Goal: Task Accomplishment & Management: Manage account settings

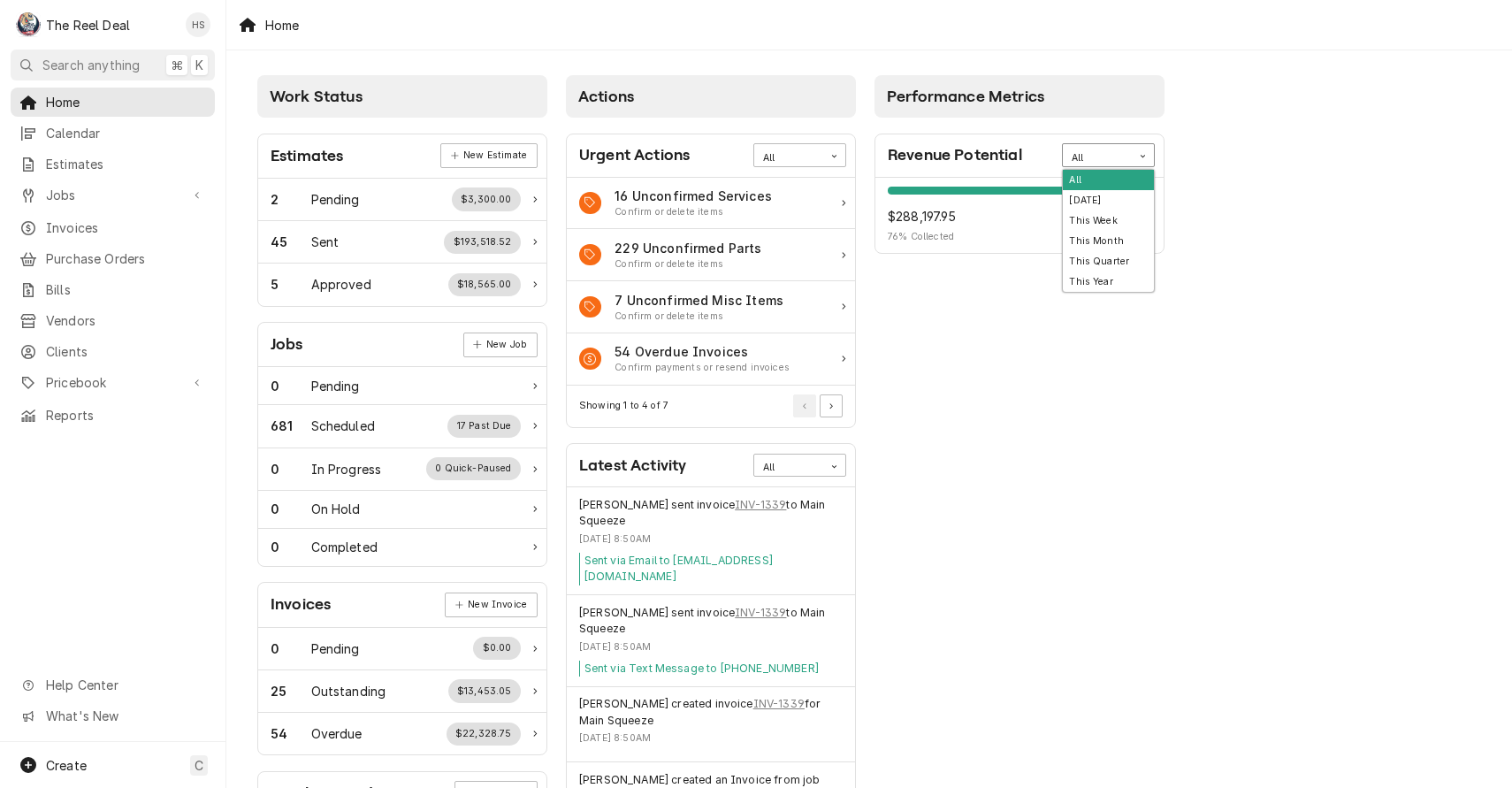
click at [1099, 153] on div "All" at bounding box center [1097, 158] width 51 height 14
click at [1230, 165] on div "Work Status Estimates New Estimate 2 Pending $3,300.00 45 Sent $193,518.52 5 Ap…" at bounding box center [869, 643] width 1286 height 1185
click at [1098, 157] on div "All" at bounding box center [1097, 158] width 51 height 14
click at [1101, 202] on div "Today" at bounding box center [1108, 199] width 91 height 21
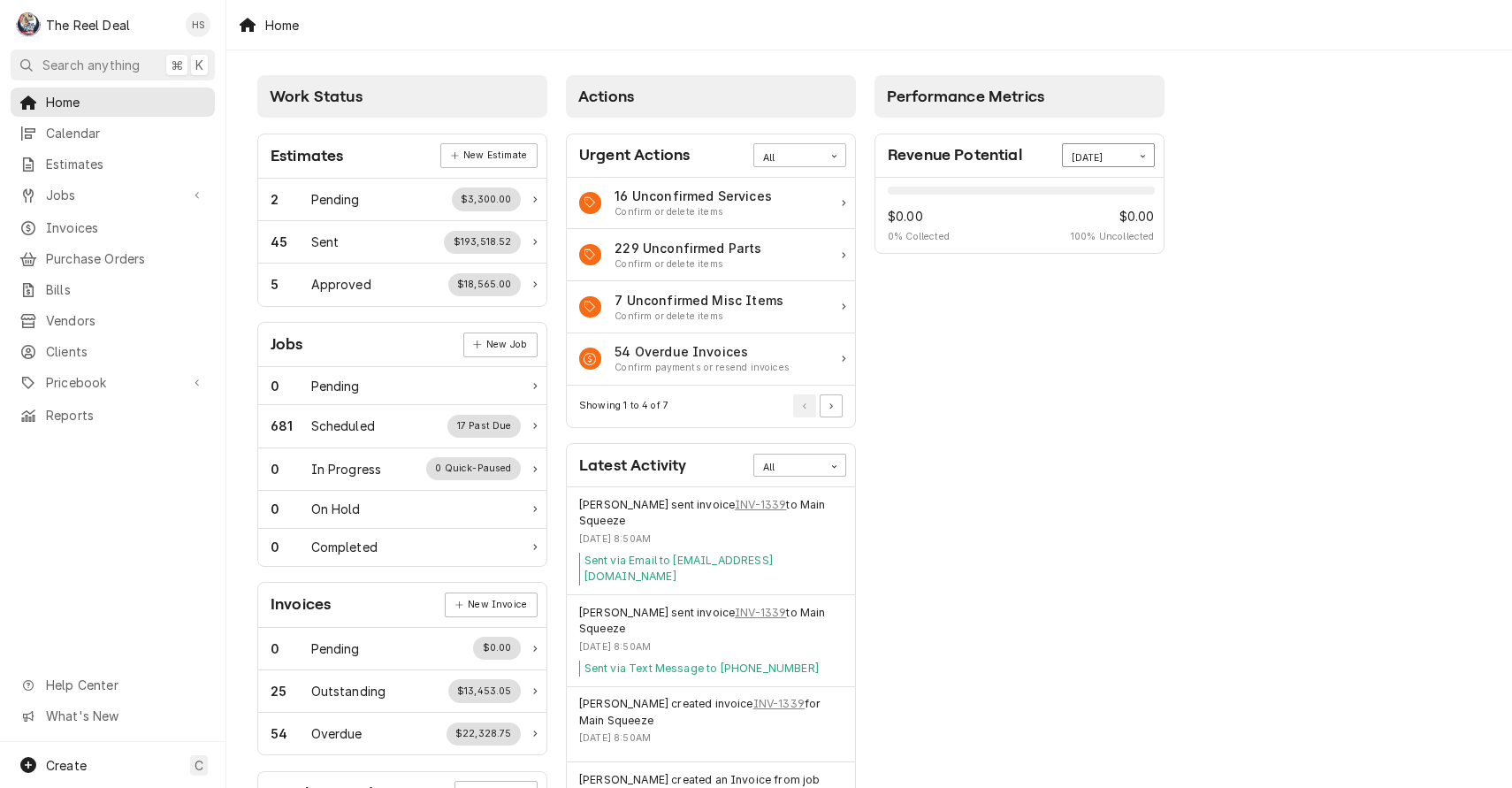
click at [1124, 157] on div "Today" at bounding box center [1097, 155] width 69 height 23
click at [1123, 221] on div "This Week" at bounding box center [1108, 220] width 91 height 21
click at [1120, 157] on div "This Week" at bounding box center [1097, 158] width 51 height 14
click at [1118, 238] on div "This Month" at bounding box center [1108, 241] width 91 height 21
click at [1123, 153] on div "This Month" at bounding box center [1097, 158] width 51 height 14
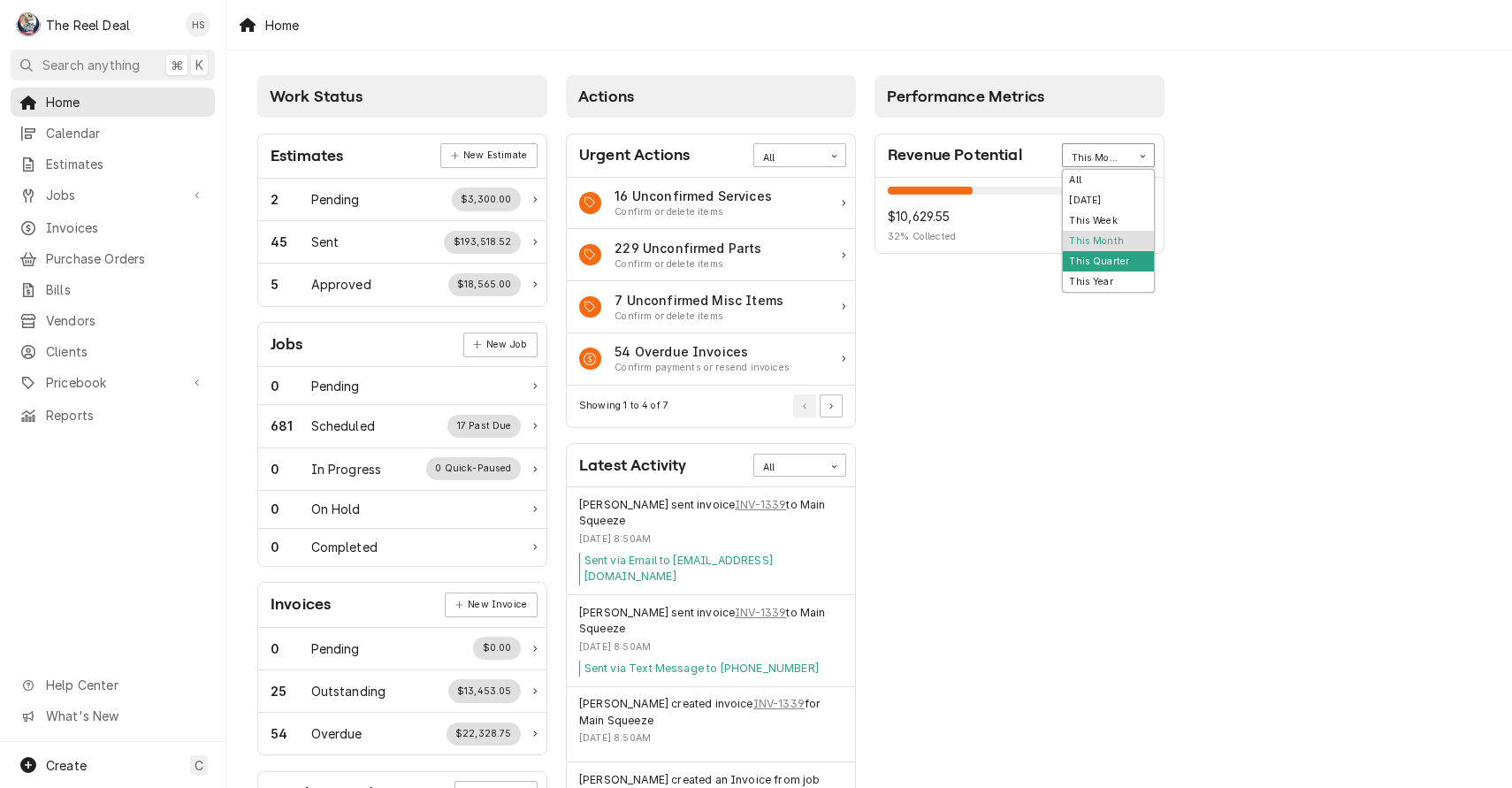
click at [1114, 256] on div "This Quarter" at bounding box center [1108, 261] width 91 height 21
click at [1124, 152] on div "This Quarter" at bounding box center [1097, 155] width 69 height 23
click at [1125, 283] on div "This Year" at bounding box center [1108, 282] width 91 height 21
click at [1135, 391] on div "Performance Metrics Revenue Potential option This Year, selected. This Year 76%…" at bounding box center [1020, 640] width 309 height 1148
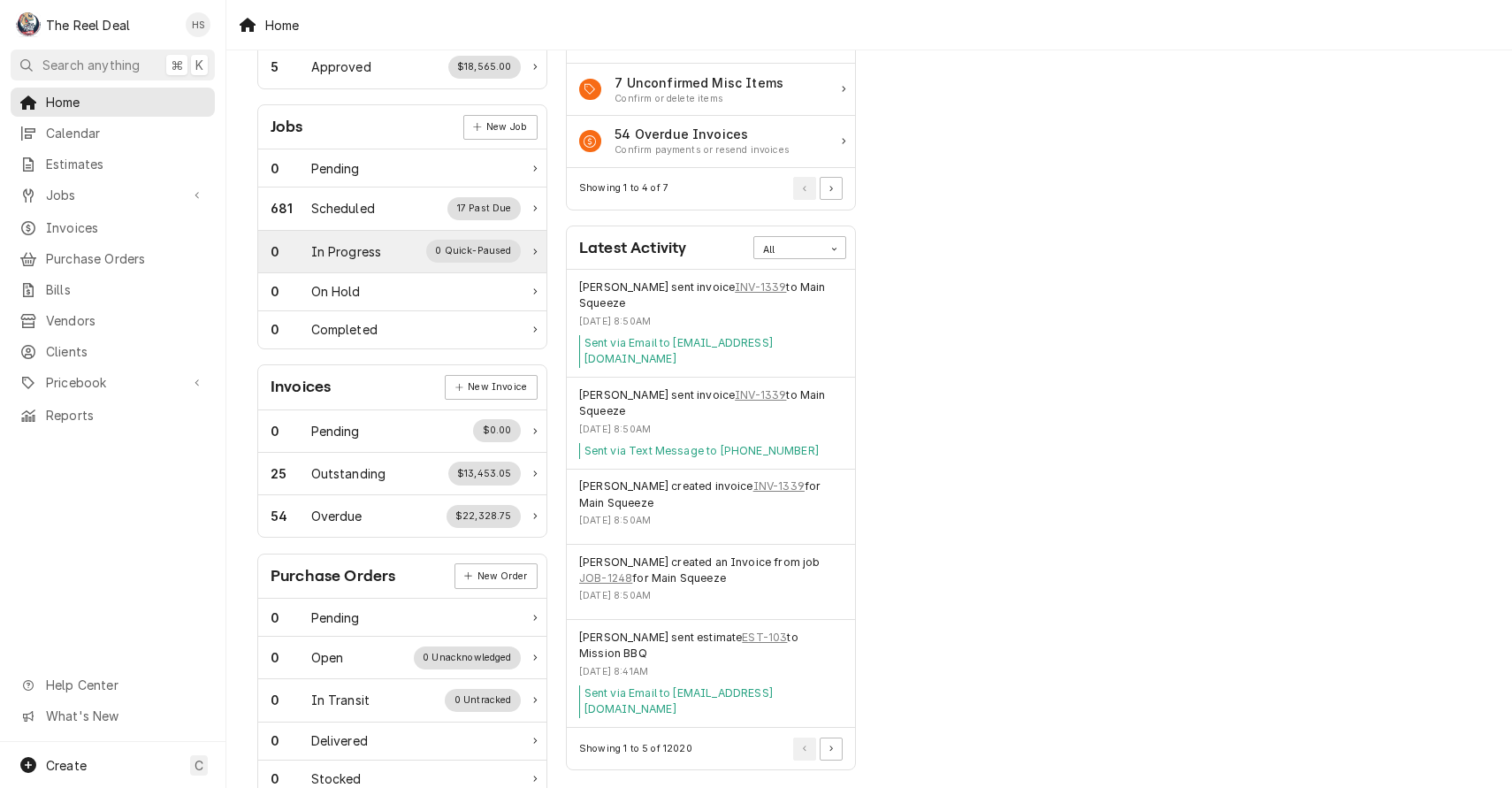
scroll to position [219, 0]
click at [383, 238] on div "0 In Progress 0 Quick-Paused" at bounding box center [396, 249] width 250 height 23
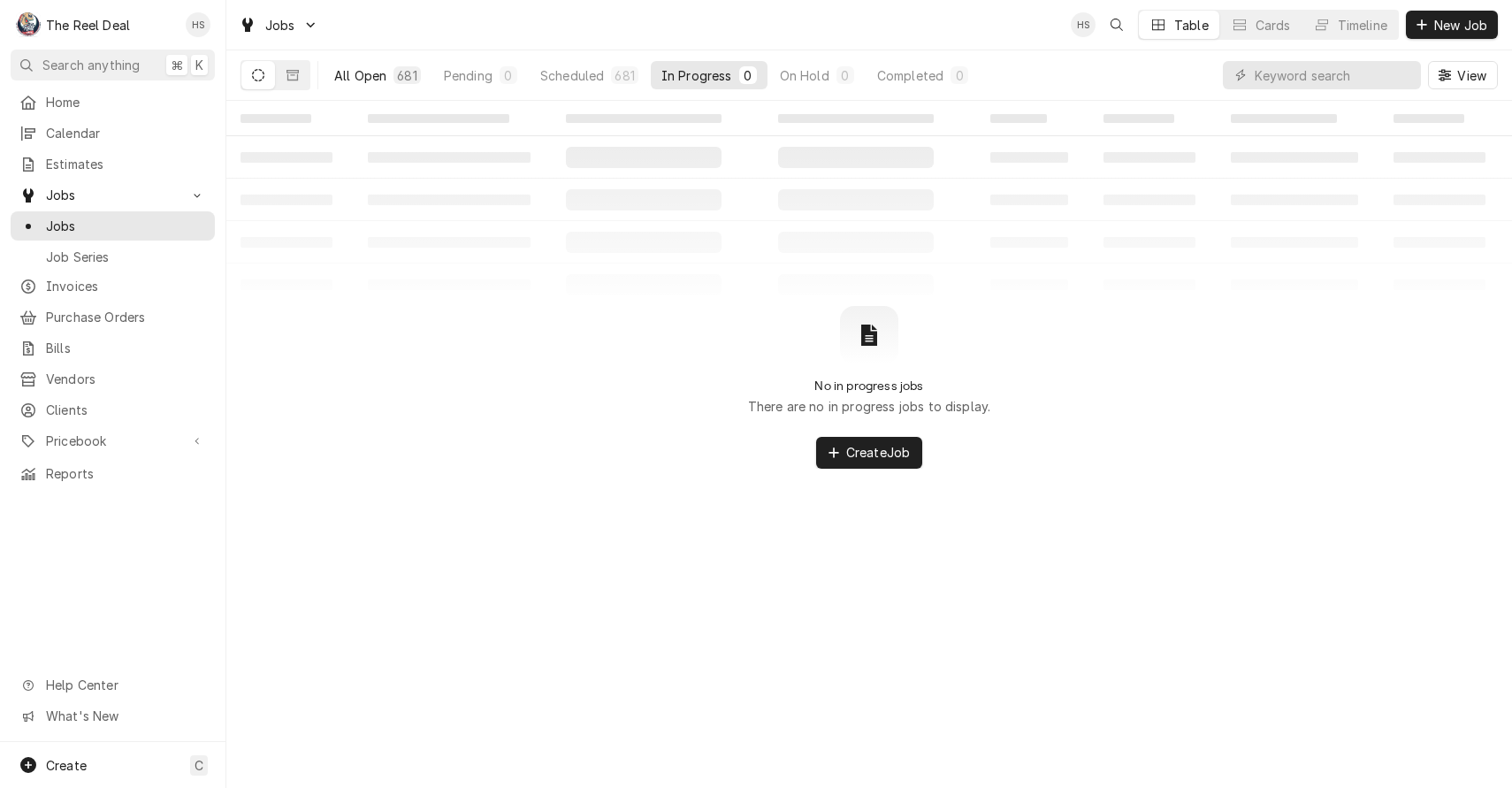
click at [377, 79] on div "All Open" at bounding box center [360, 75] width 52 height 19
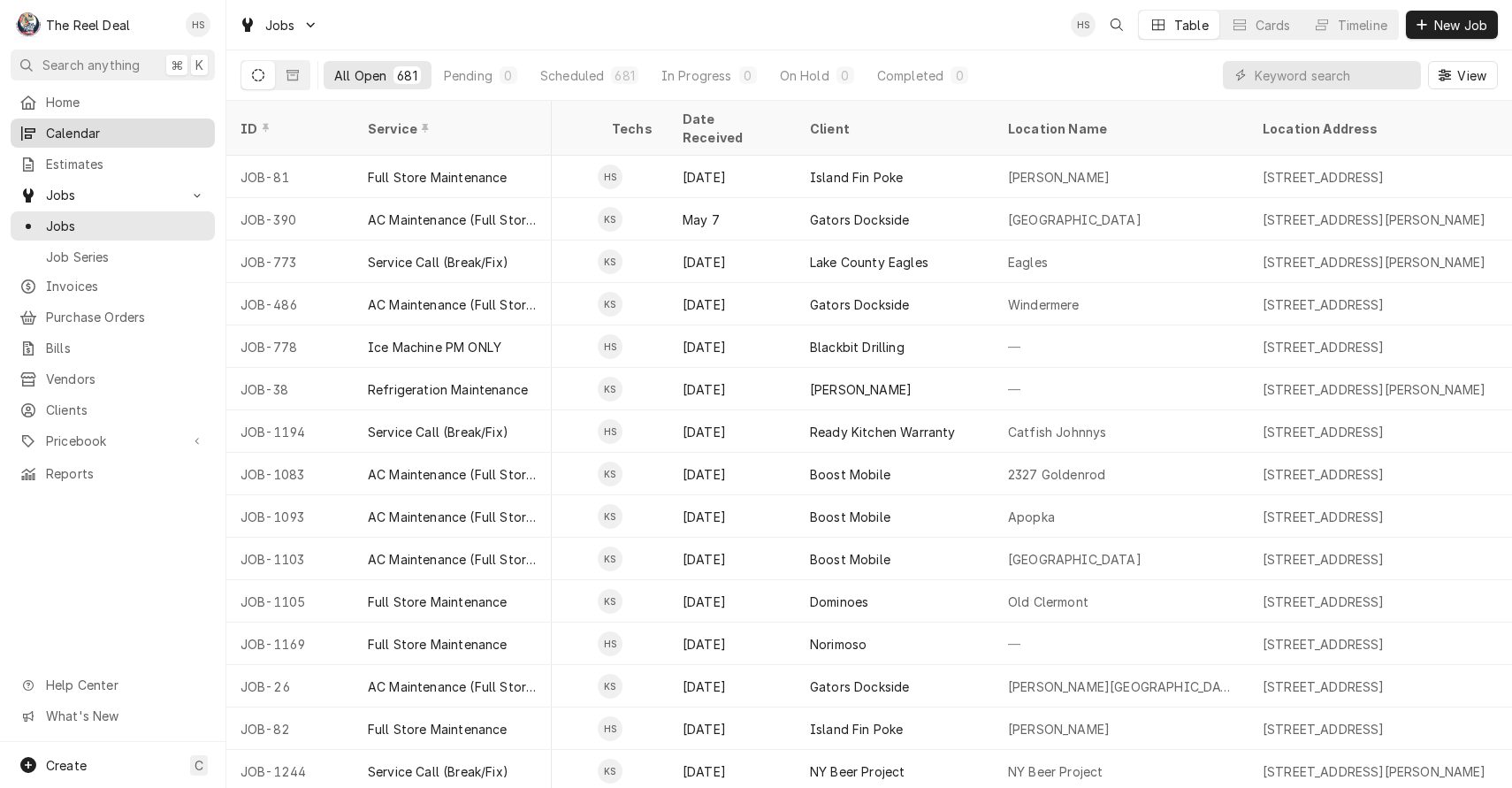
scroll to position [0, 1022]
click at [102, 280] on span "Invoices" at bounding box center [126, 285] width 160 height 19
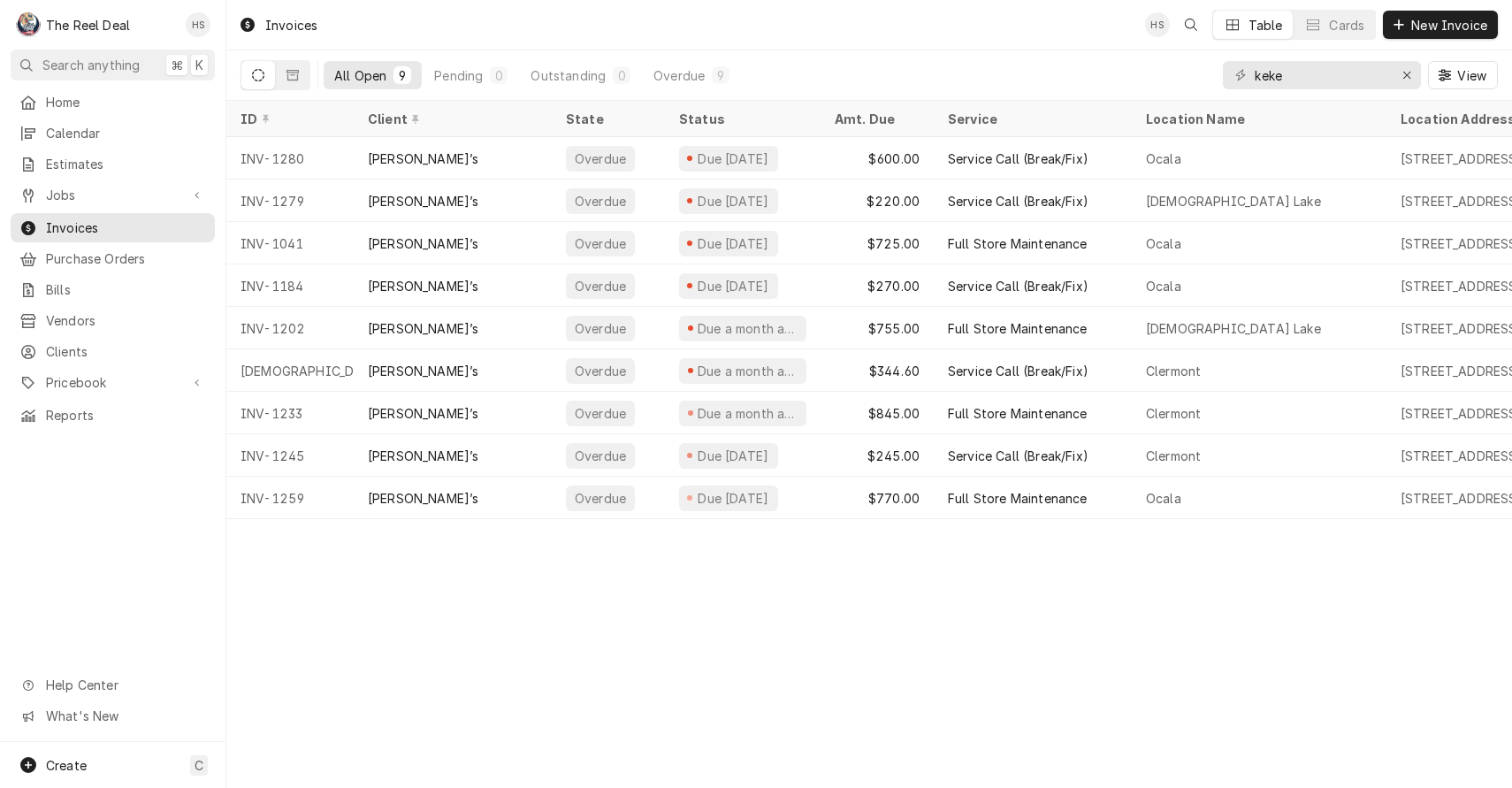
click at [955, 71] on div "All Open 9 Pending 0 Outstanding 0 Overdue 9 keke View" at bounding box center [869, 75] width 1258 height 50
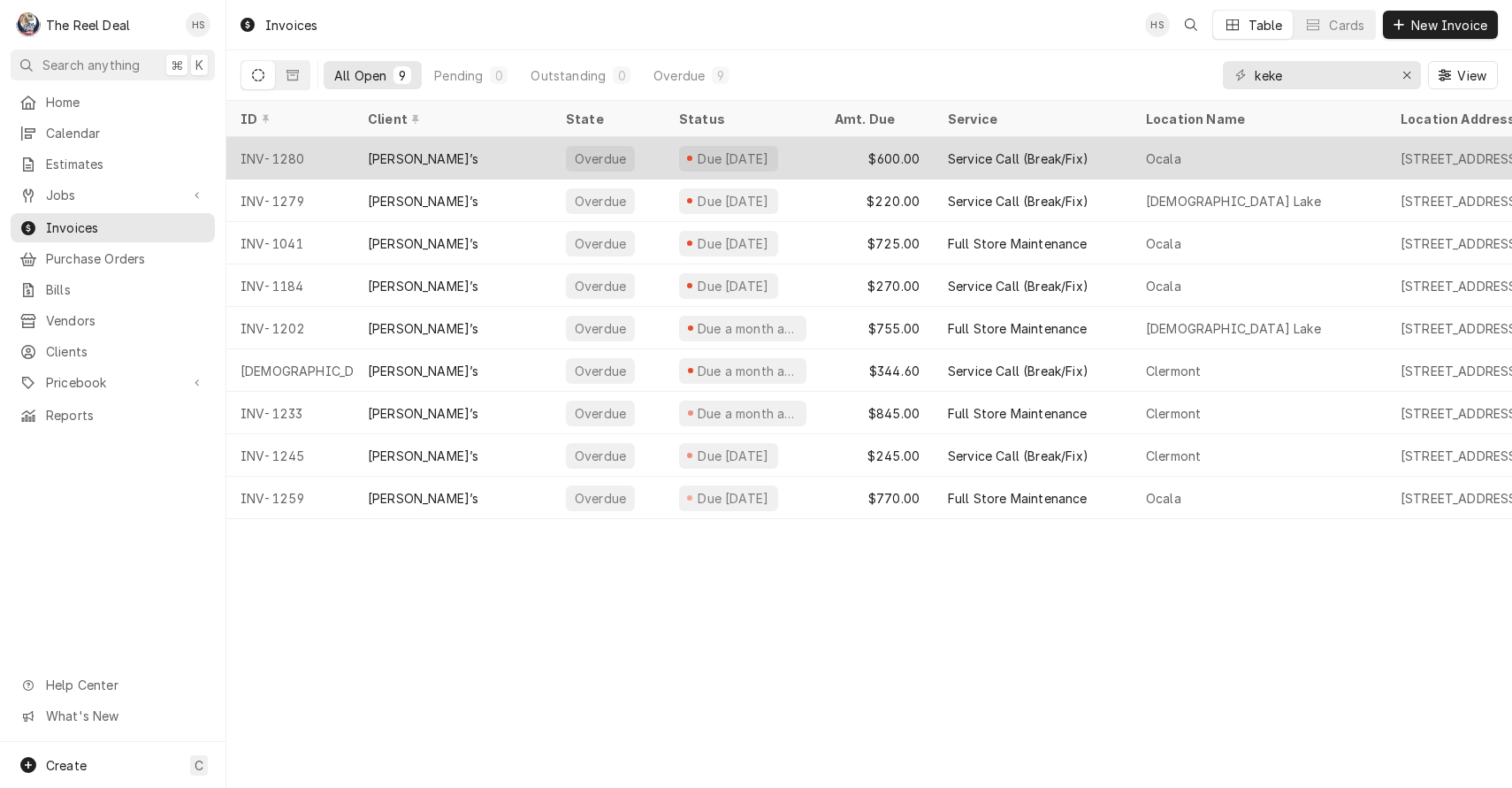
click at [458, 162] on div "Keke’s" at bounding box center [453, 157] width 199 height 42
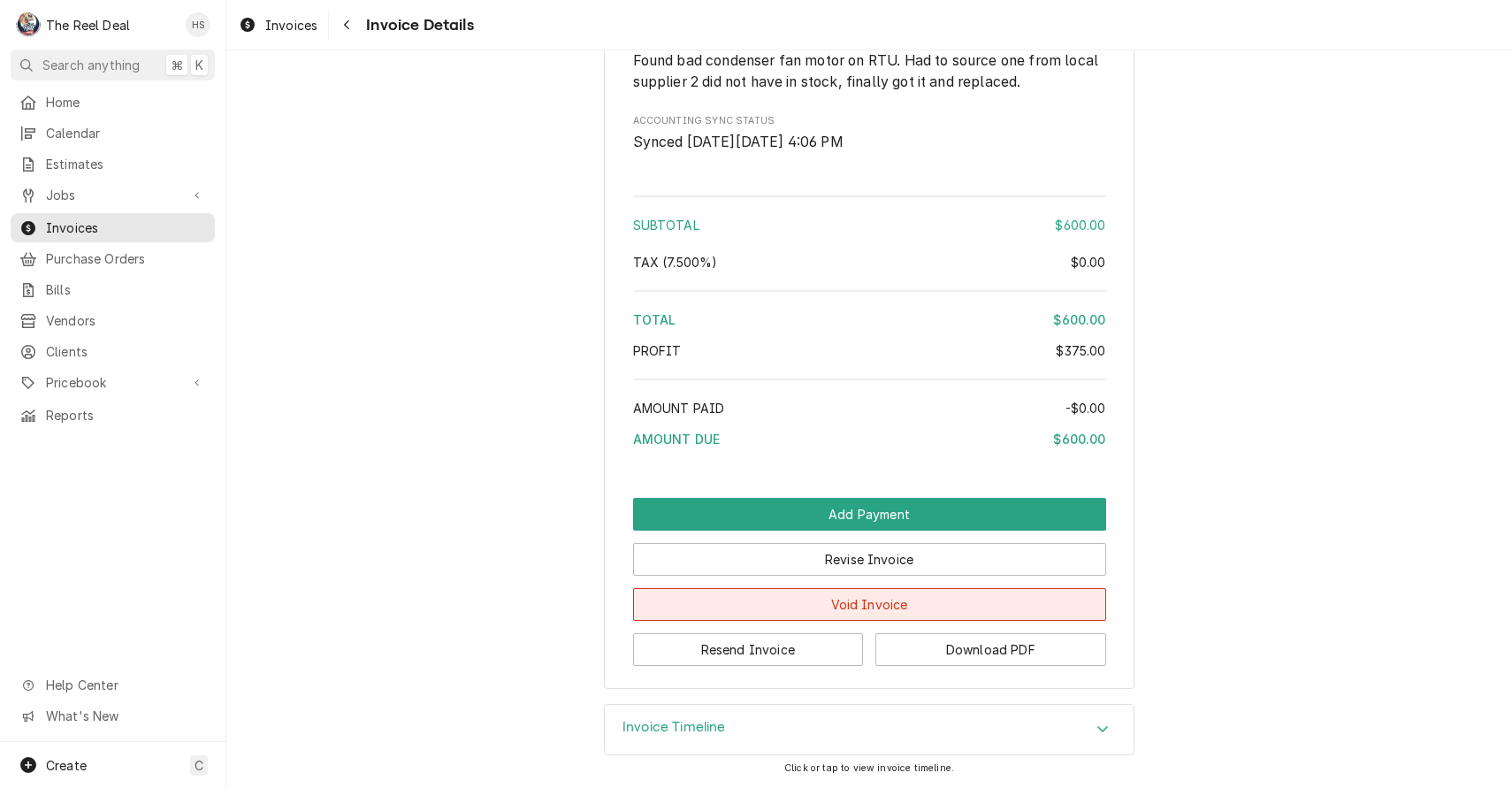
scroll to position [1918, 0]
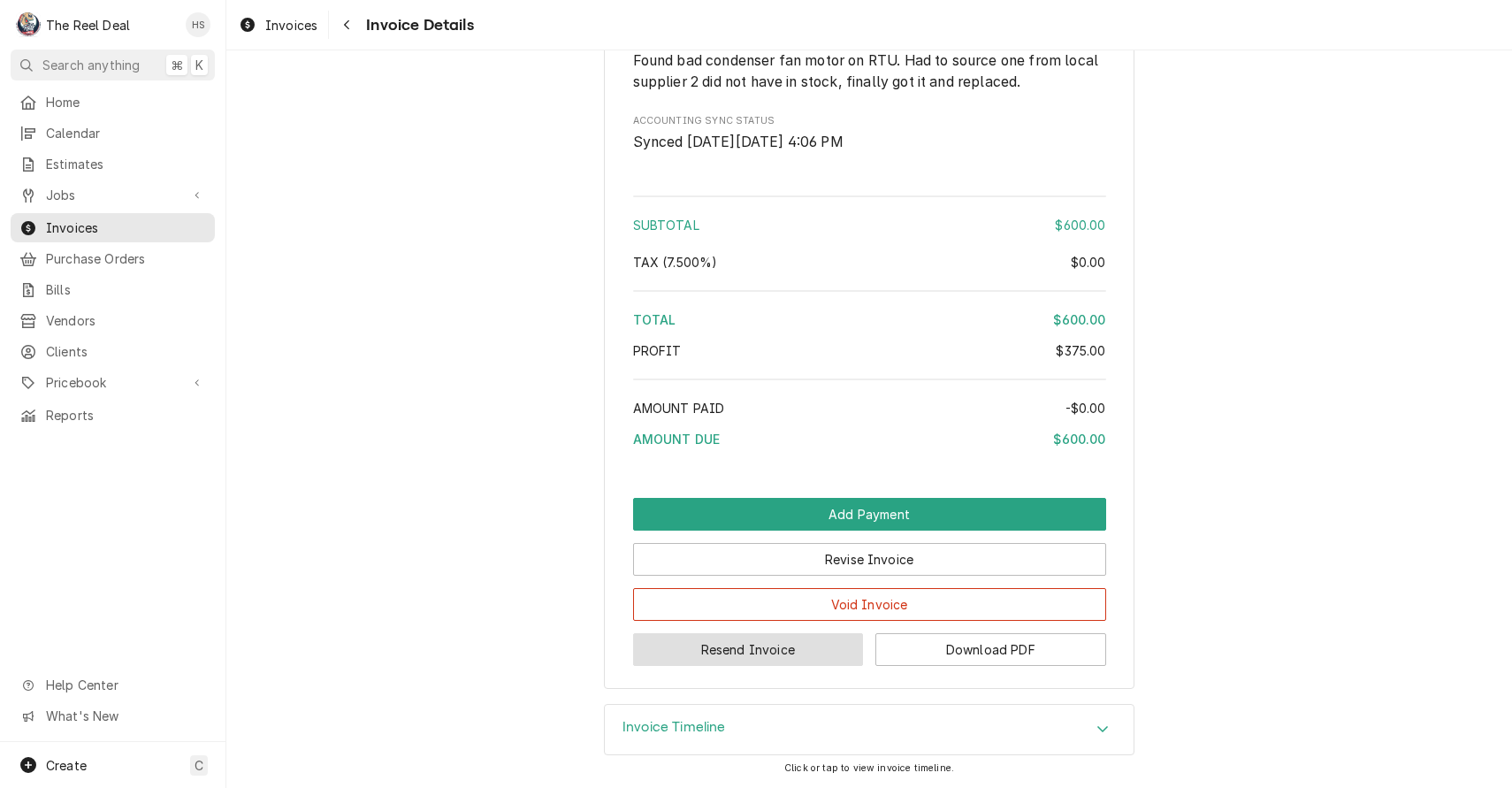
click at [780, 644] on button "Resend Invoice" at bounding box center [748, 648] width 231 height 32
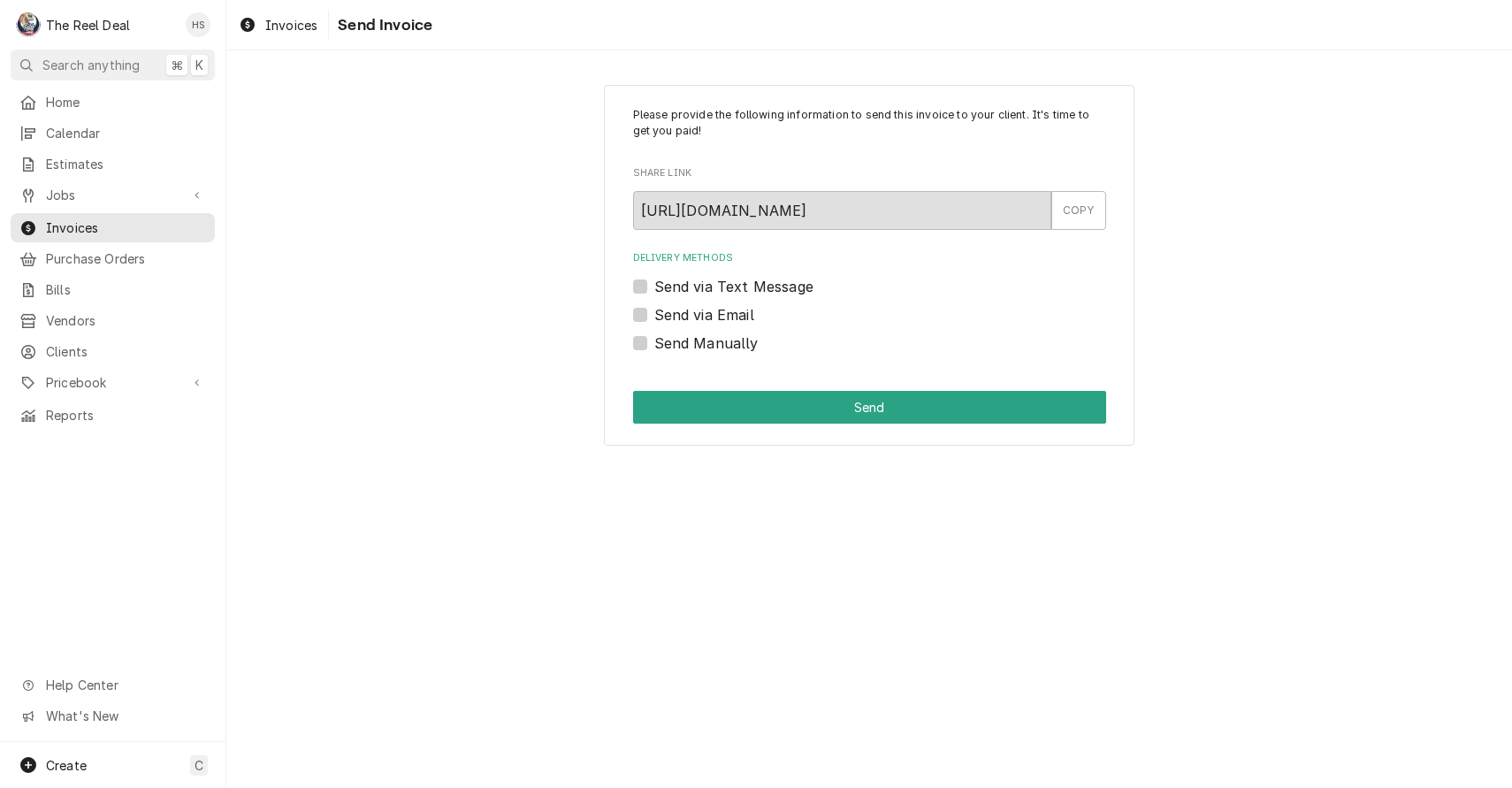
click at [717, 300] on div "Delivery Methods Send via Text Message Send via Email Send Manually" at bounding box center [869, 302] width 473 height 102
click at [721, 311] on label "Send via Email" at bounding box center [704, 315] width 100 height 22
click at [721, 311] on input "Send via Email" at bounding box center [891, 324] width 473 height 39
checkbox input "true"
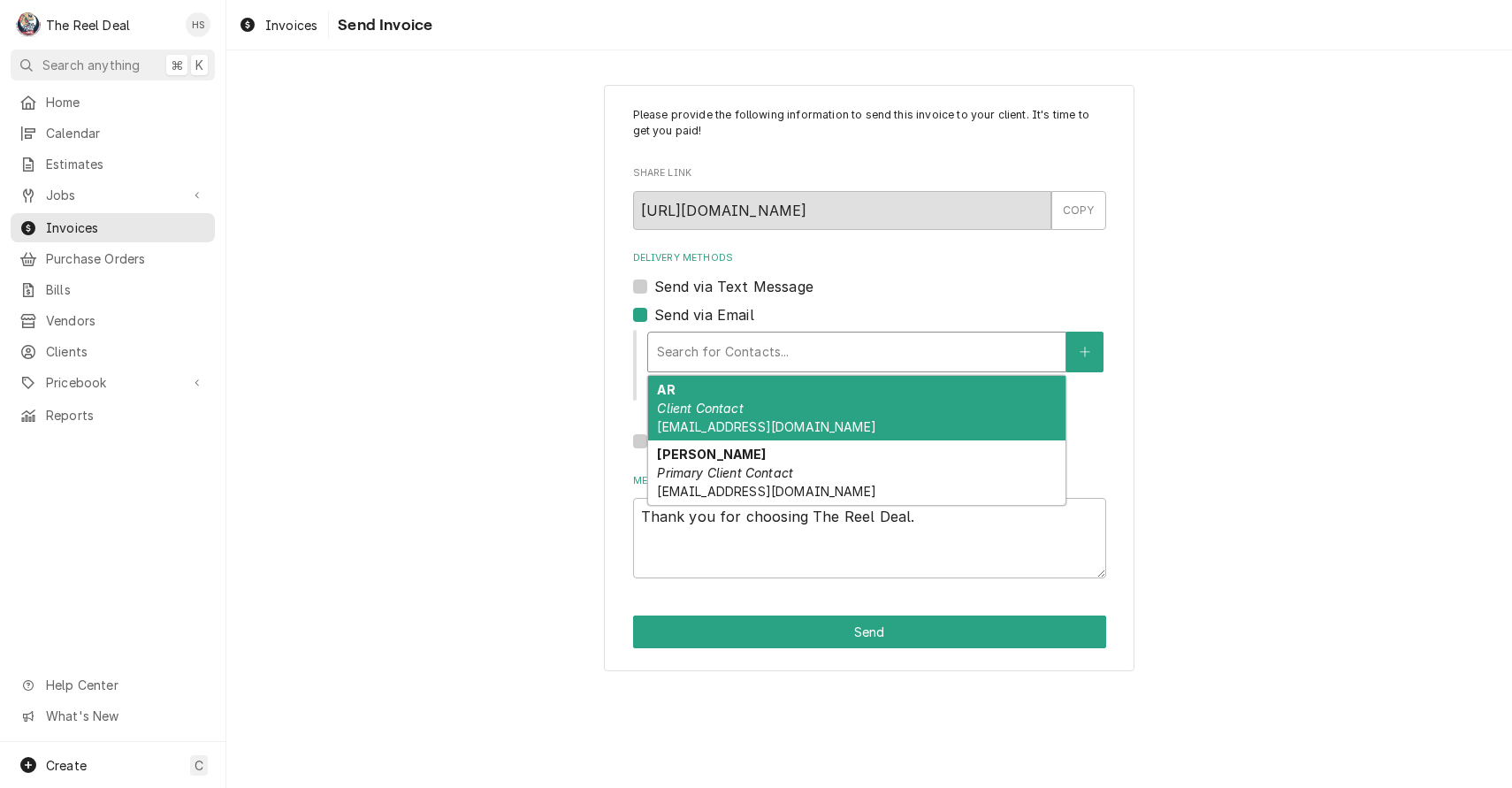
click at [737, 366] on div "Delivery Methods" at bounding box center [857, 352] width 400 height 32
click at [751, 402] on div "AR Client Contact AR@palcafes.com" at bounding box center [857, 408] width 418 height 65
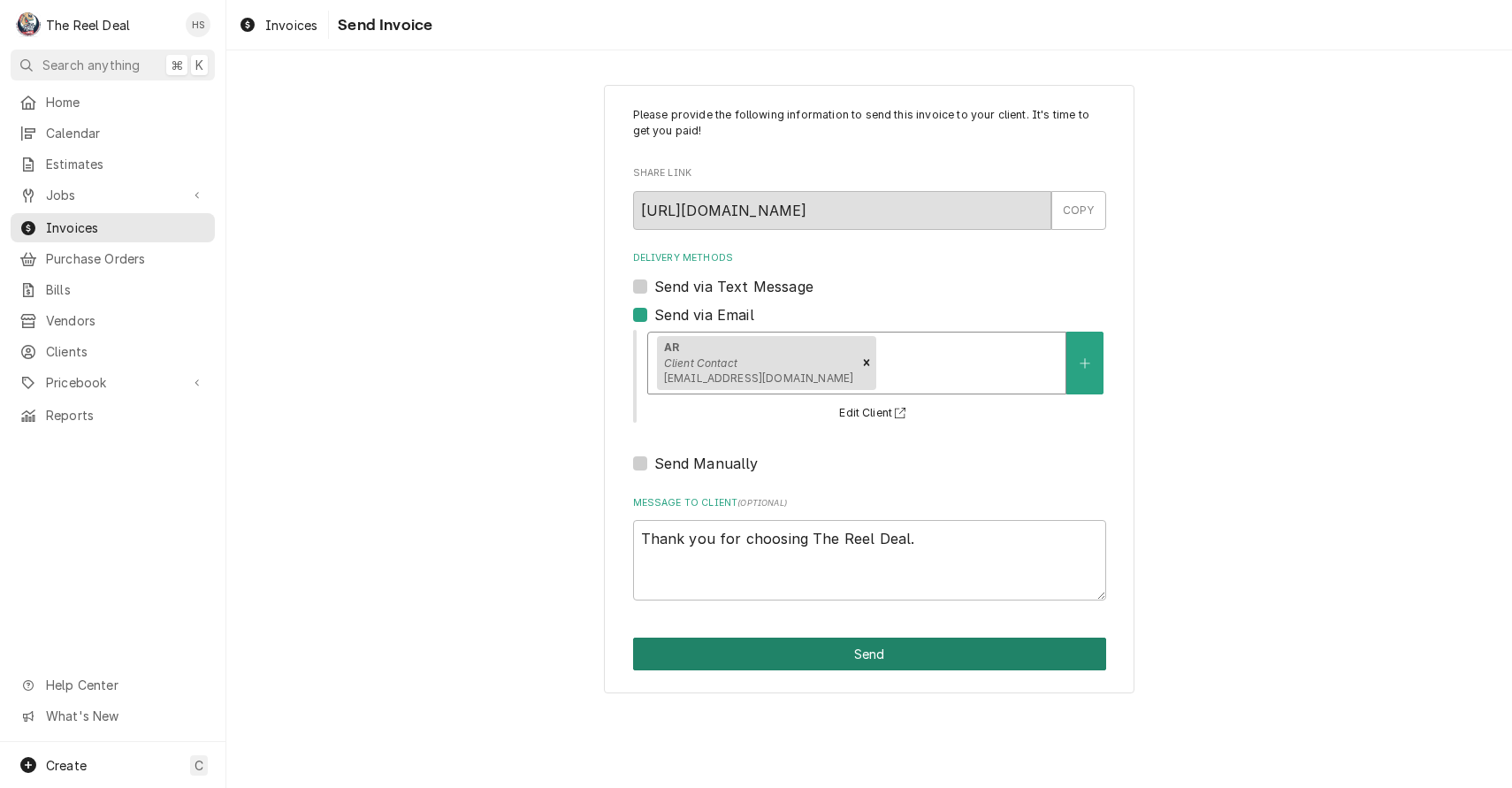
click at [763, 646] on button "Send" at bounding box center [869, 653] width 473 height 32
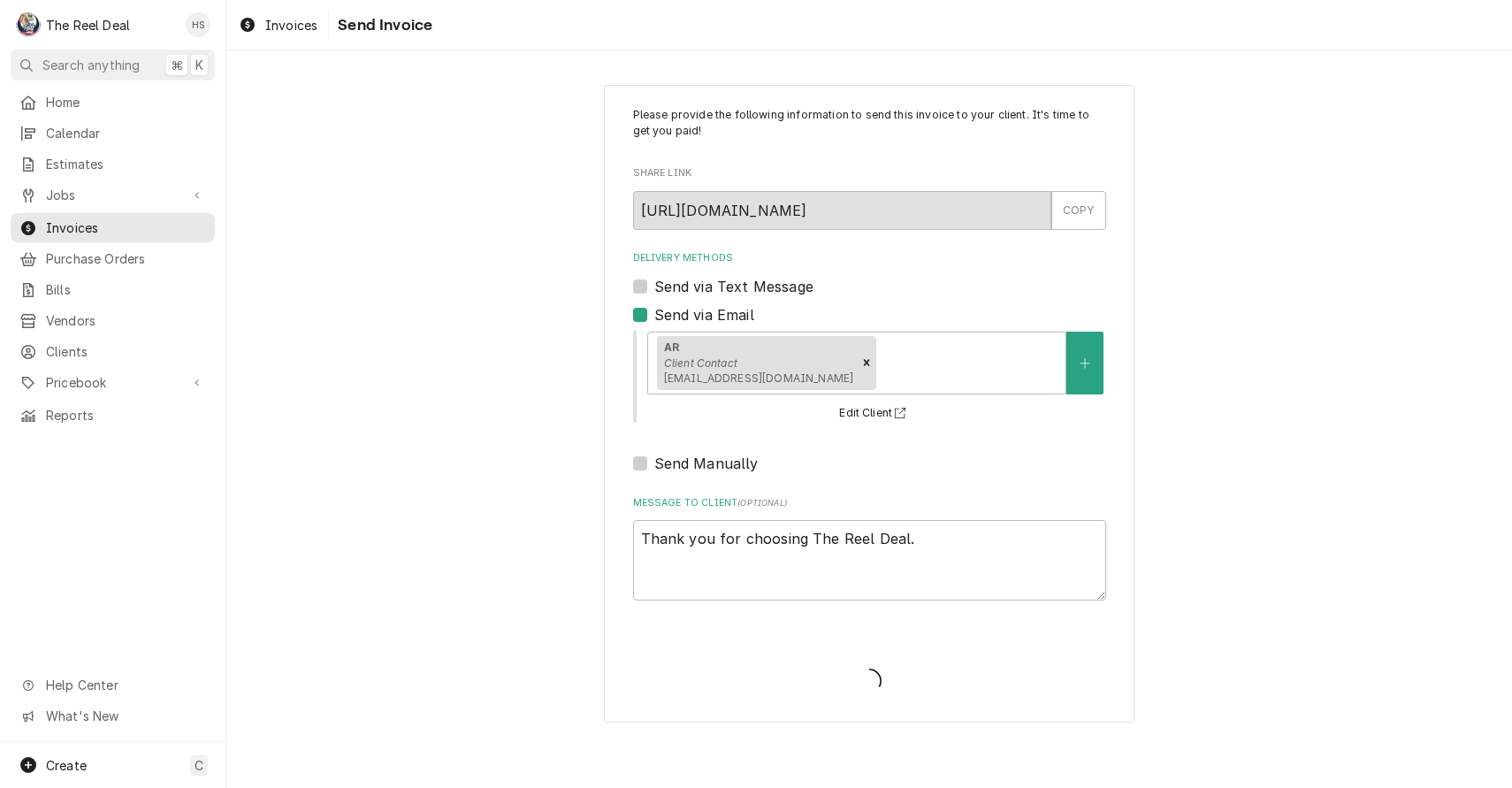
type textarea "x"
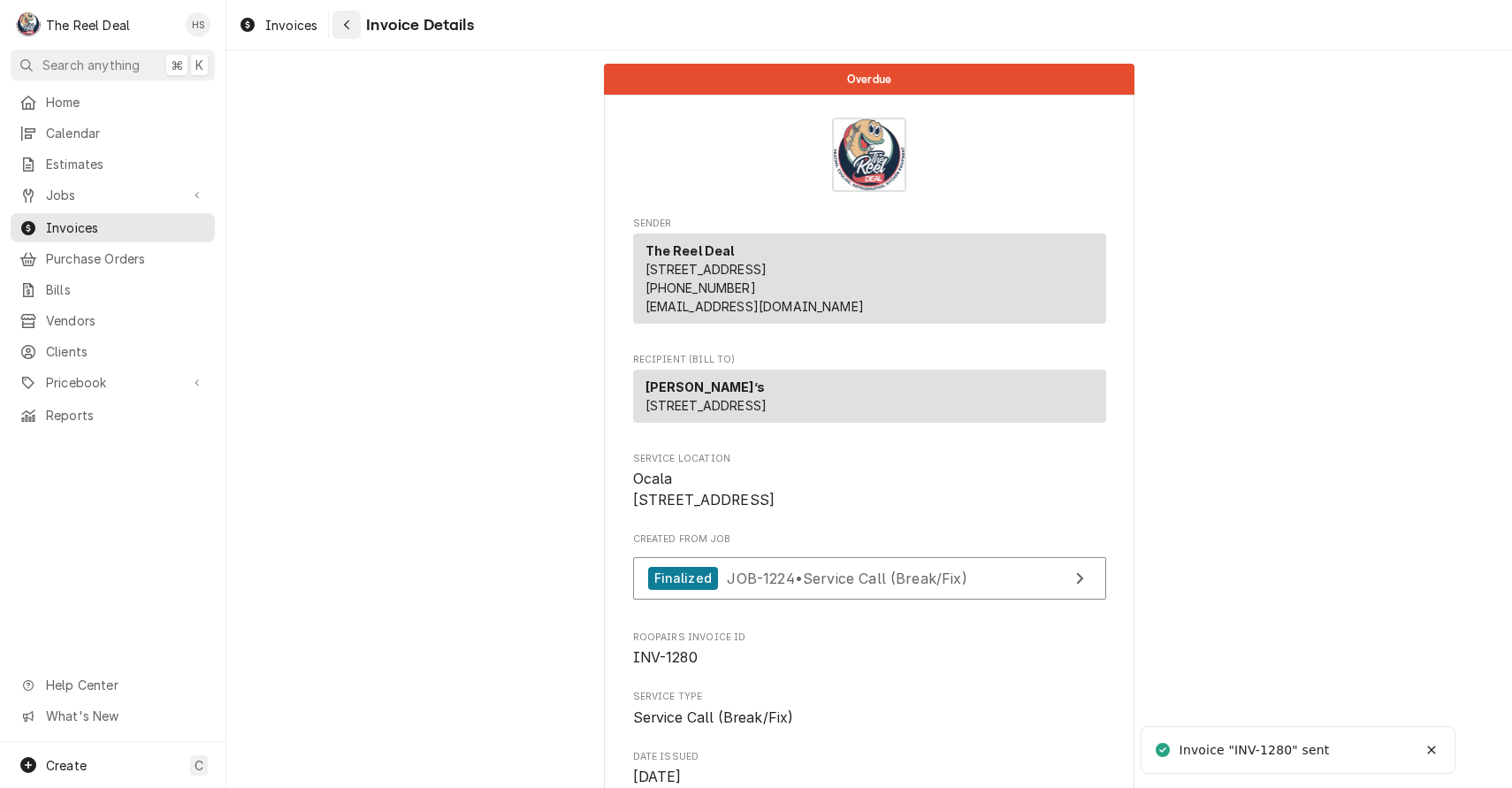
click at [342, 27] on div "Navigate back" at bounding box center [346, 24] width 18 height 18
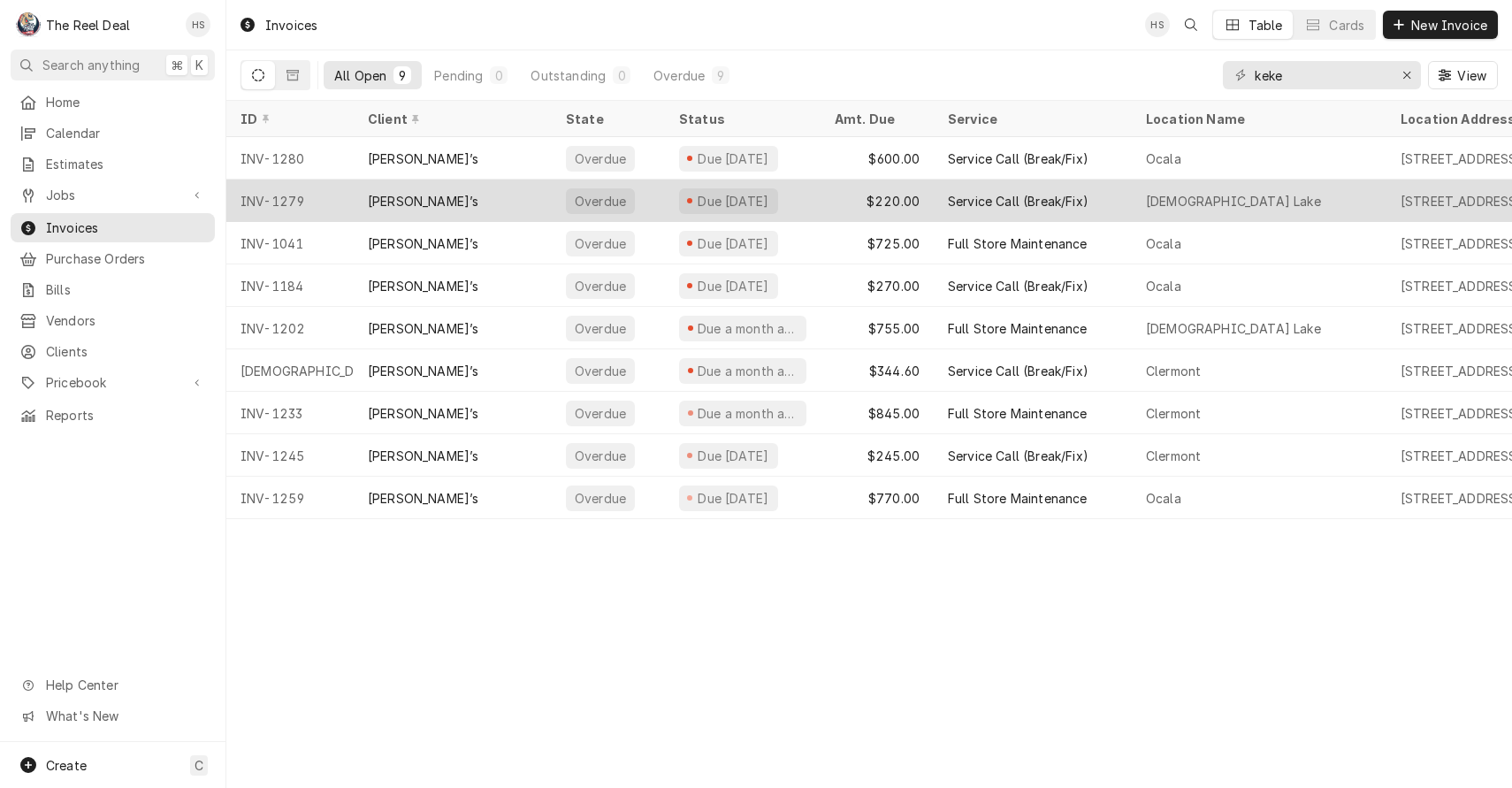
click at [579, 192] on div "Overdue" at bounding box center [600, 200] width 55 height 19
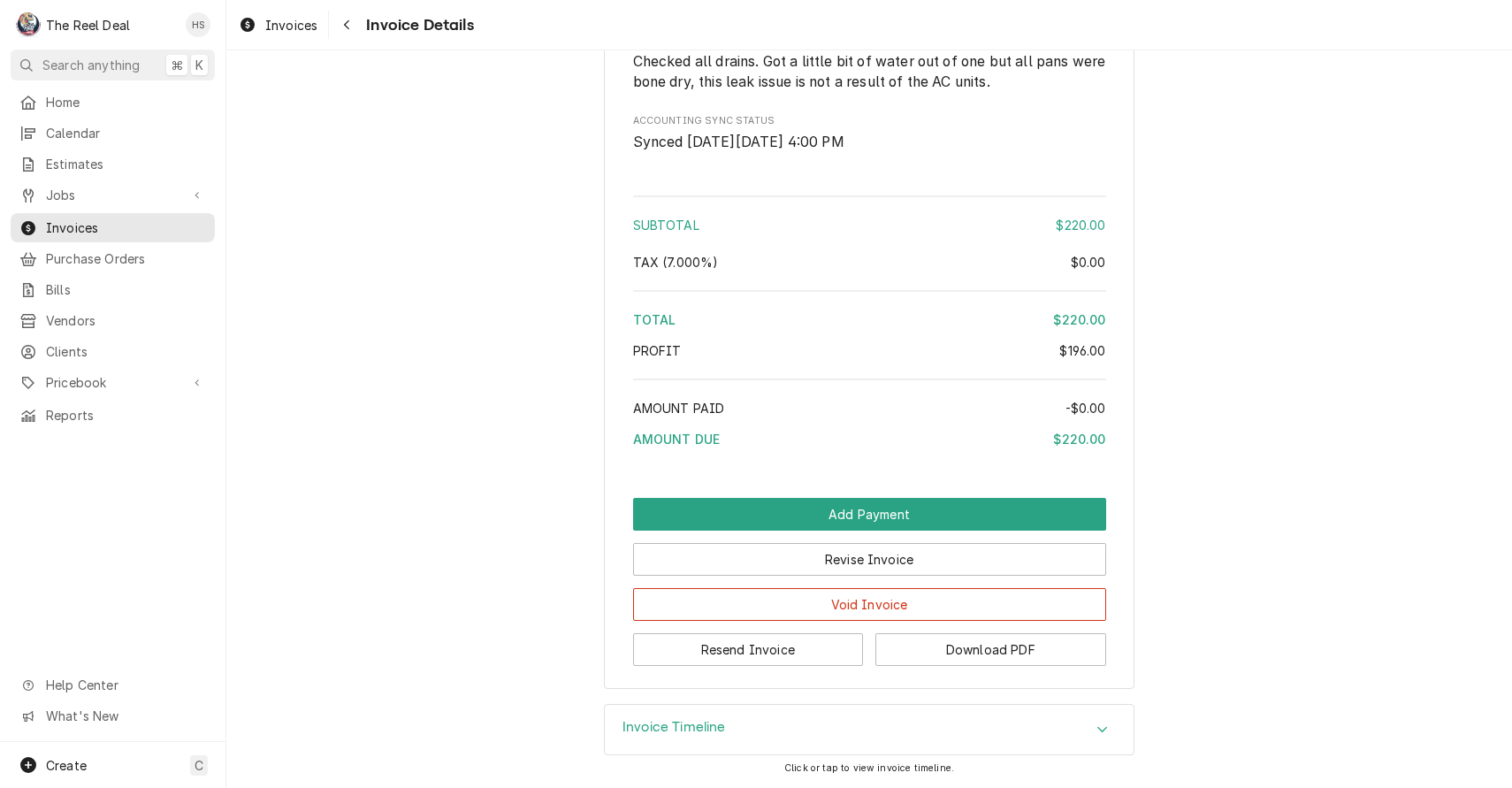
scroll to position [1909, 0]
click at [770, 643] on button "Resend Invoice" at bounding box center [748, 648] width 231 height 32
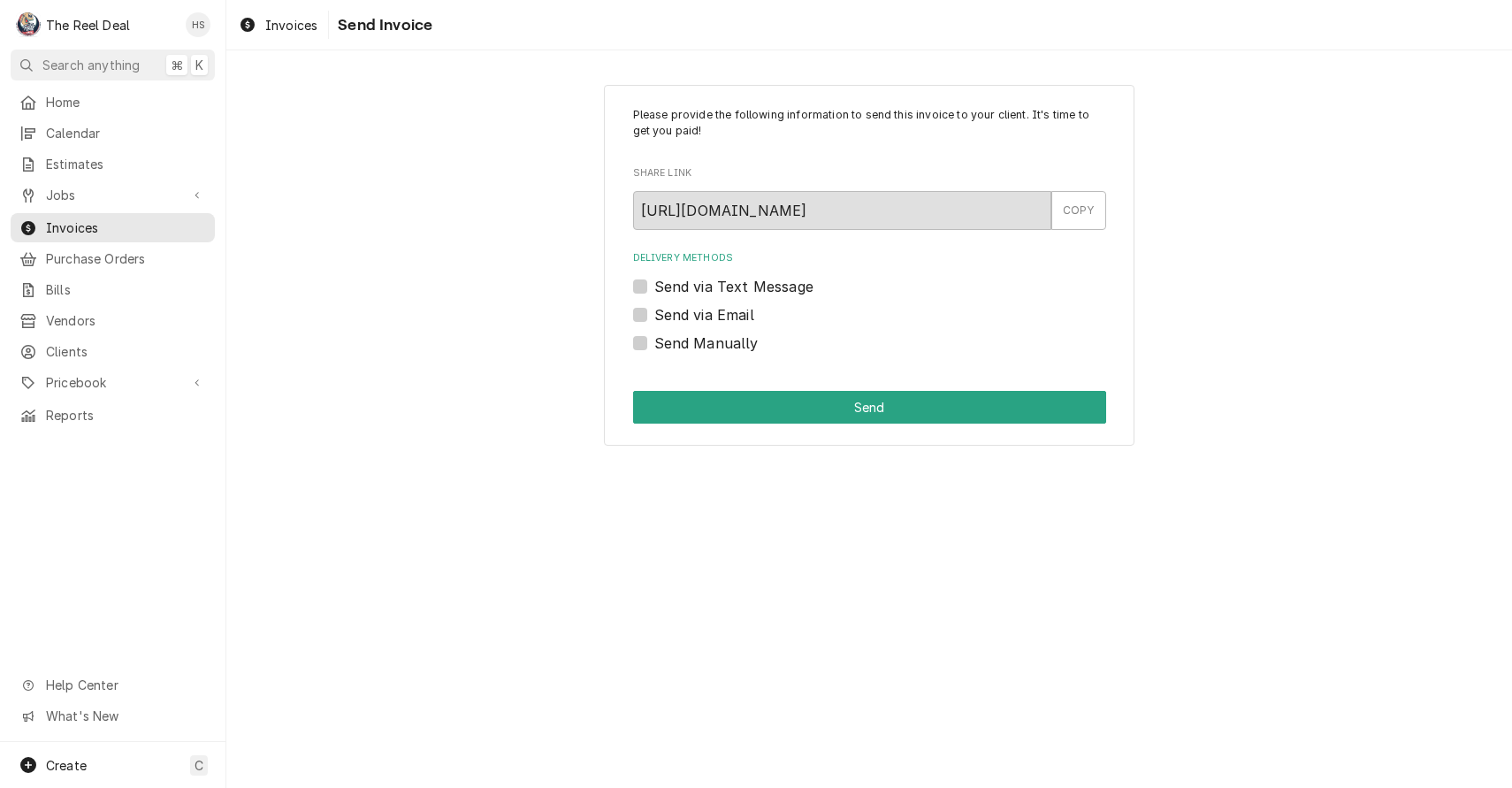
click at [734, 309] on label "Send via Email" at bounding box center [704, 315] width 100 height 22
click at [734, 309] on input "Send via Email" at bounding box center [891, 324] width 473 height 39
checkbox input "true"
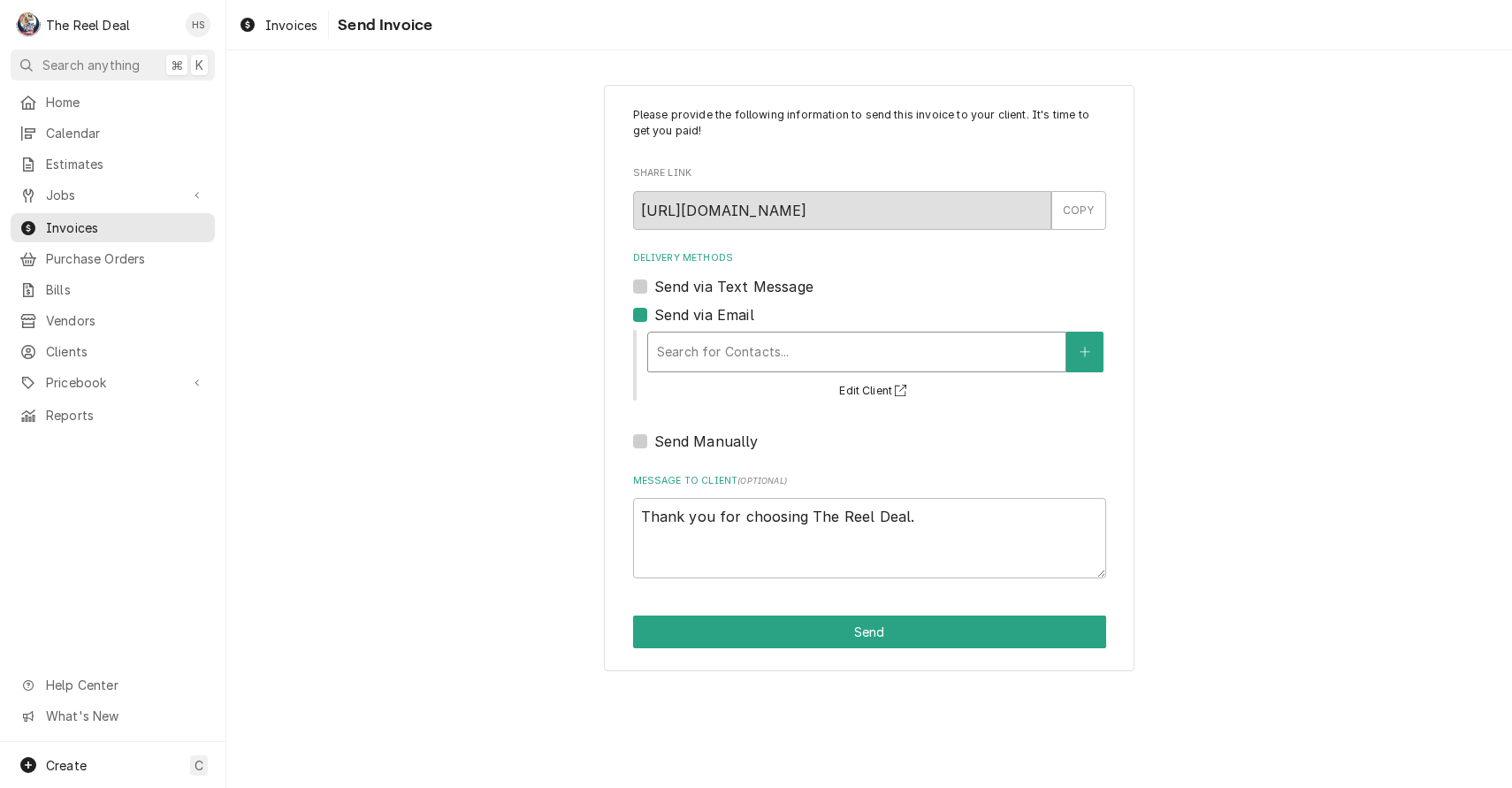
click at [744, 351] on div "Search for Contacts..." at bounding box center [857, 351] width 400 height 19
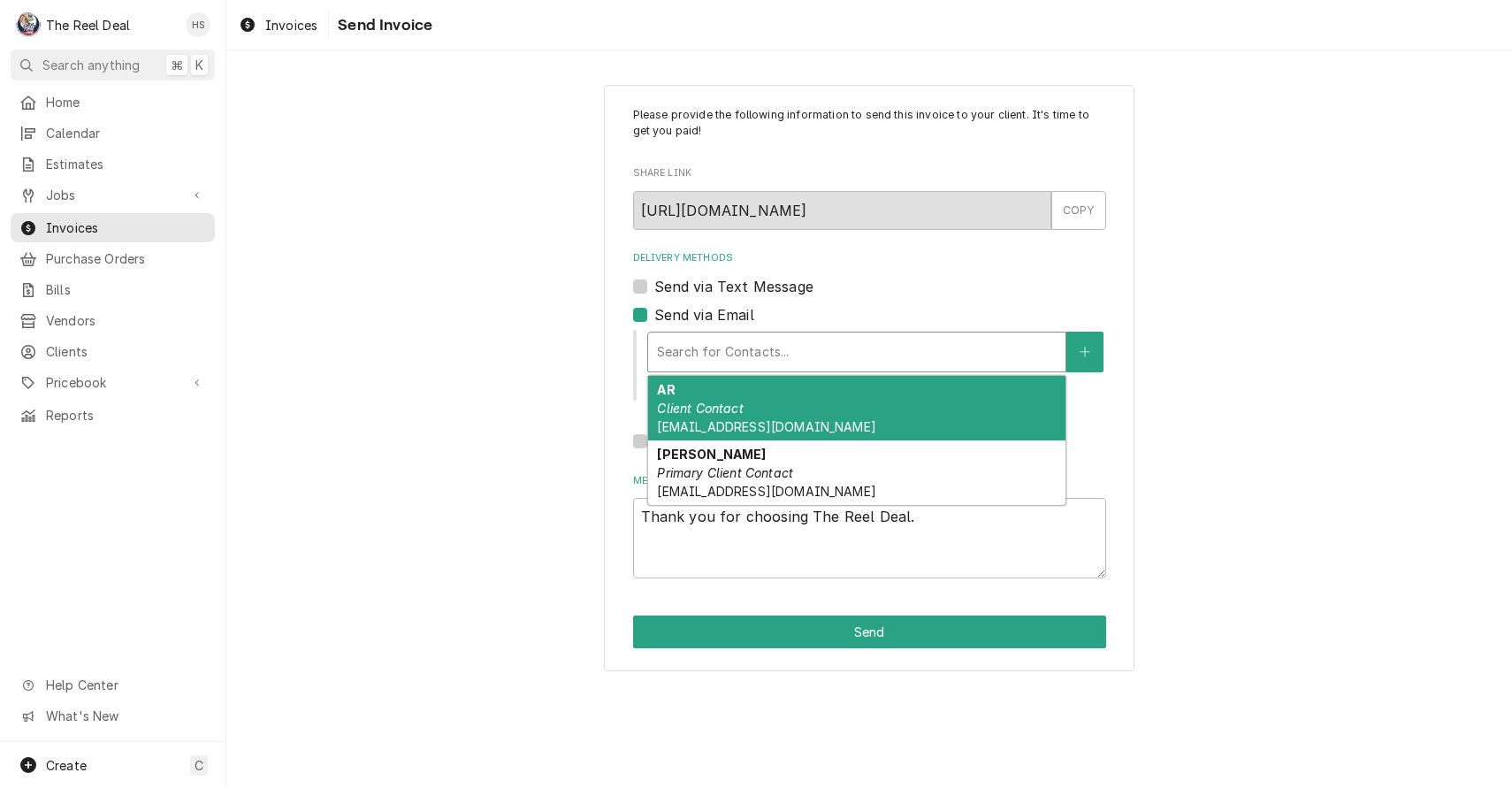
click at [746, 402] on div "AR Client Contact [EMAIL_ADDRESS][DOMAIN_NAME]" at bounding box center [857, 408] width 418 height 65
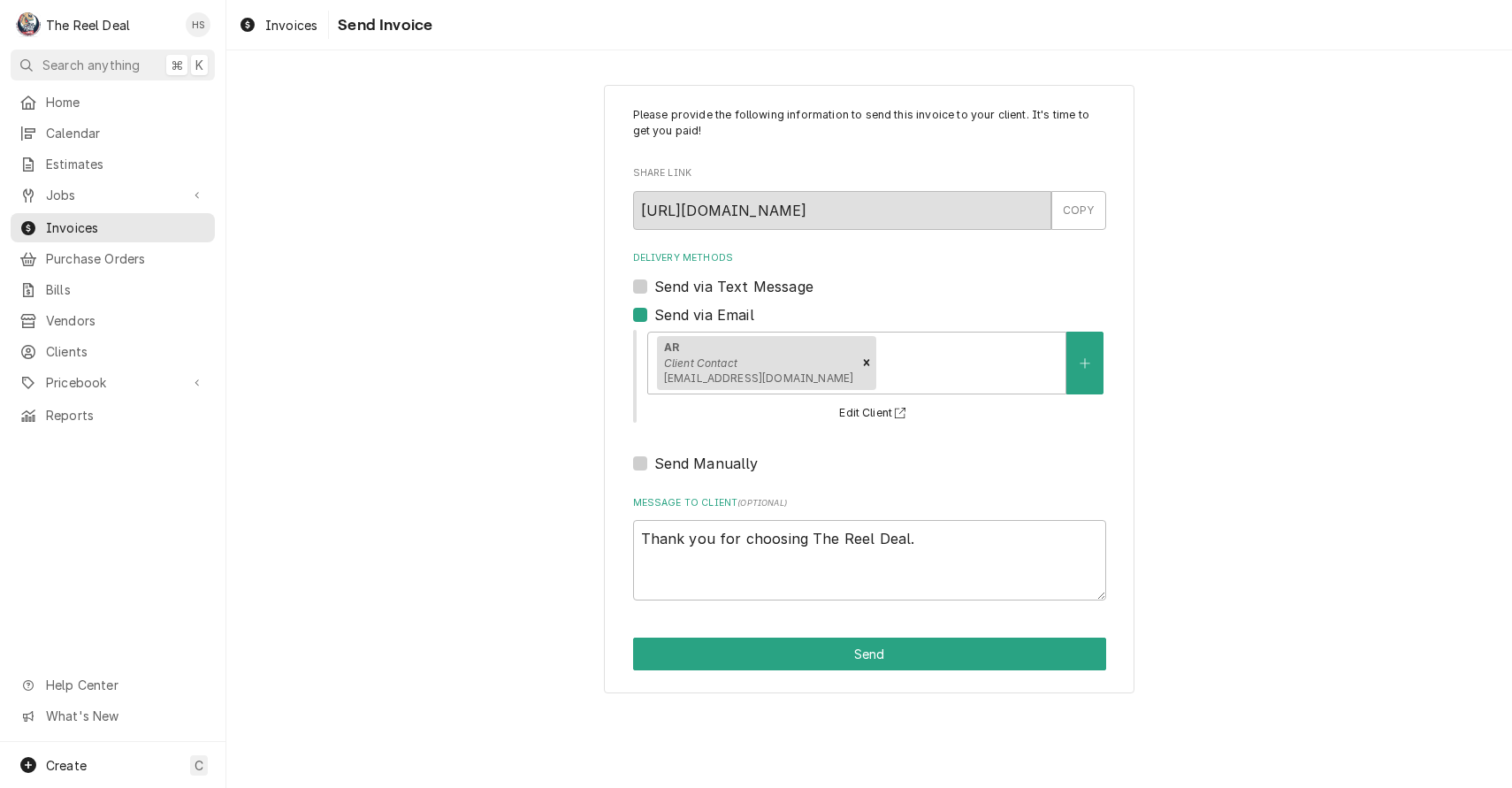
click at [760, 633] on div "Please provide the following information to send this invoice to your client. I…" at bounding box center [869, 389] width 531 height 608
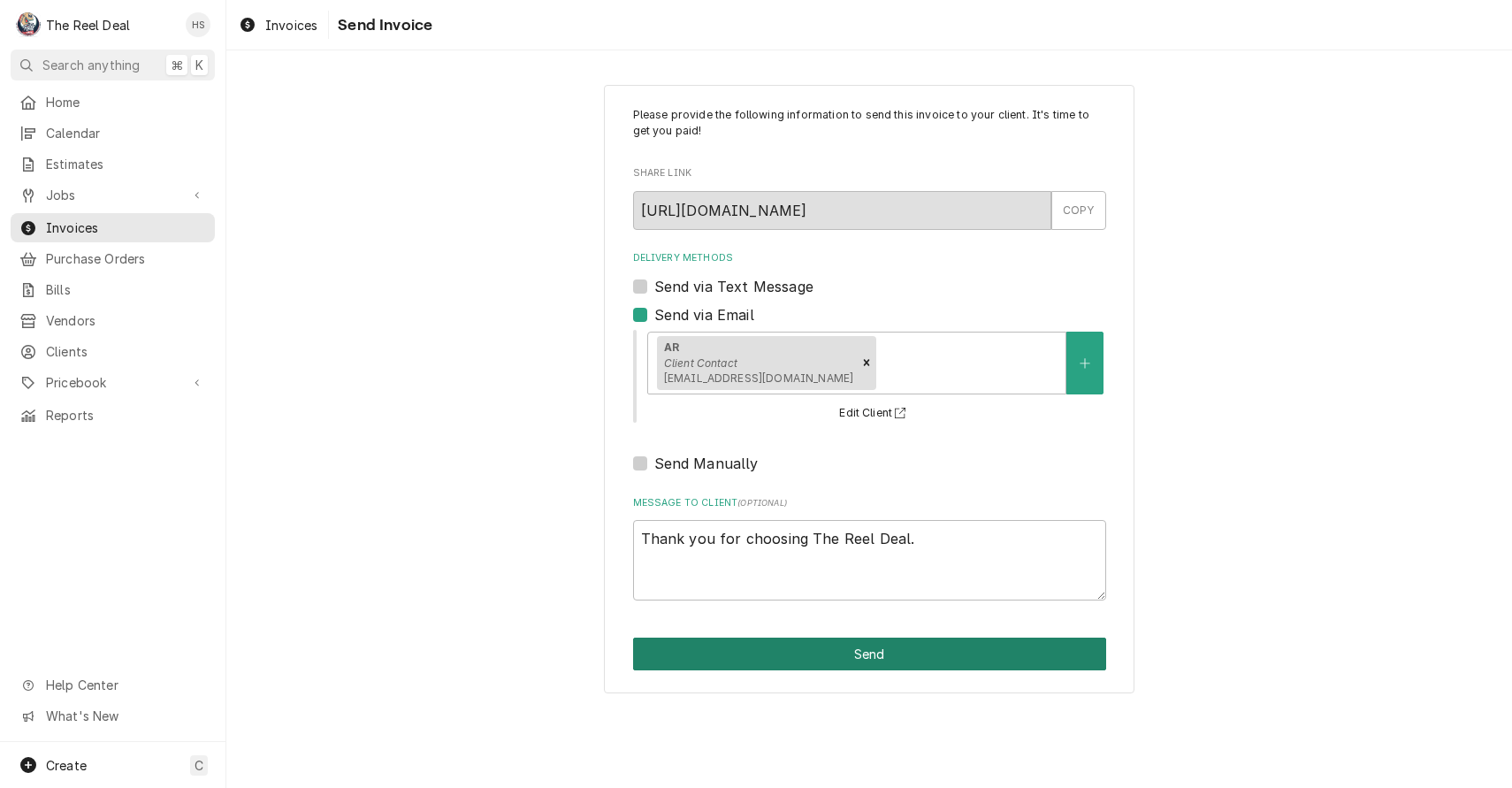
click at [767, 653] on button "Send" at bounding box center [869, 653] width 473 height 32
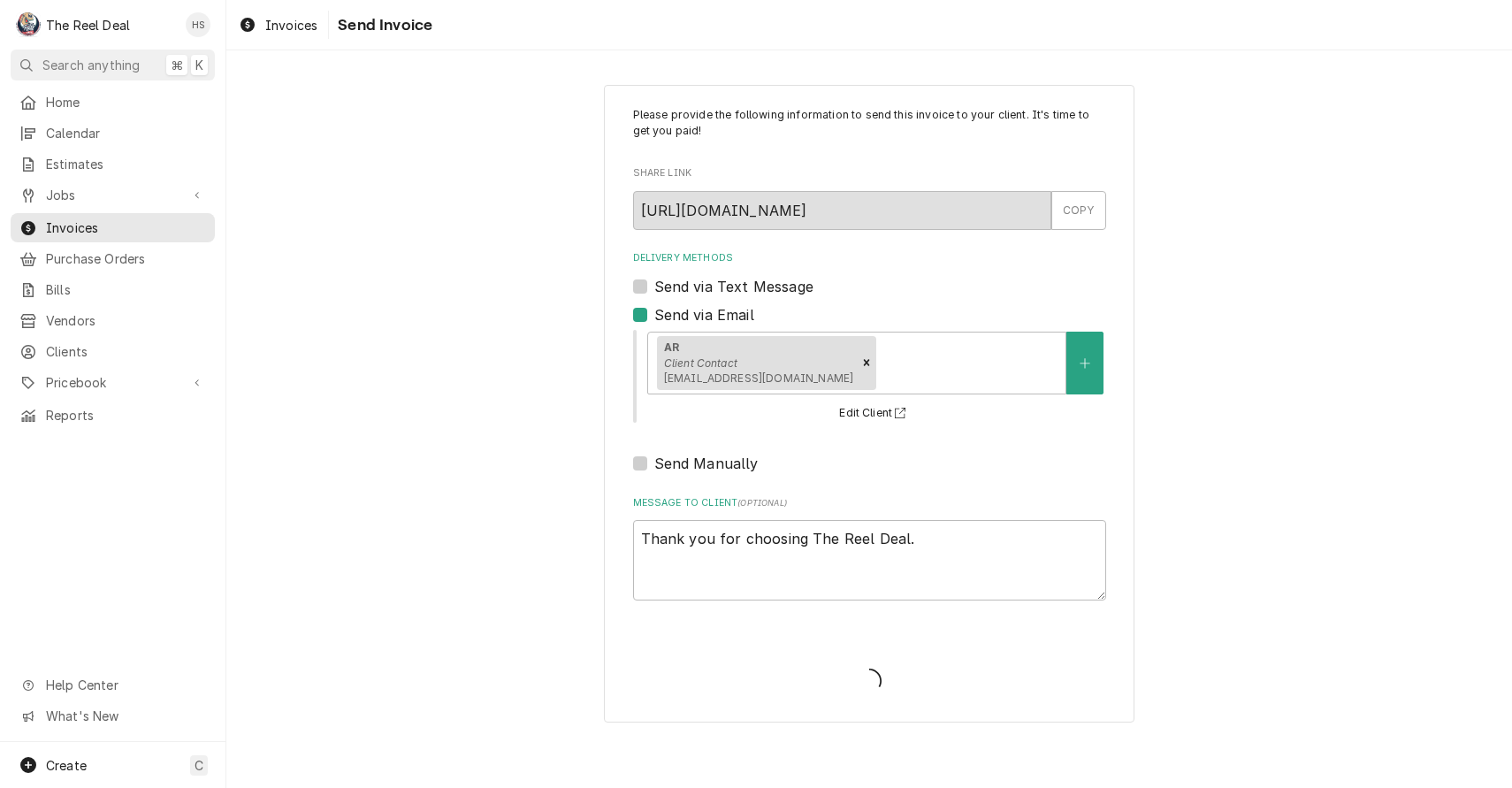
type textarea "x"
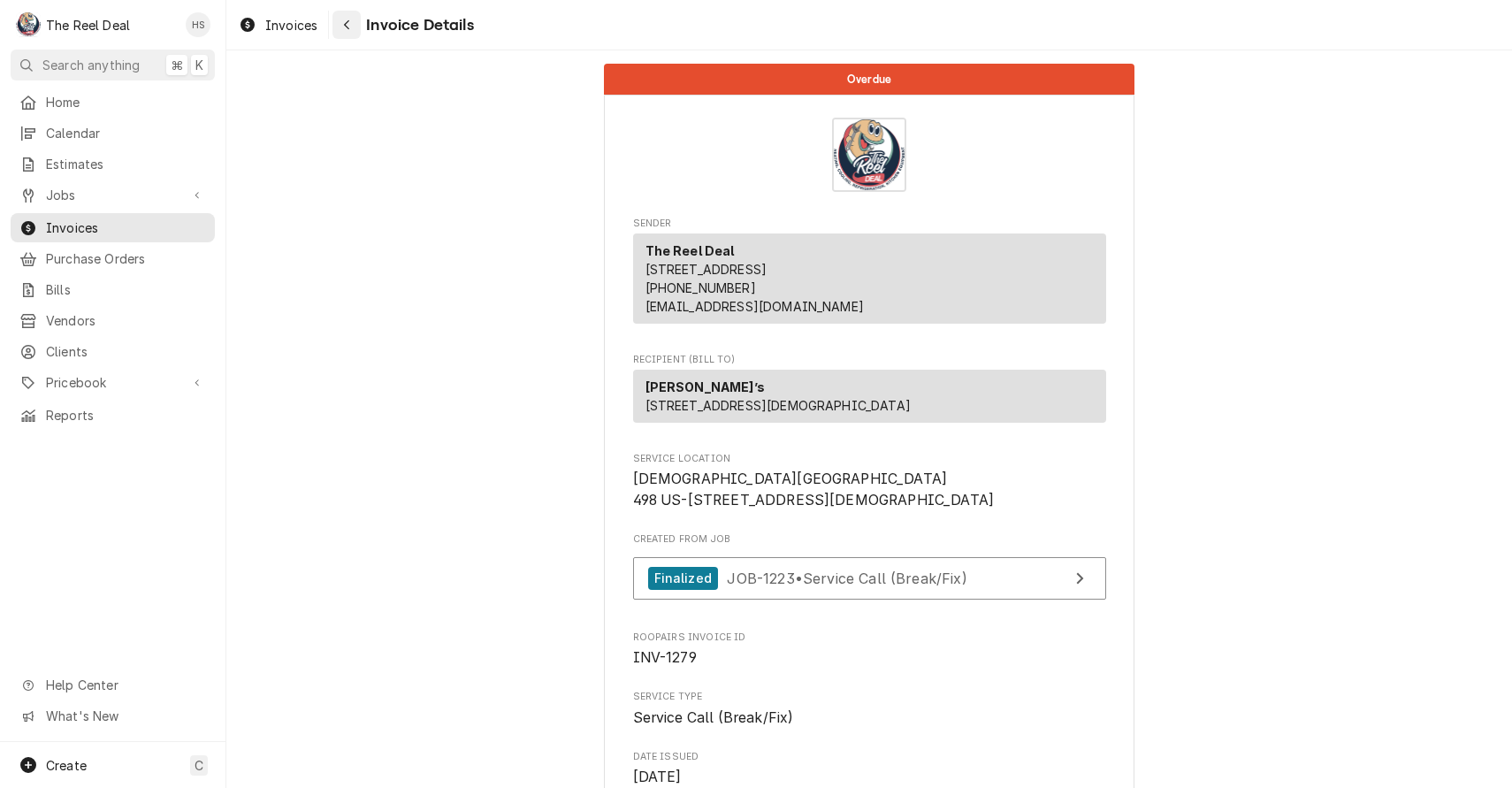
click at [342, 32] on div "Navigate back" at bounding box center [346, 24] width 18 height 18
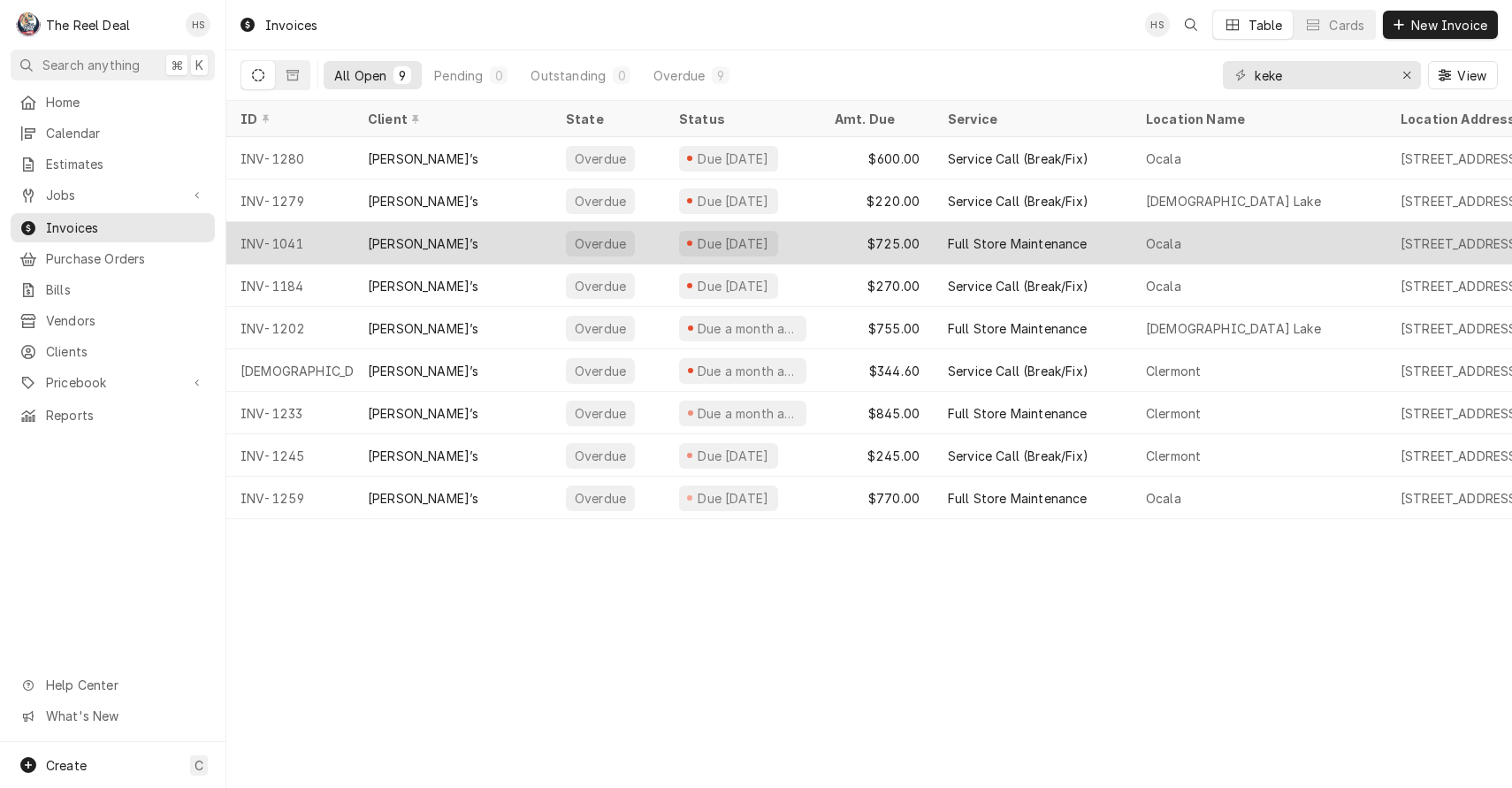
click at [444, 236] on div "[PERSON_NAME]’s" at bounding box center [453, 242] width 199 height 42
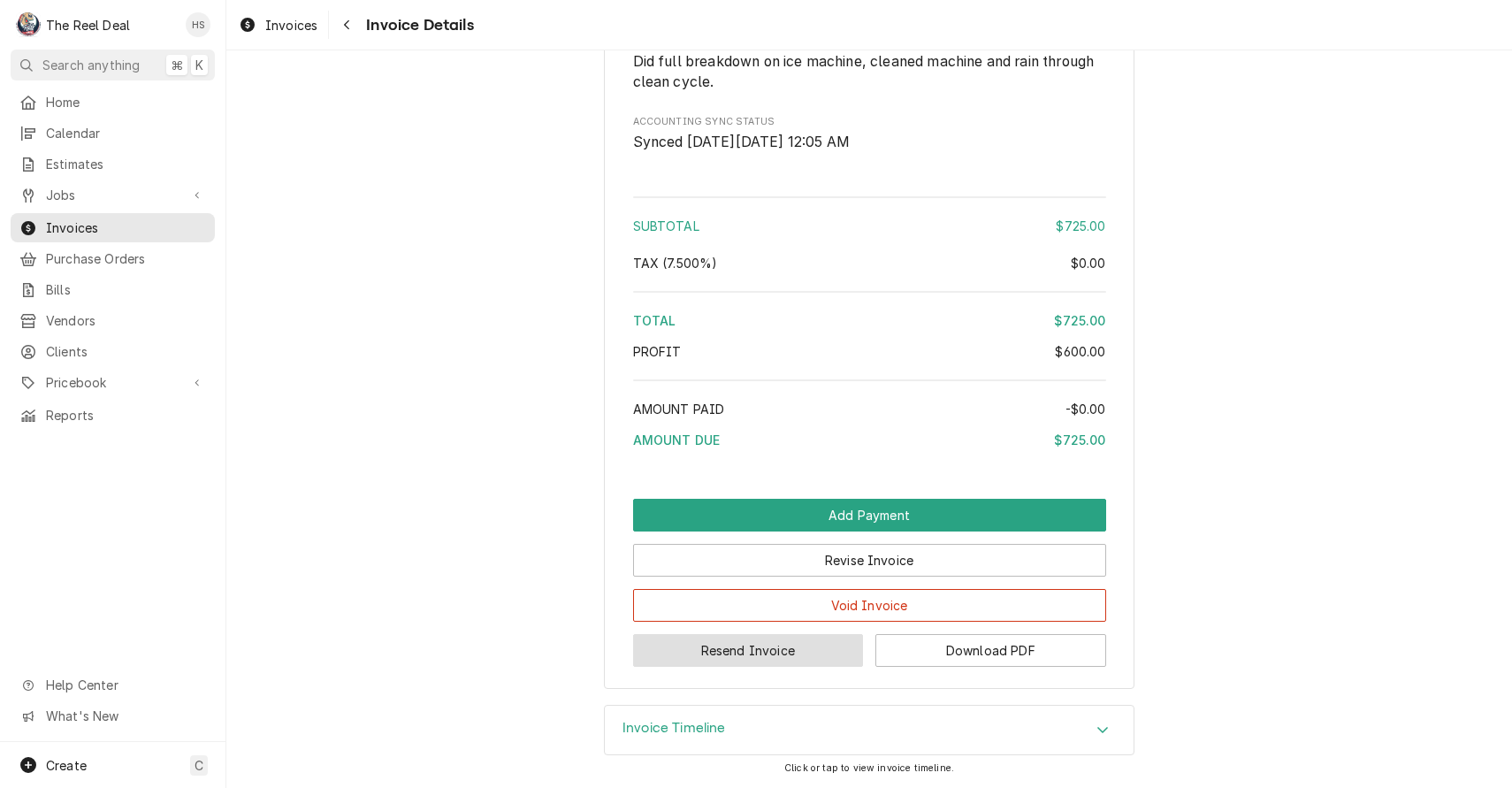
scroll to position [1847, 0]
click at [748, 658] on button "Resend Invoice" at bounding box center [748, 649] width 231 height 32
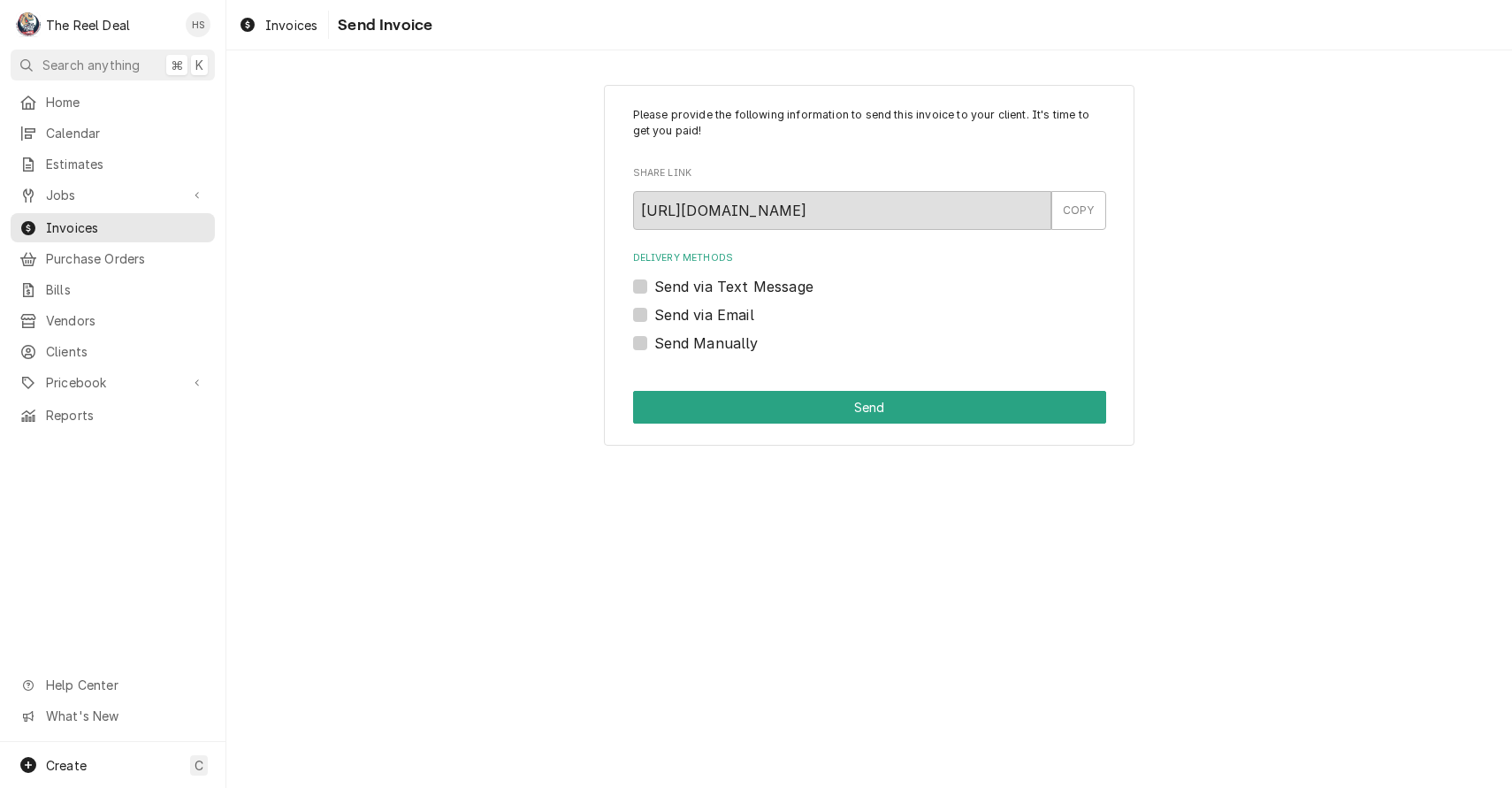
click at [720, 311] on label "Send via Email" at bounding box center [704, 315] width 100 height 22
click at [720, 311] on input "Send via Email" at bounding box center [891, 324] width 473 height 39
checkbox input "true"
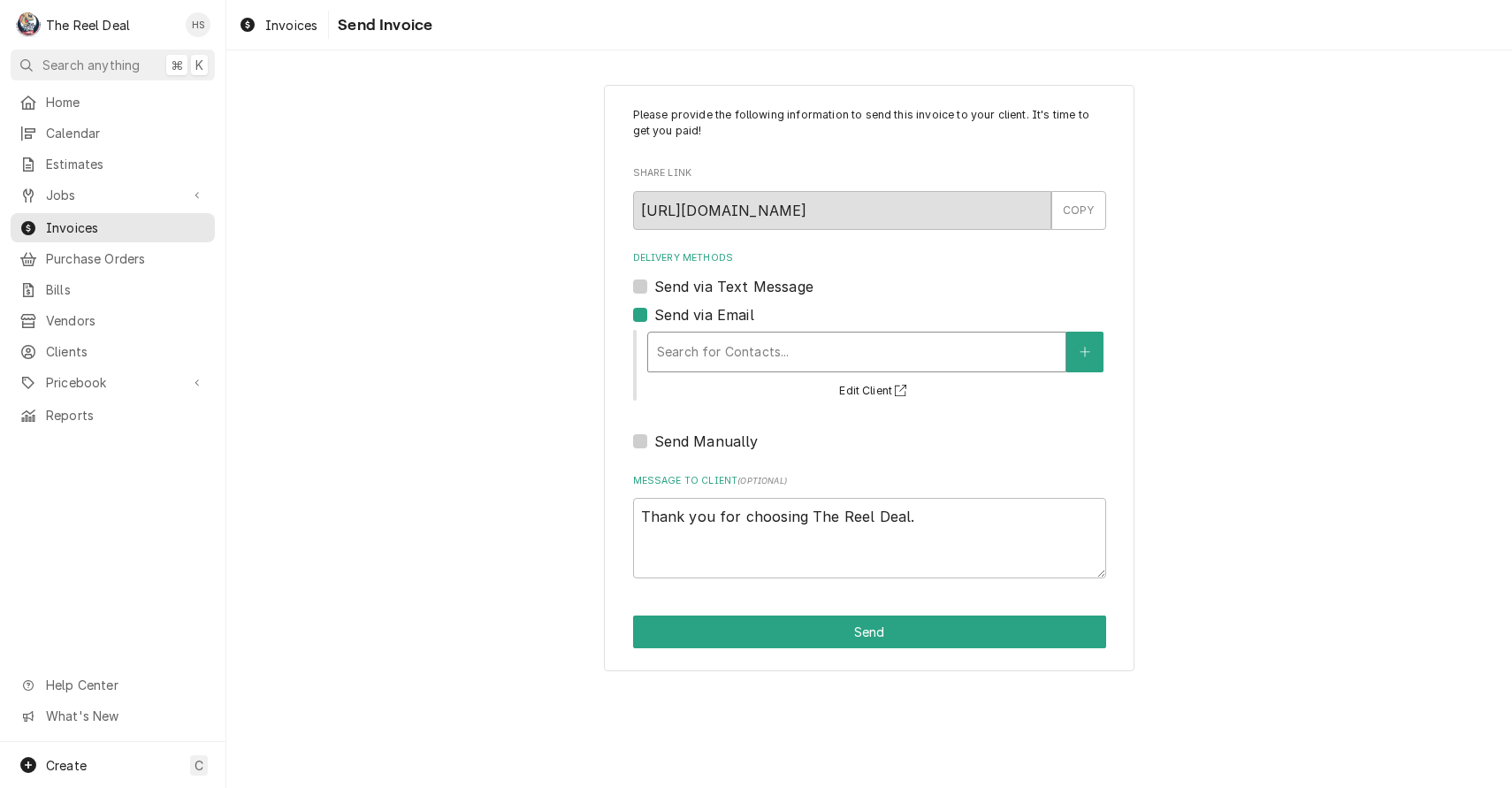
click at [735, 358] on div "Delivery Methods" at bounding box center [857, 352] width 400 height 32
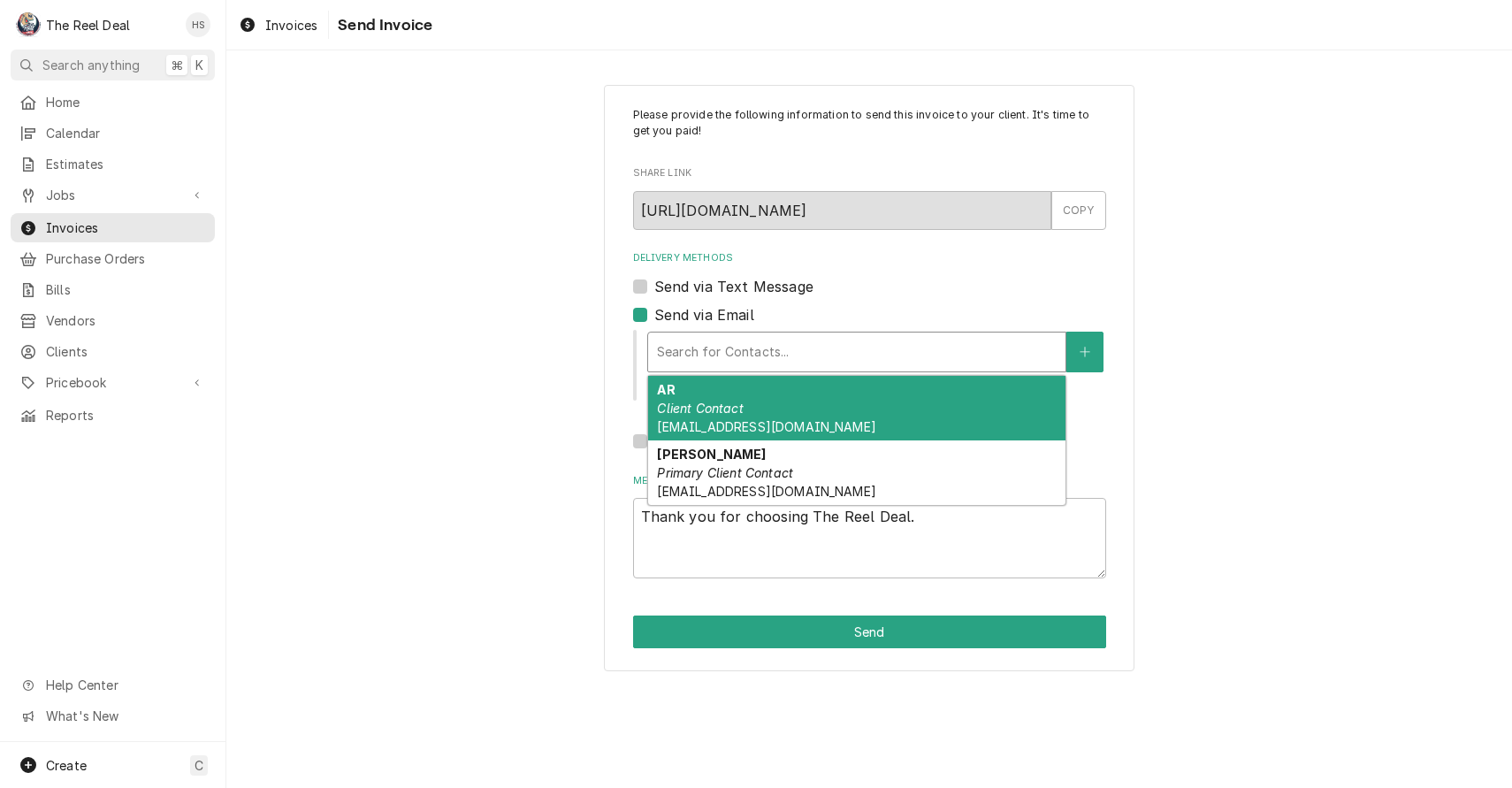
click at [743, 404] on em "Client Contact" at bounding box center [700, 408] width 86 height 15
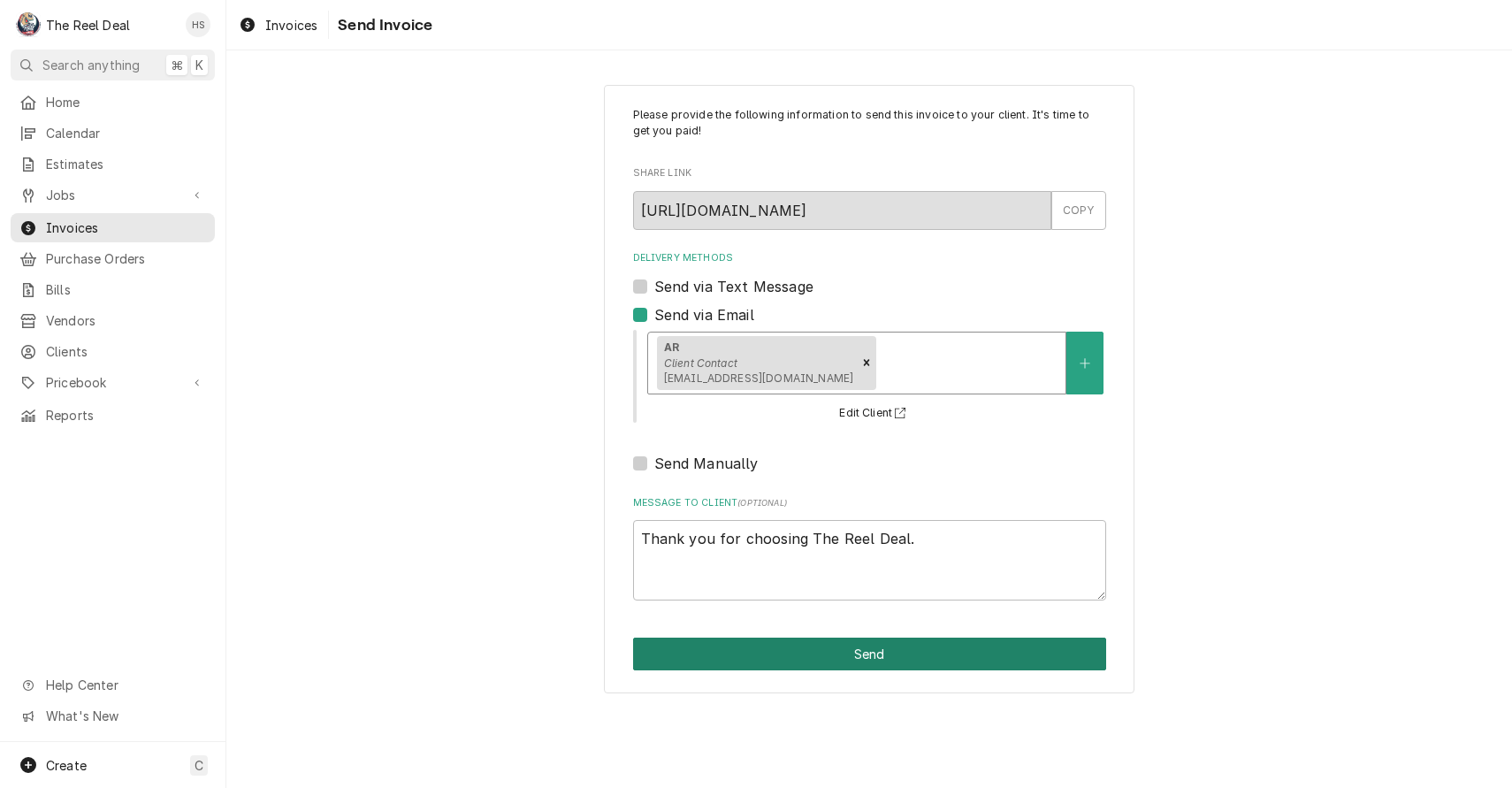
click at [744, 644] on button "Send" at bounding box center [869, 653] width 473 height 32
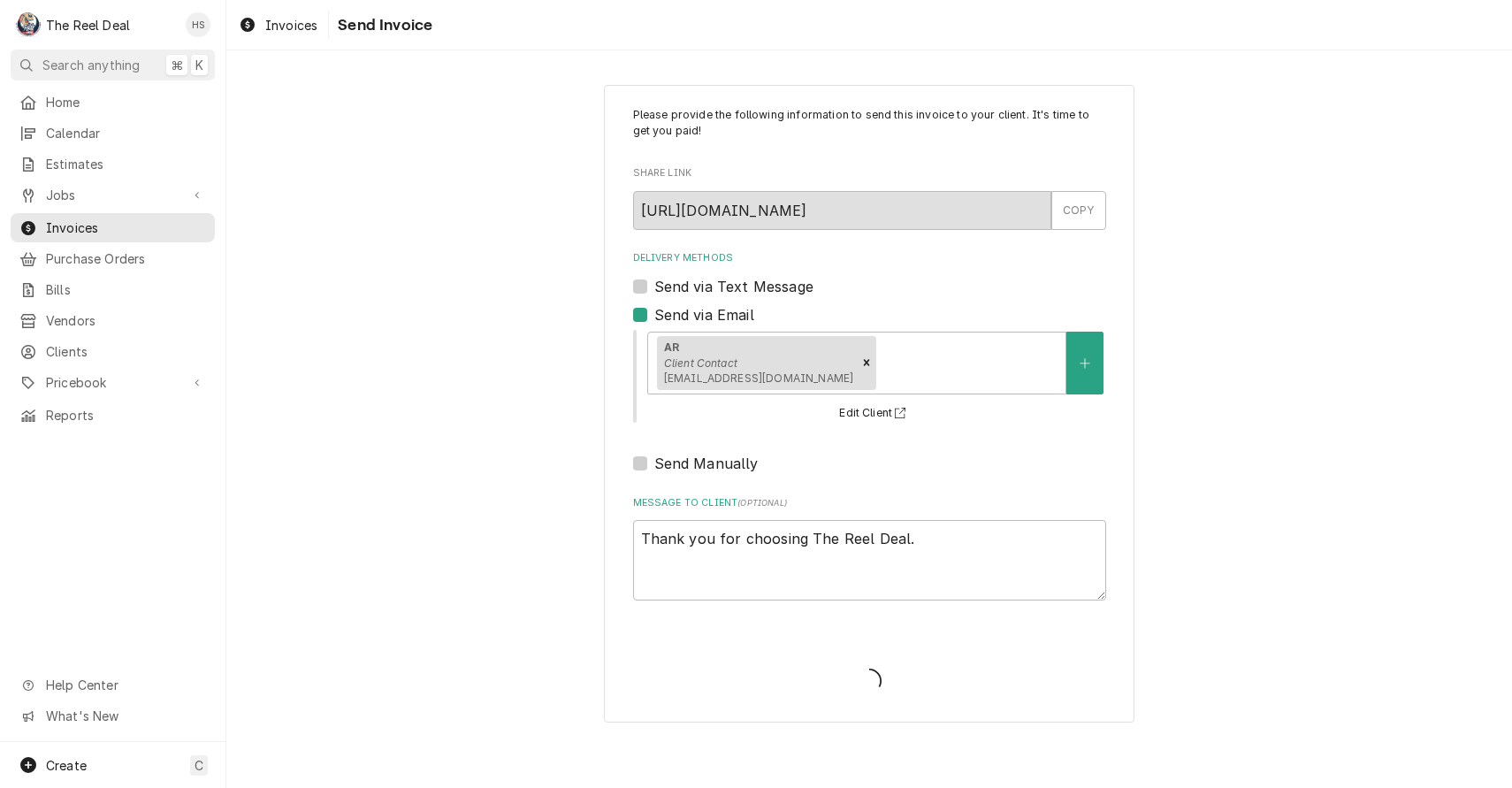
type textarea "x"
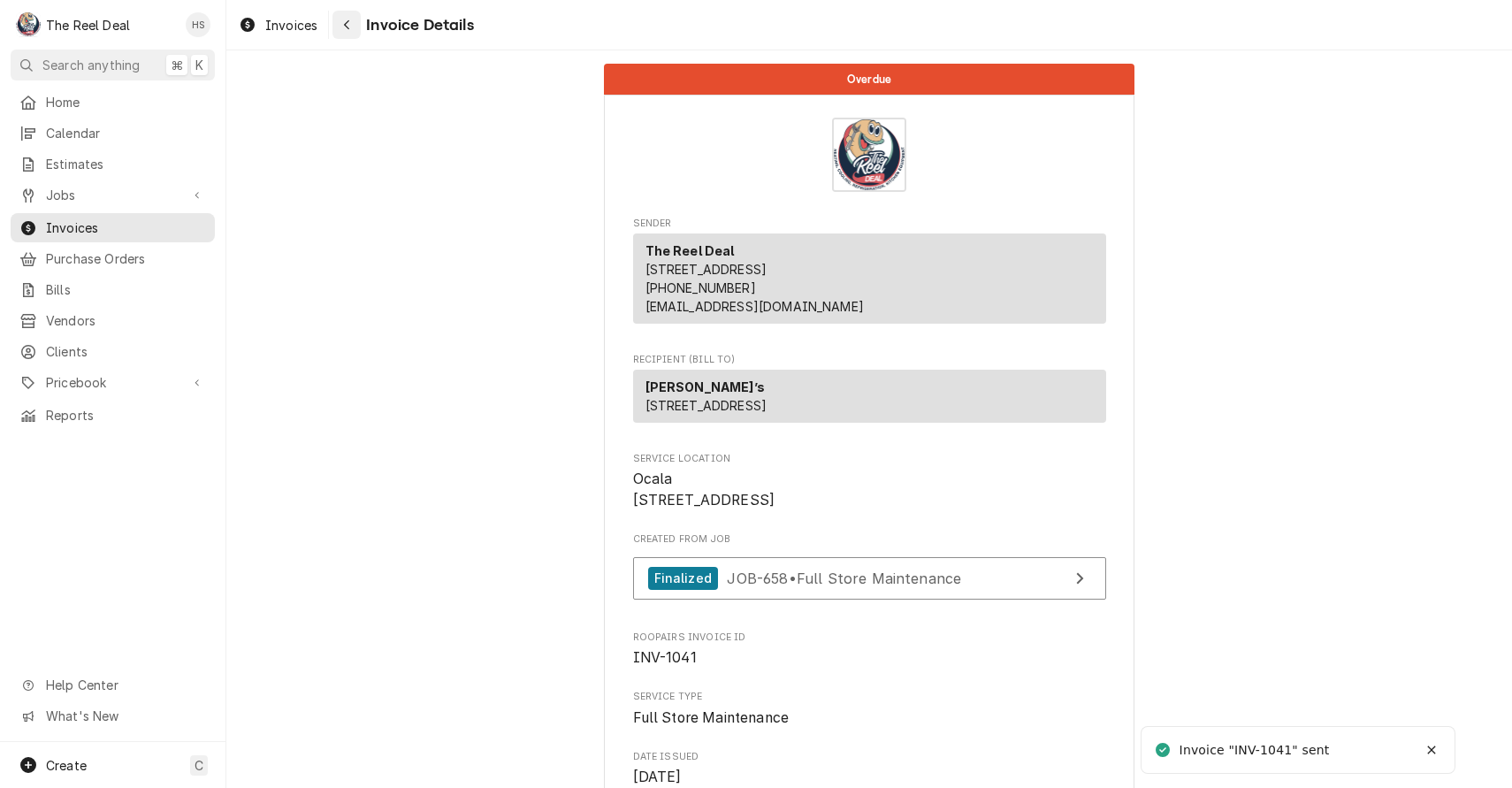
click at [345, 27] on icon "Navigate back" at bounding box center [347, 24] width 8 height 13
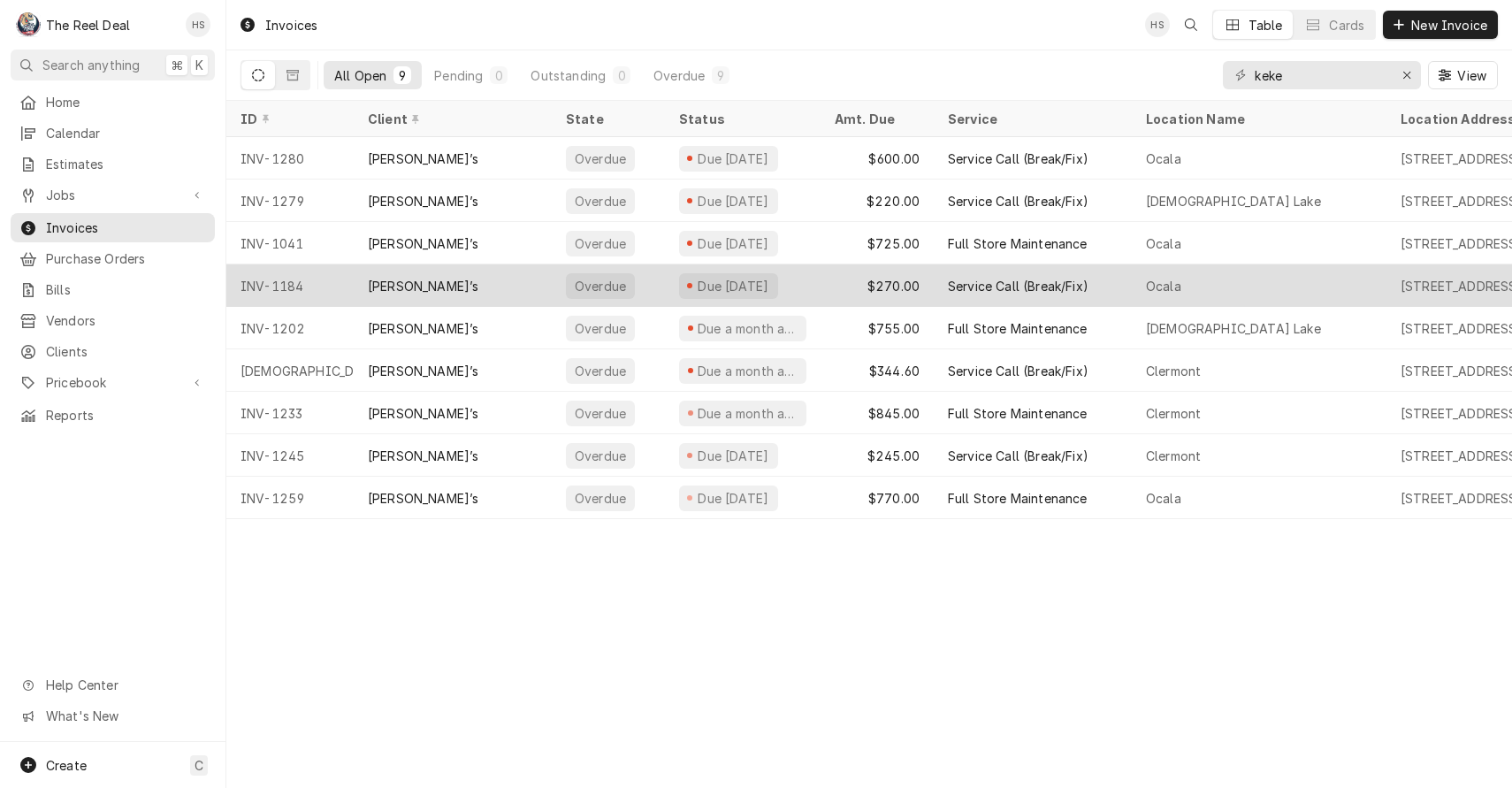
click at [547, 289] on div "[PERSON_NAME]’s" at bounding box center [453, 285] width 199 height 42
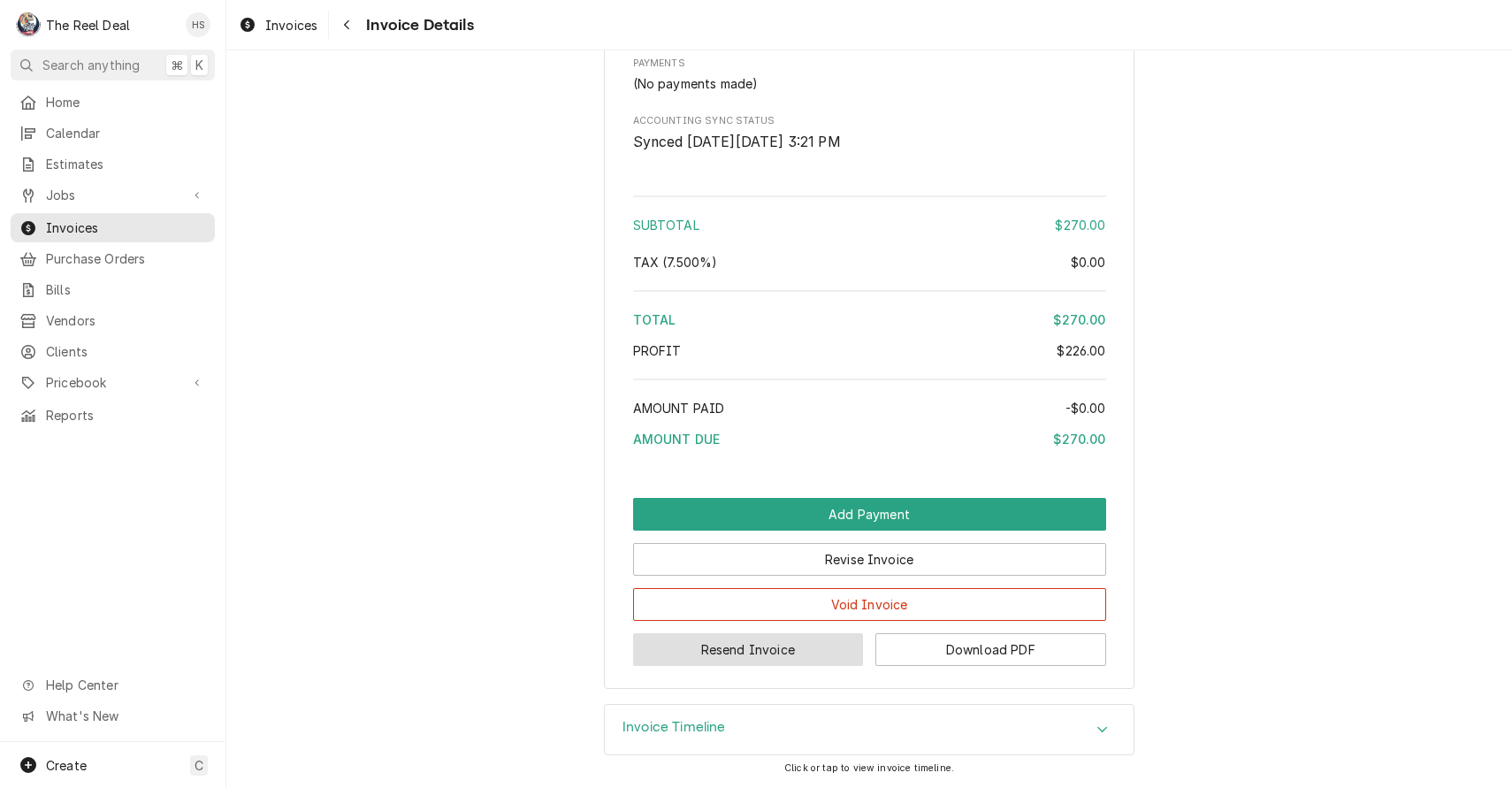
scroll to position [2161, 0]
click at [717, 659] on button "Resend Invoice" at bounding box center [748, 648] width 231 height 32
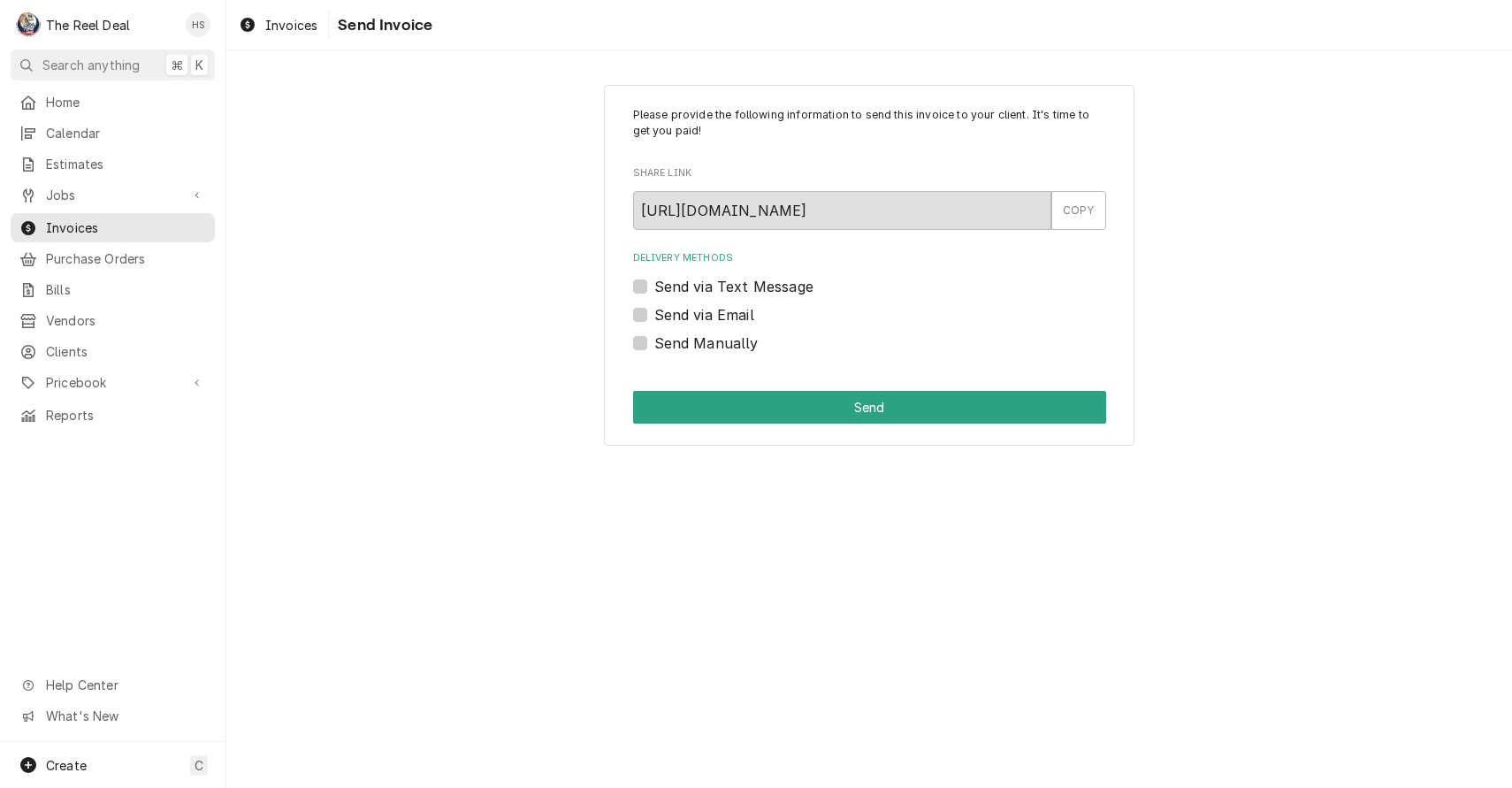
click at [708, 319] on label "Send via Email" at bounding box center [704, 315] width 100 height 22
click at [708, 319] on input "Send via Email" at bounding box center [891, 324] width 473 height 39
checkbox input "true"
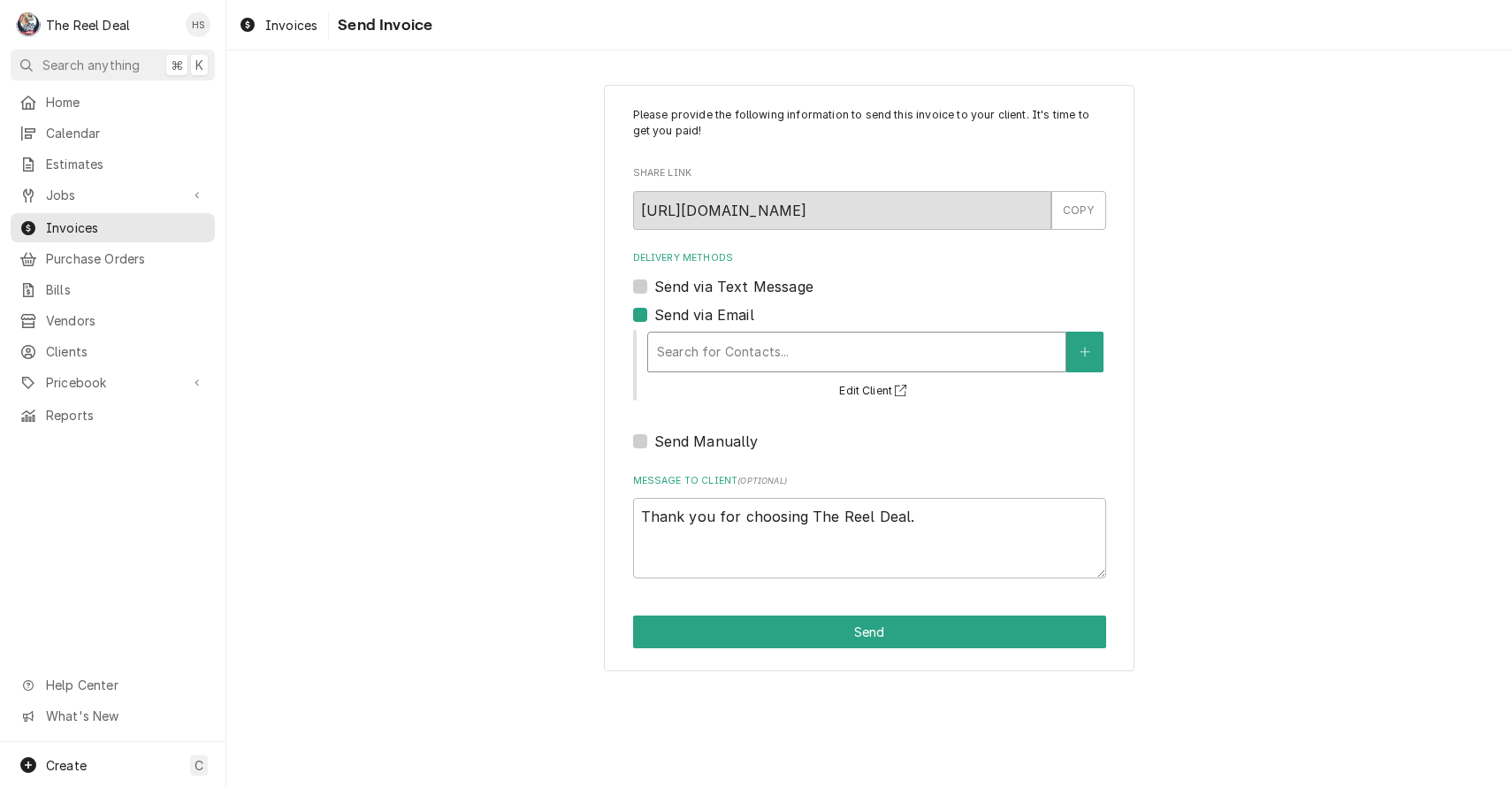
click at [708, 360] on div "Delivery Methods" at bounding box center [857, 352] width 400 height 32
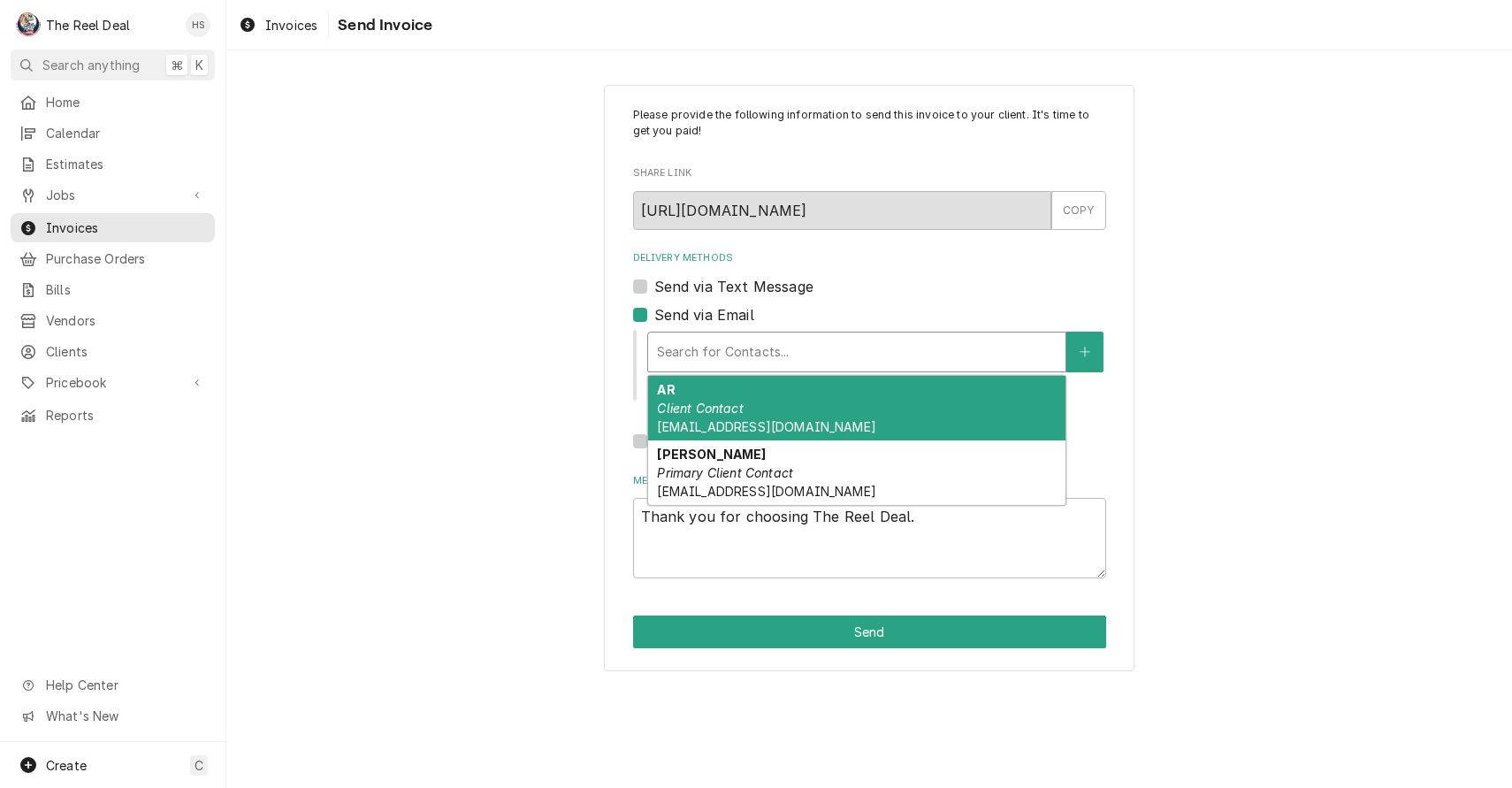
click at [714, 399] on div "AR Client Contact [EMAIL_ADDRESS][DOMAIN_NAME]" at bounding box center [857, 408] width 418 height 65
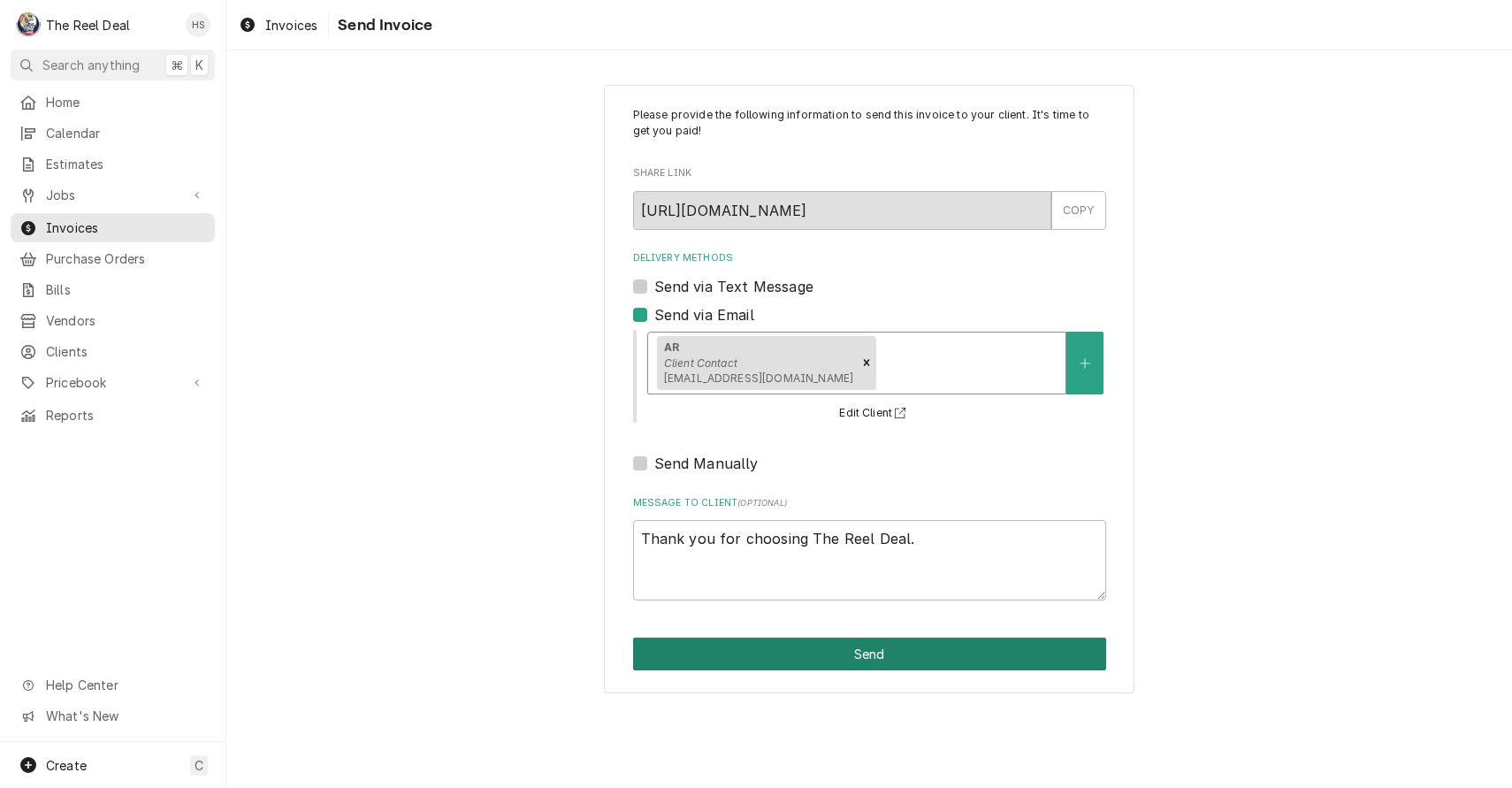
click at [753, 649] on button "Send" at bounding box center [869, 653] width 473 height 32
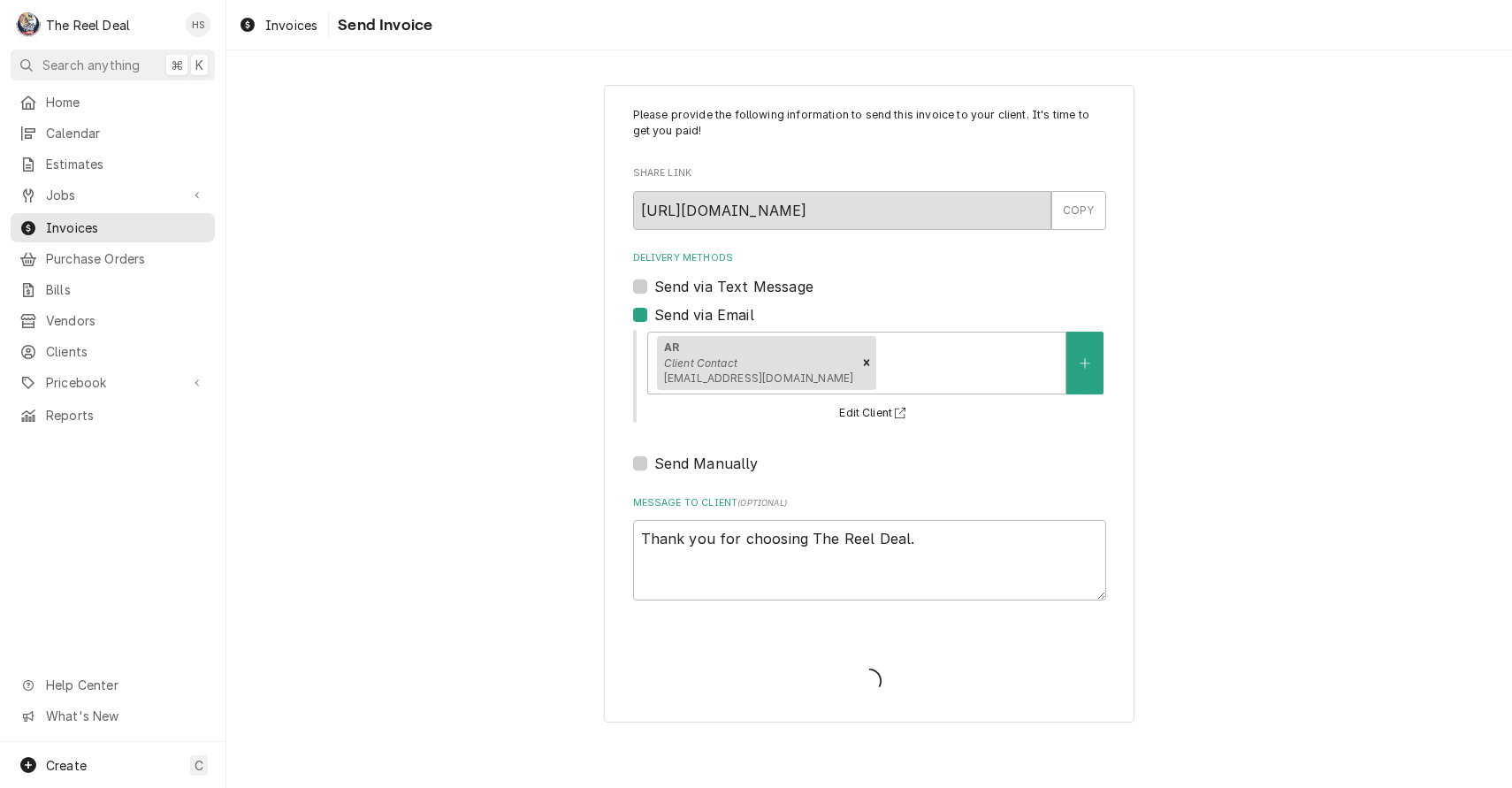
type textarea "x"
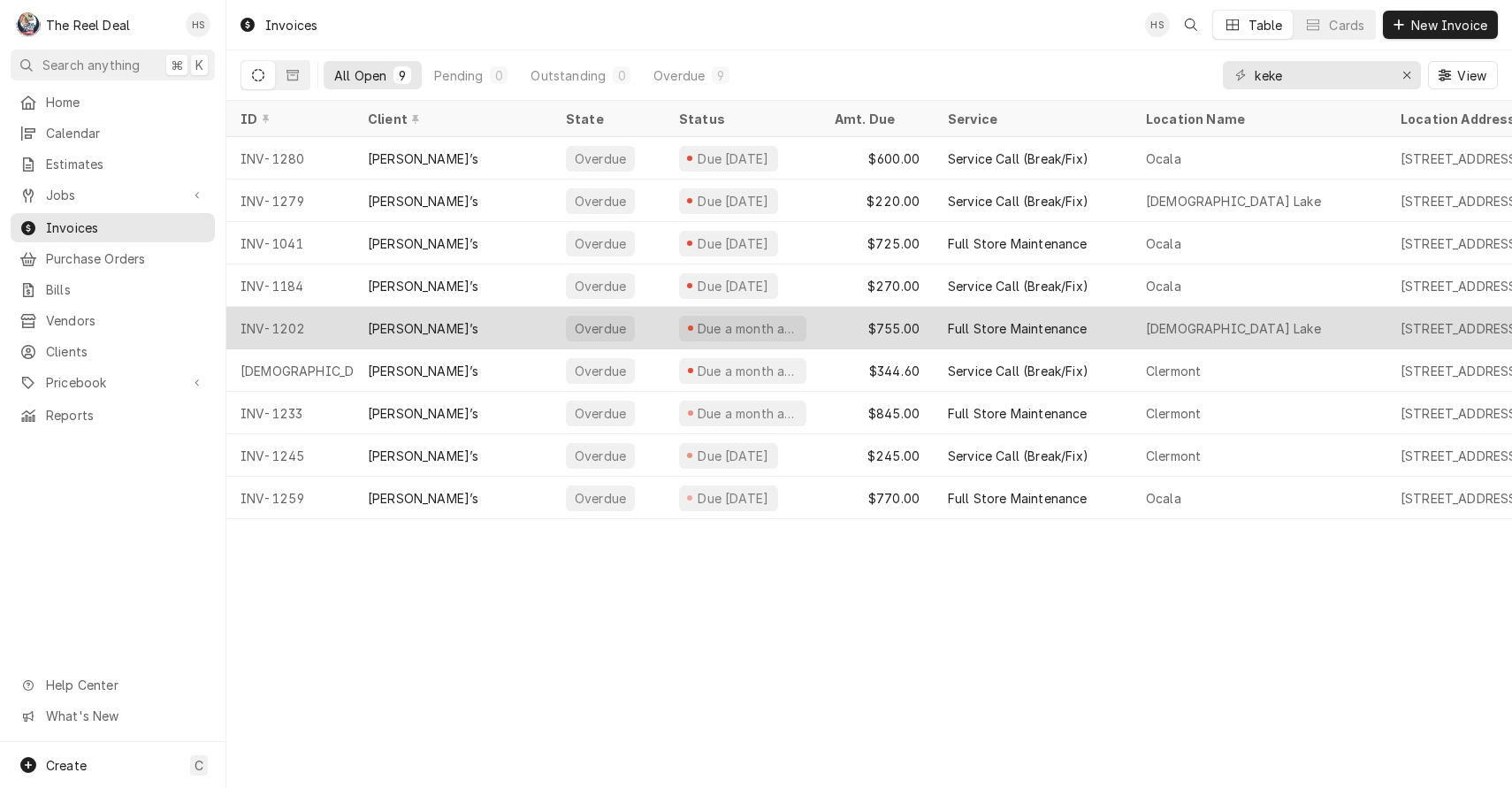
click at [413, 325] on div "[PERSON_NAME]’s" at bounding box center [453, 328] width 199 height 42
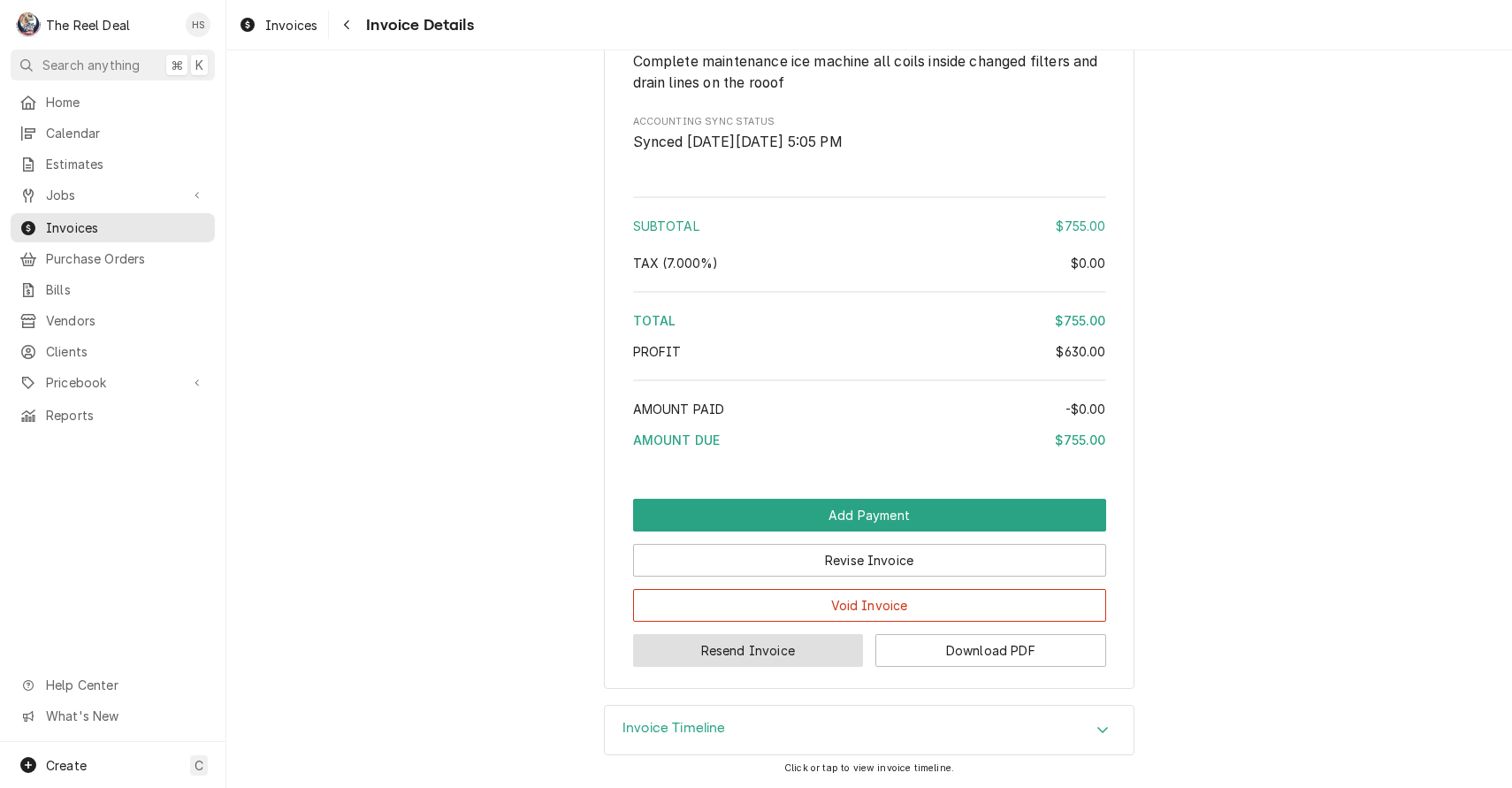
scroll to position [1646, 0]
click at [731, 644] on button "Resend Invoice" at bounding box center [748, 649] width 231 height 32
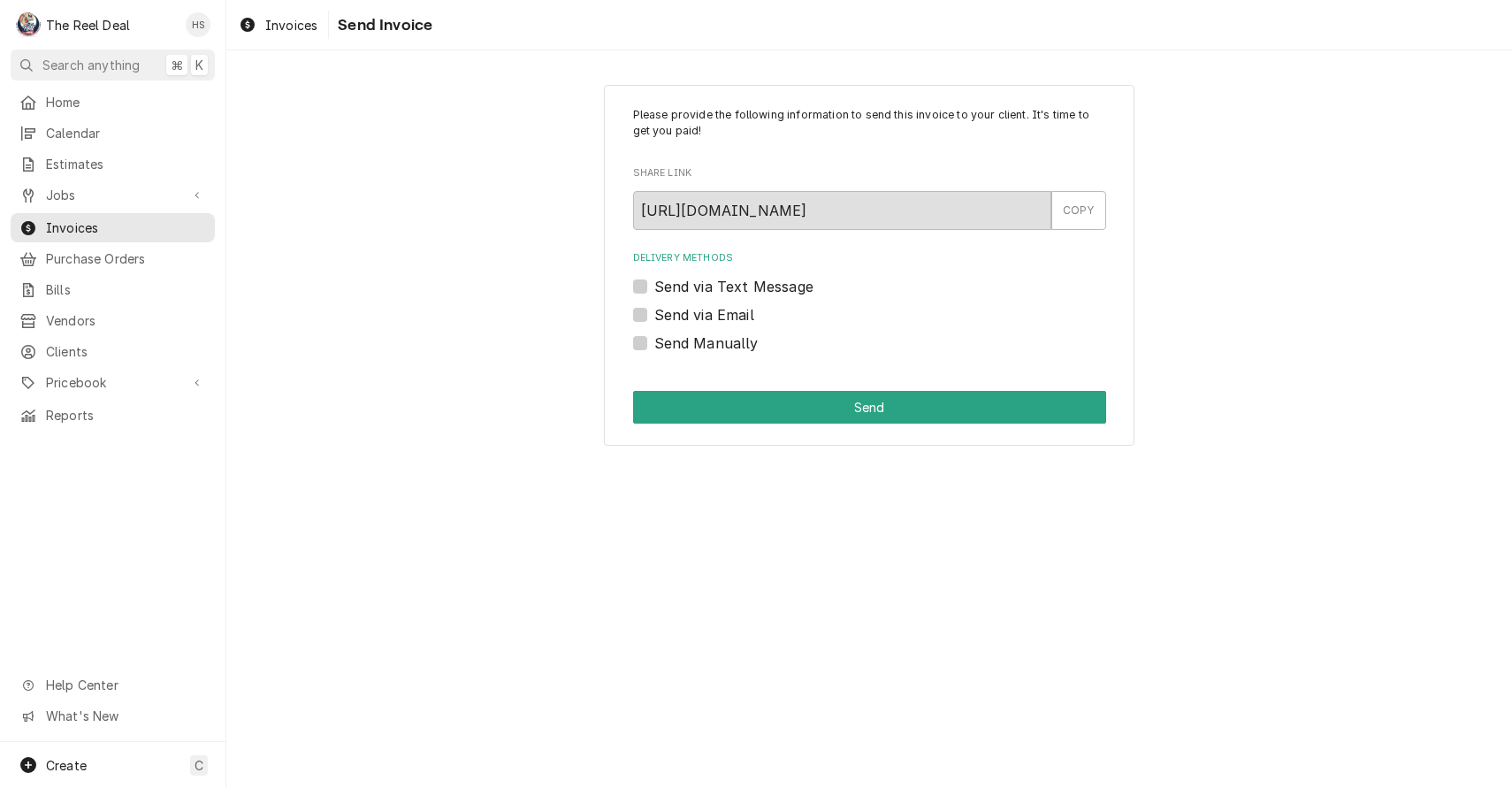
click at [726, 314] on label "Send via Email" at bounding box center [704, 315] width 100 height 22
click at [726, 314] on input "Send via Email" at bounding box center [891, 324] width 473 height 39
checkbox input "true"
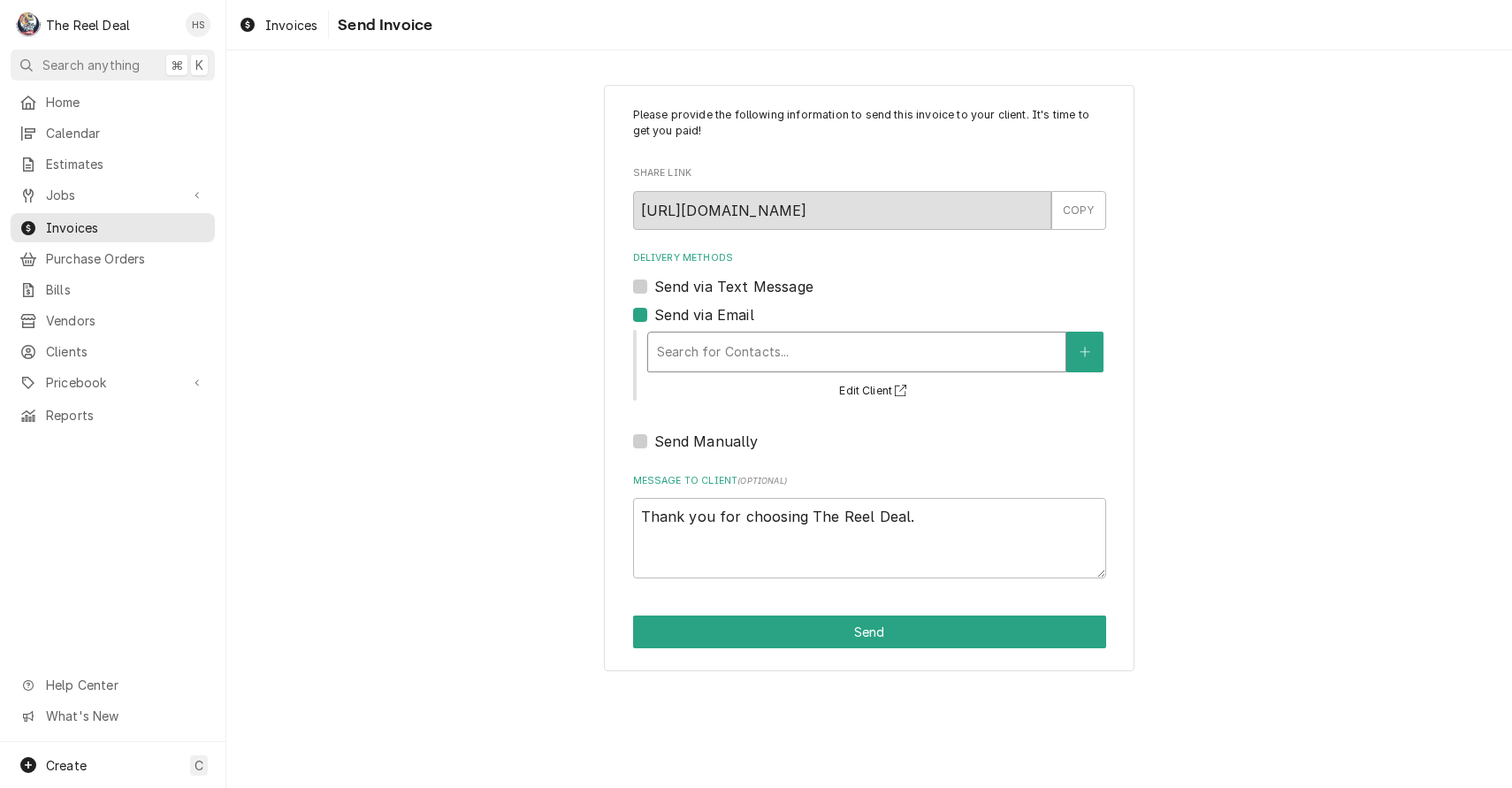
click at [734, 356] on div "Search for Contacts..." at bounding box center [857, 351] width 400 height 19
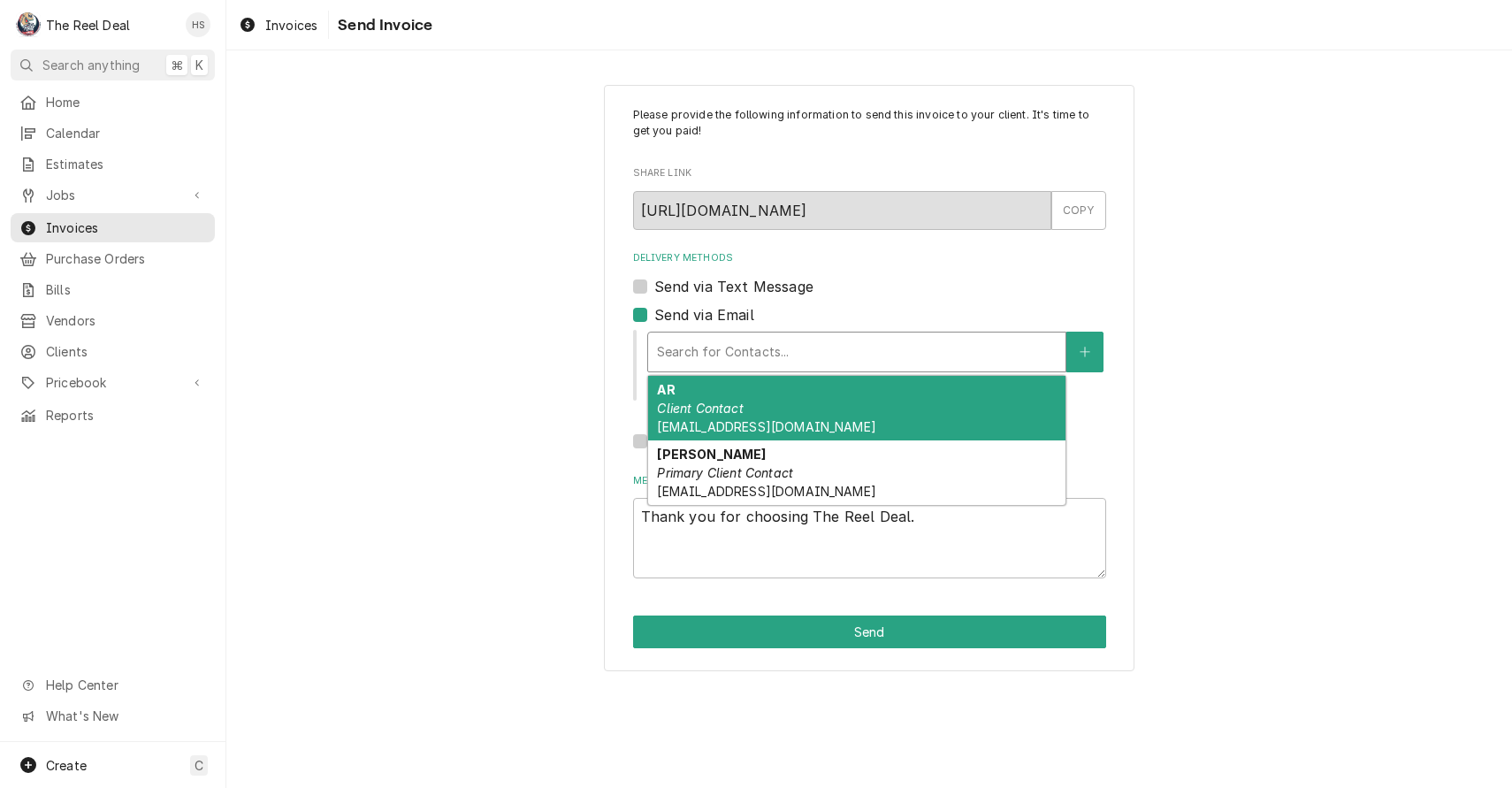
click at [752, 412] on div "AR Client Contact AR@palcafes.com" at bounding box center [857, 408] width 418 height 65
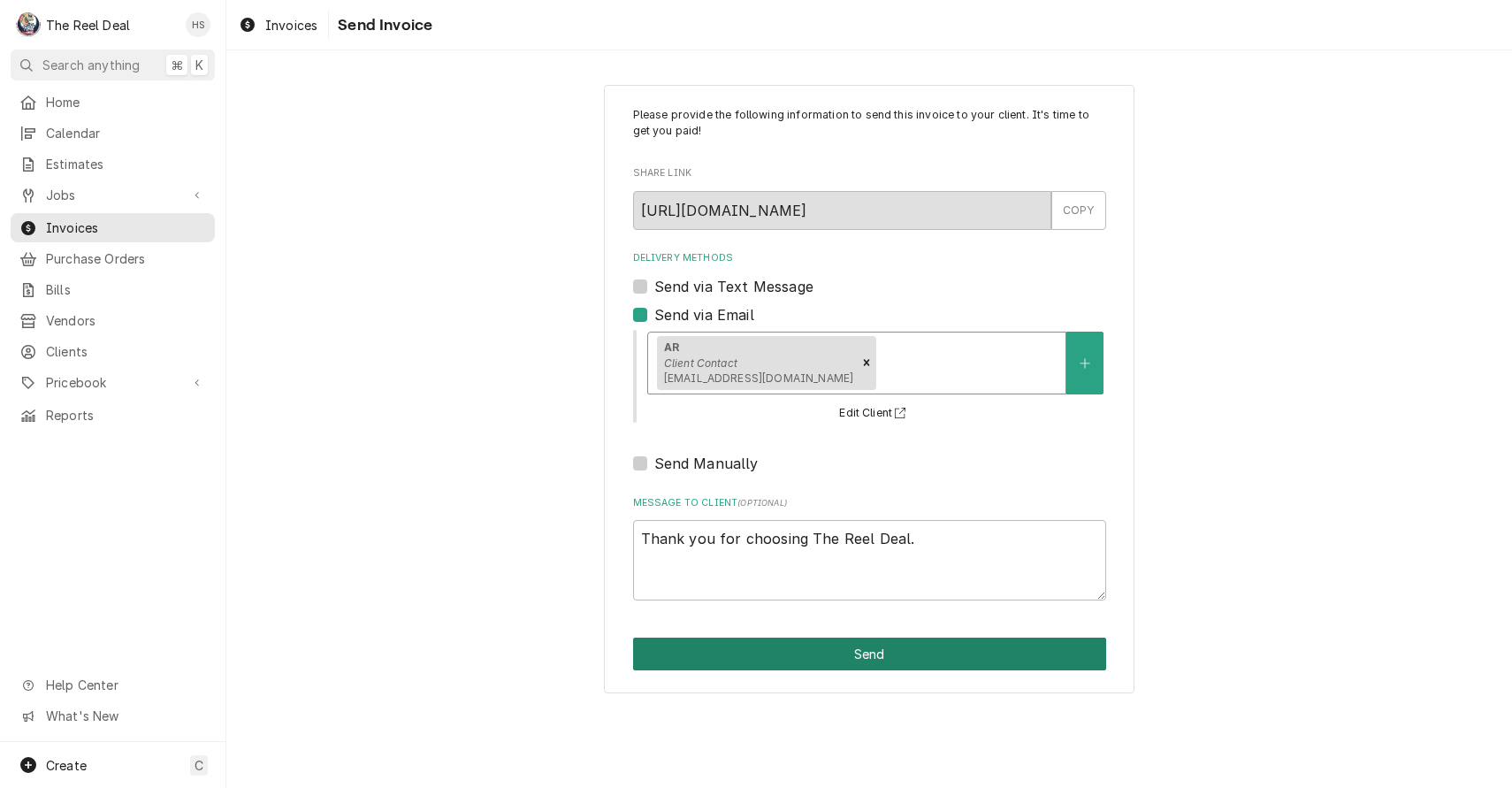
click at [778, 656] on button "Send" at bounding box center [869, 653] width 473 height 32
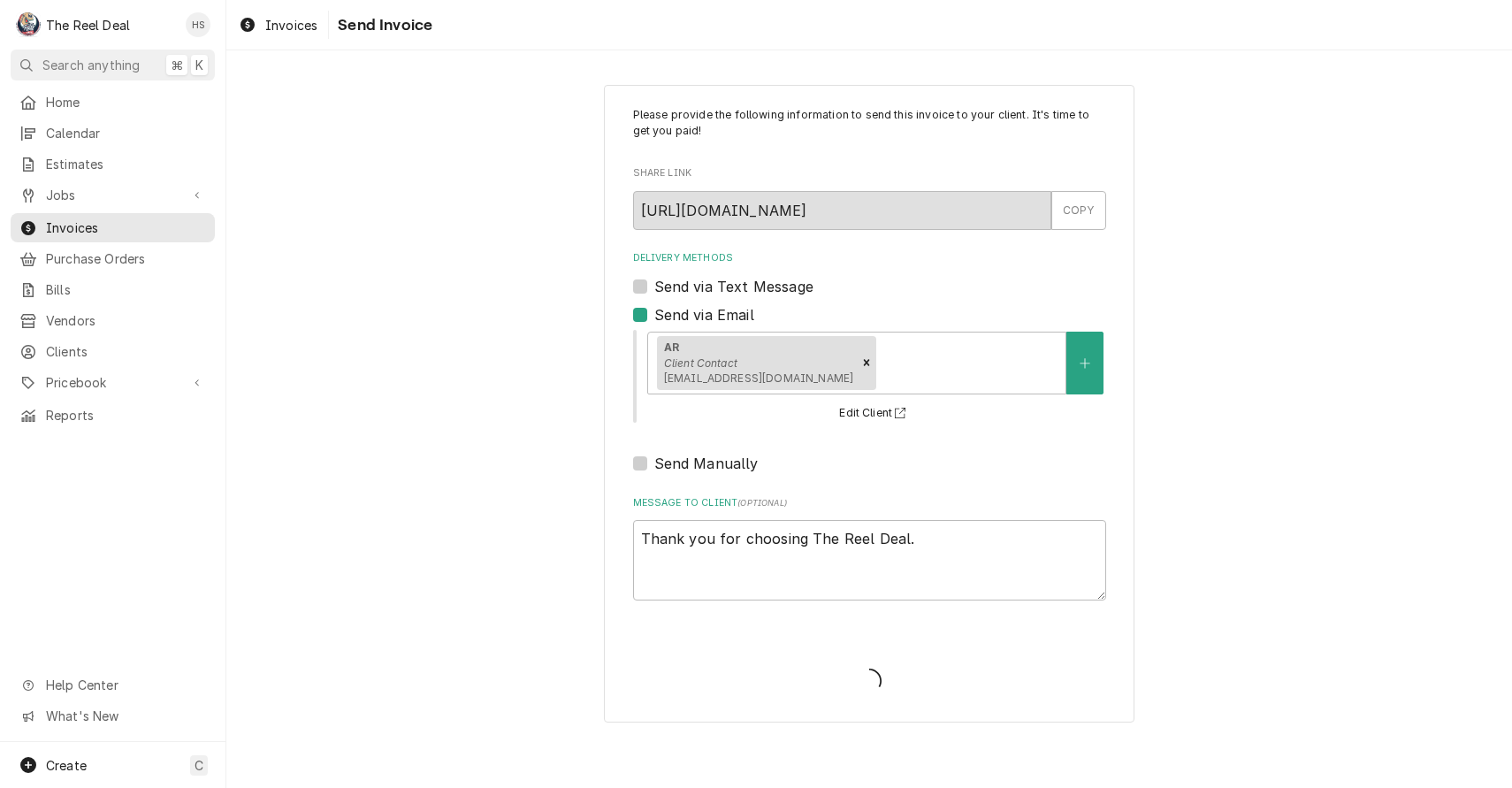
type textarea "x"
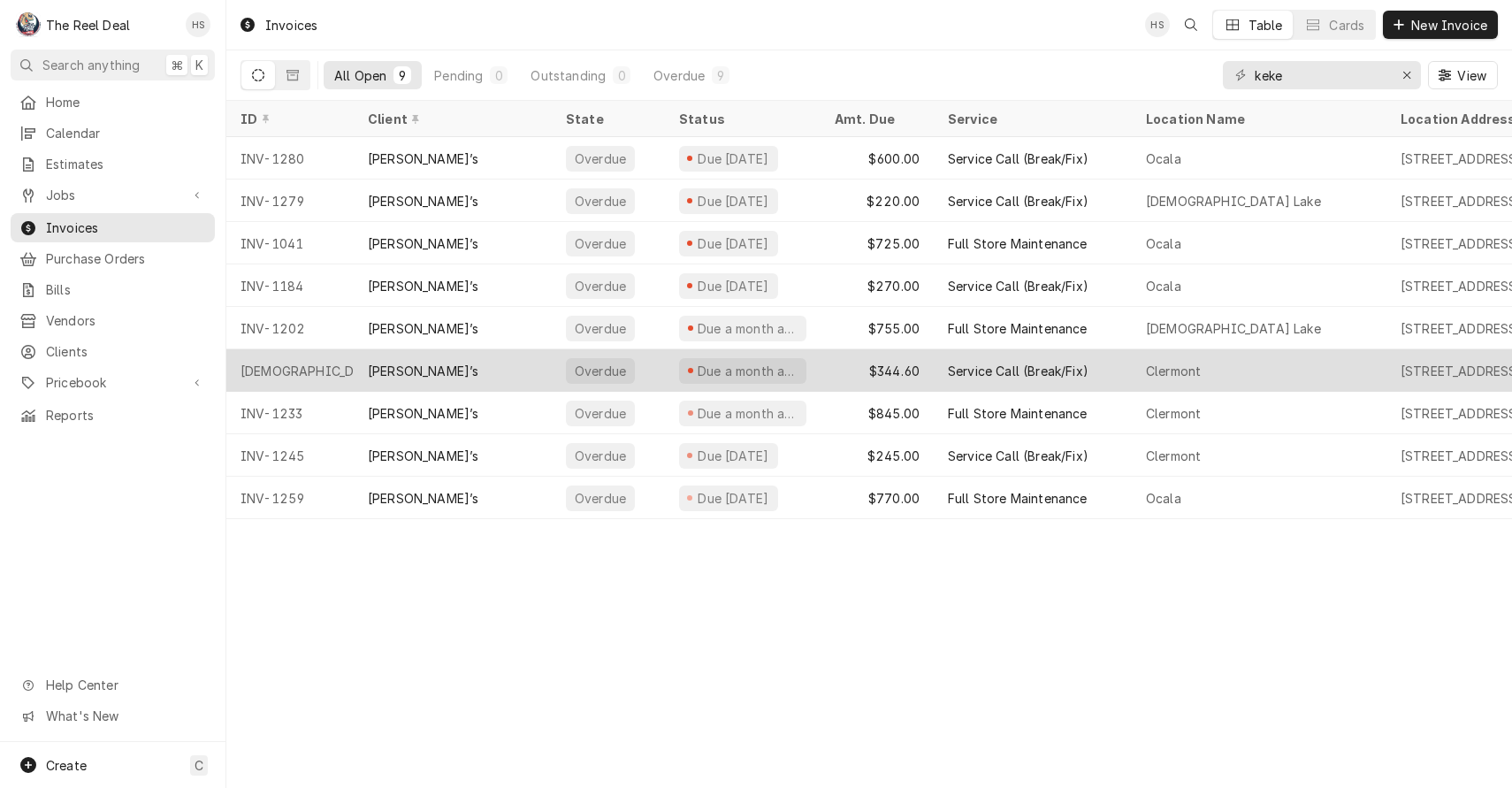
click at [389, 372] on div "[PERSON_NAME]’s" at bounding box center [422, 371] width 111 height 19
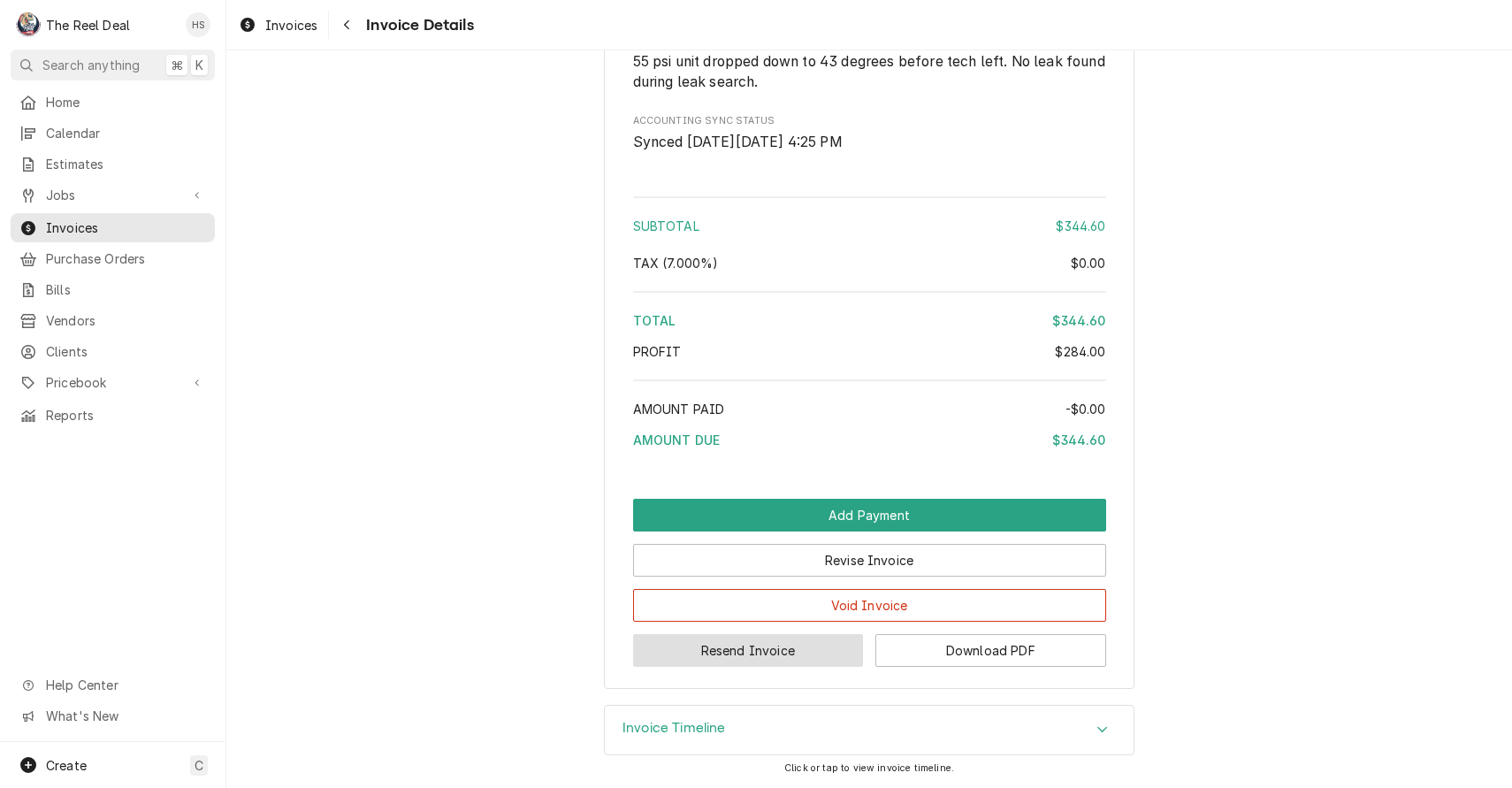
scroll to position [2351, 0]
click at [704, 651] on button "Resend Invoice" at bounding box center [748, 649] width 231 height 32
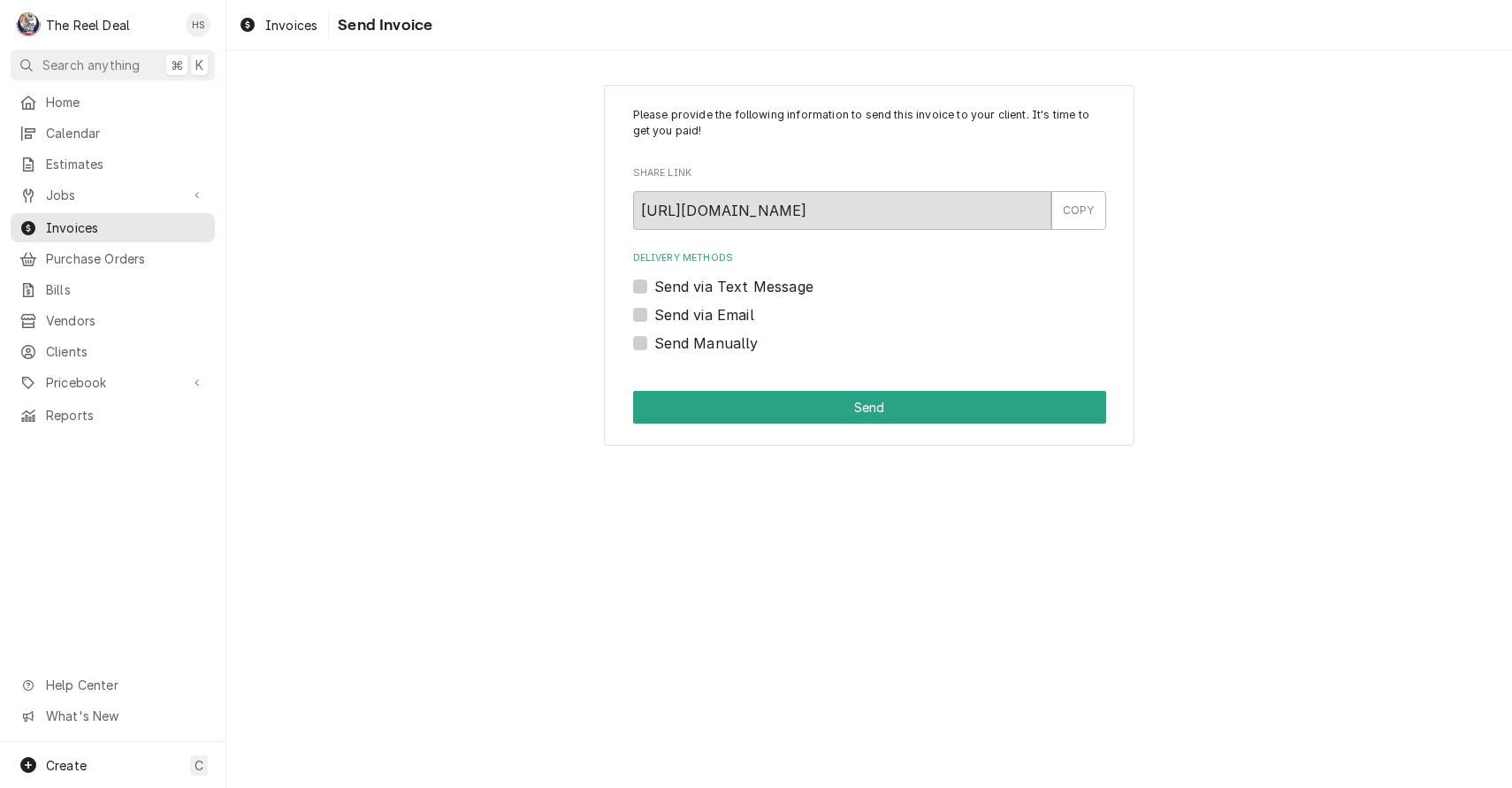
click at [706, 308] on label "Send via Email" at bounding box center [704, 315] width 100 height 22
click at [706, 308] on input "Send via Email" at bounding box center [891, 324] width 473 height 39
checkbox input "true"
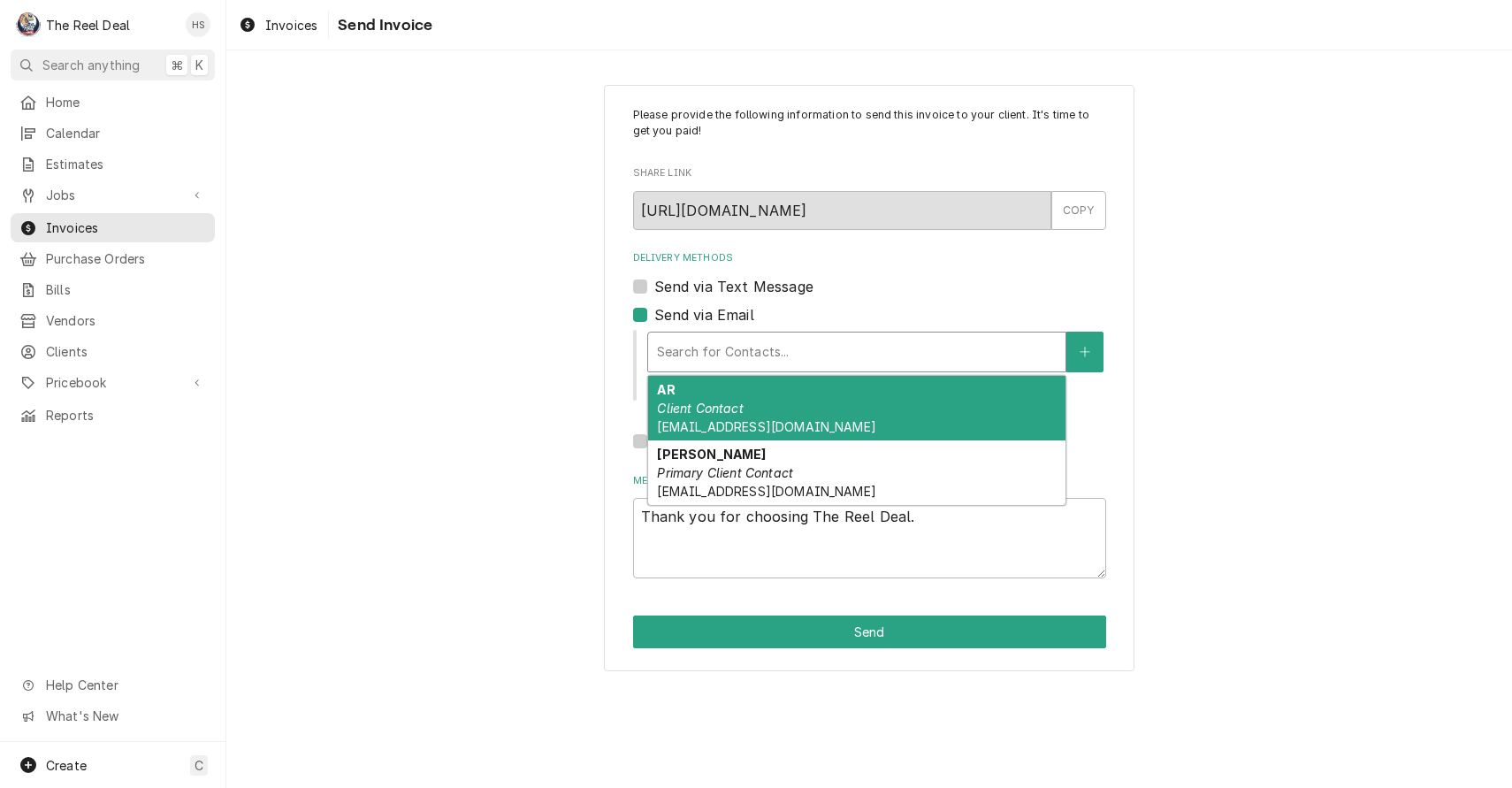
click at [713, 347] on div "Search for Contacts..." at bounding box center [857, 351] width 400 height 19
click at [728, 399] on div "AR Client Contact AR@palcafes.com" at bounding box center [857, 408] width 418 height 65
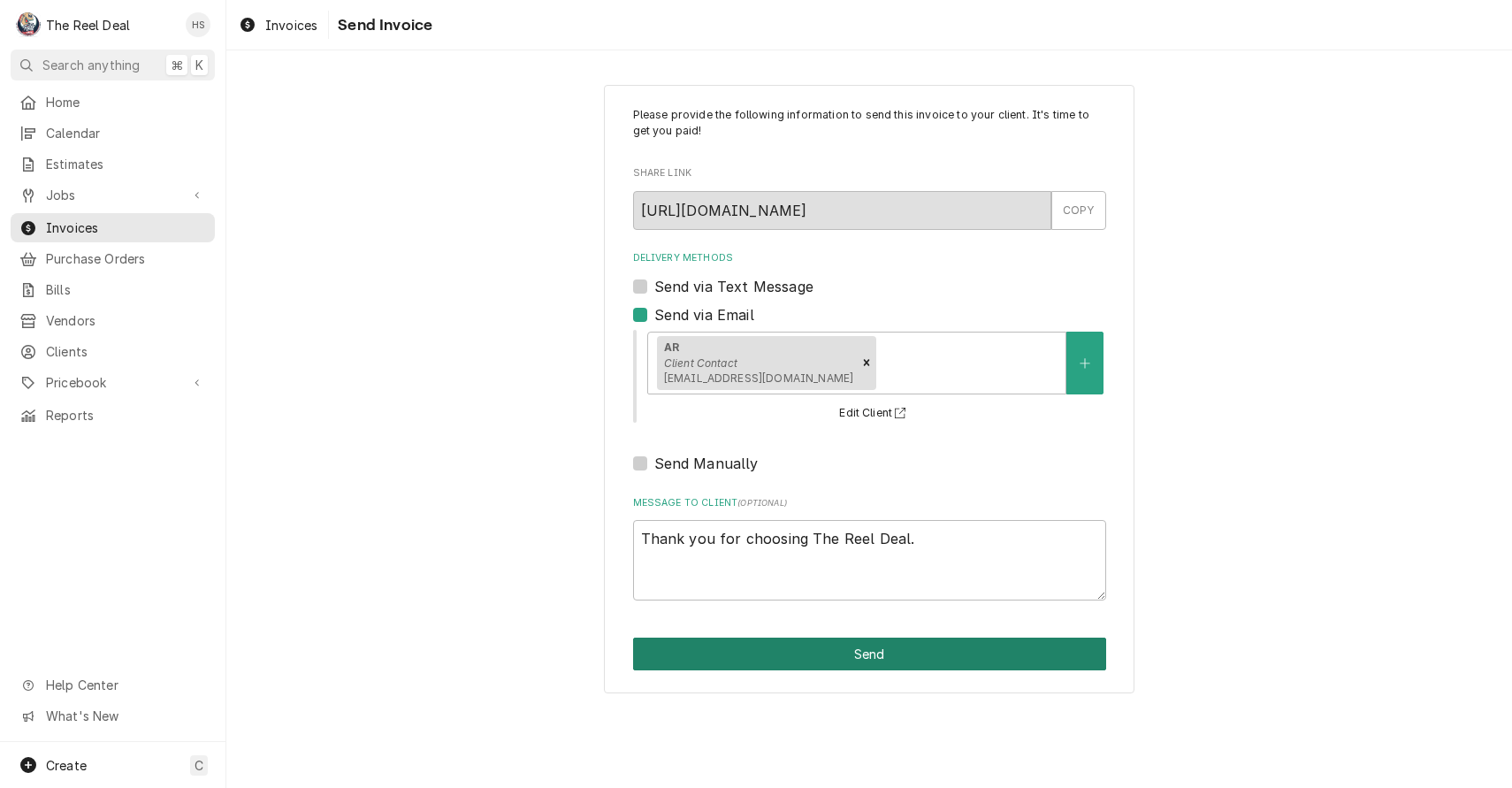
click at [782, 648] on button "Send" at bounding box center [869, 653] width 473 height 32
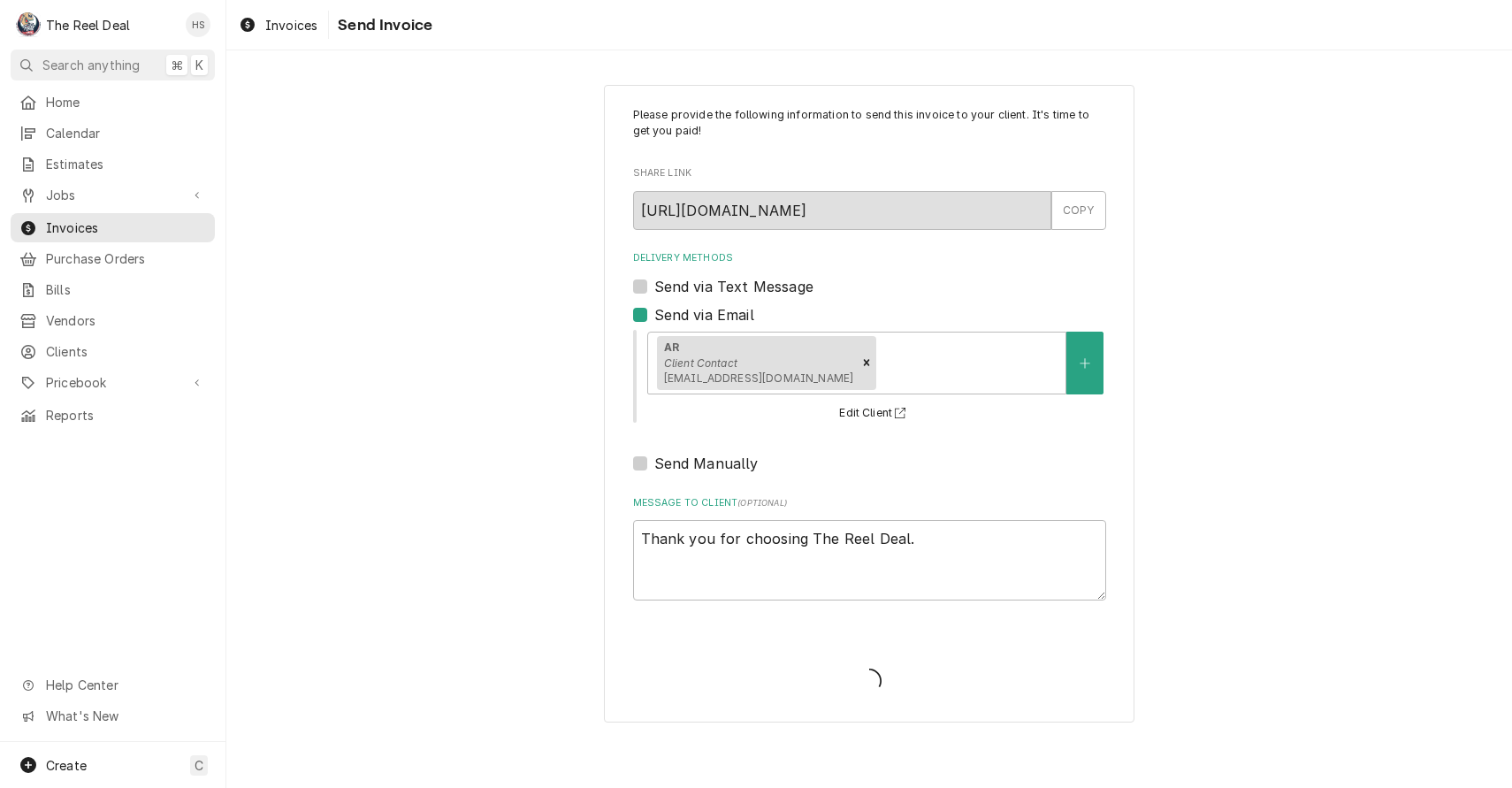
type textarea "x"
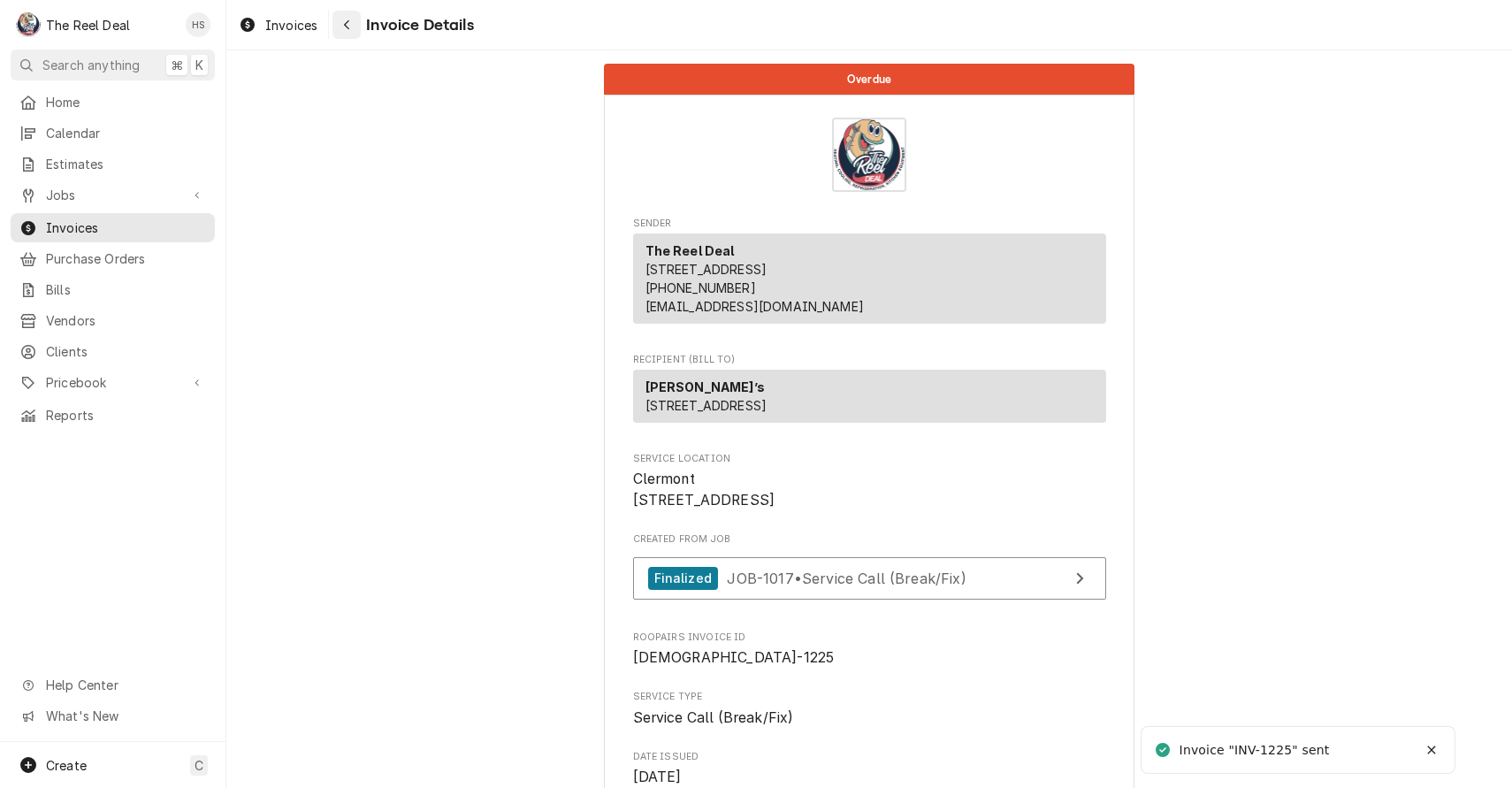
click at [352, 27] on div "Navigate back" at bounding box center [346, 24] width 18 height 18
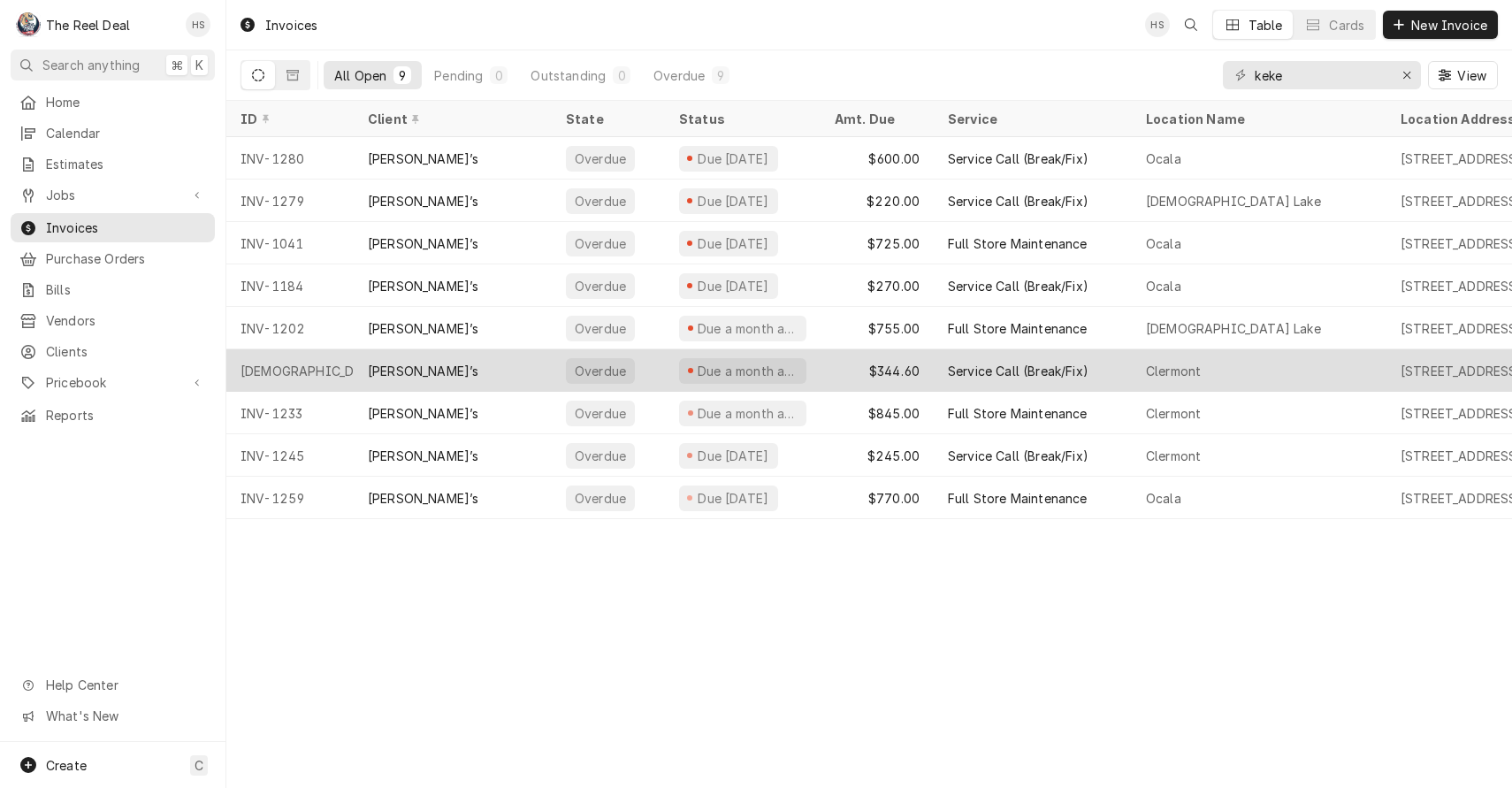
click at [437, 367] on div "[PERSON_NAME]’s" at bounding box center [453, 370] width 199 height 42
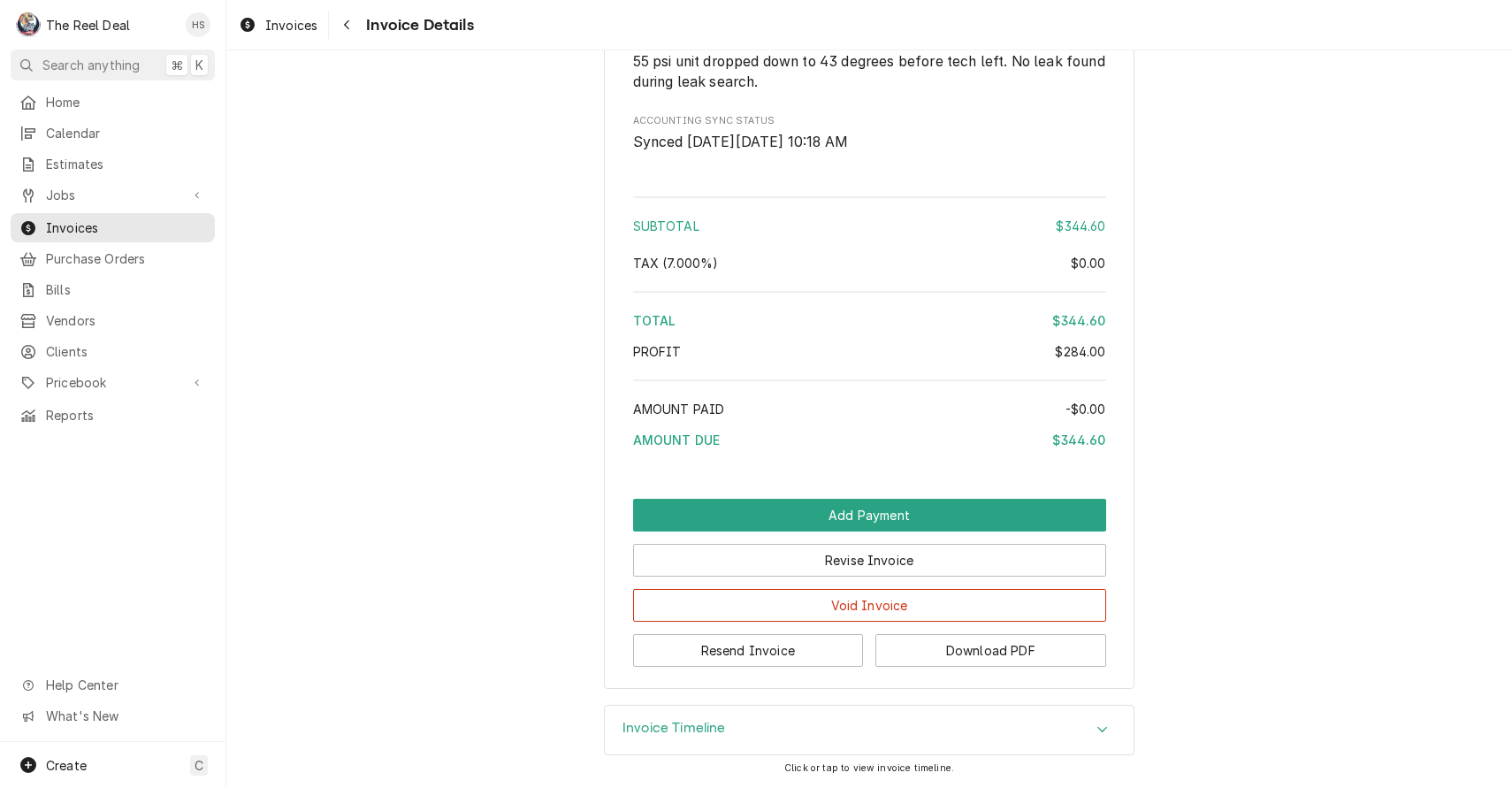
scroll to position [2351, 0]
click at [715, 658] on button "Resend Invoice" at bounding box center [748, 649] width 231 height 32
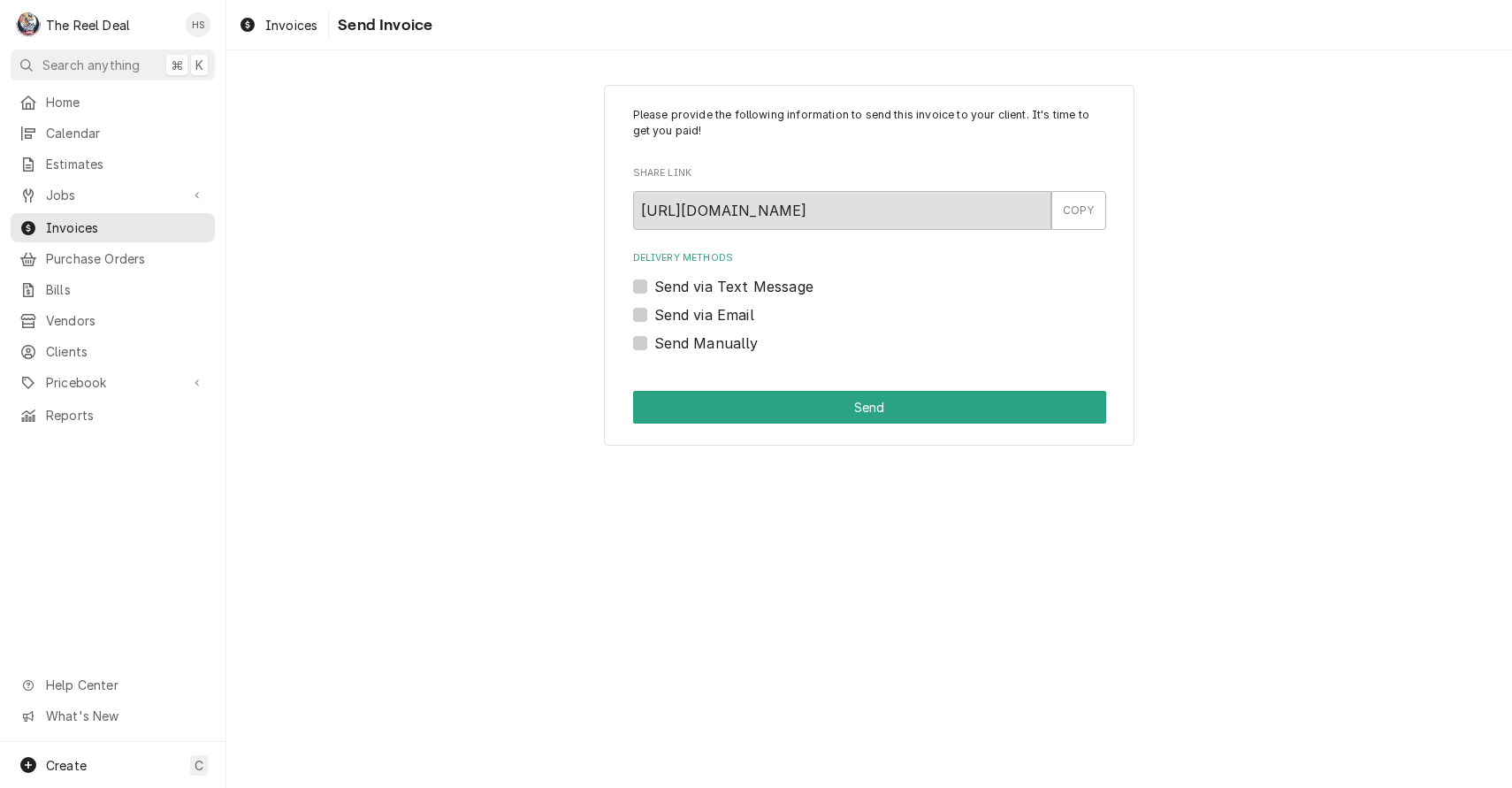
click at [734, 323] on label "Send via Email" at bounding box center [704, 315] width 100 height 22
click at [734, 323] on input "Send via Email" at bounding box center [891, 324] width 473 height 39
checkbox input "true"
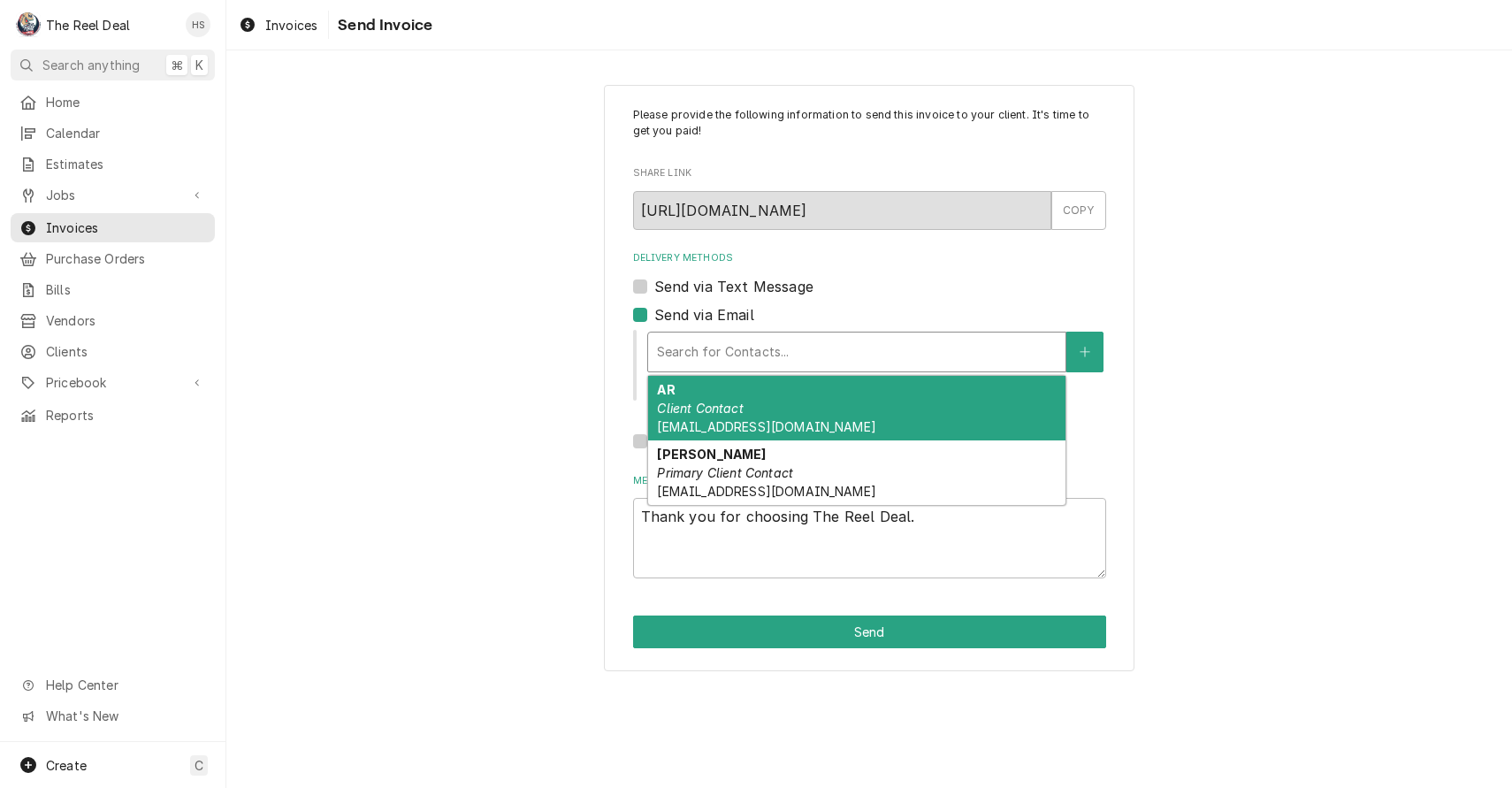
click at [750, 357] on div "Search for Contacts..." at bounding box center [857, 351] width 400 height 19
click at [752, 422] on span "[EMAIL_ADDRESS][DOMAIN_NAME]" at bounding box center [766, 426] width 218 height 15
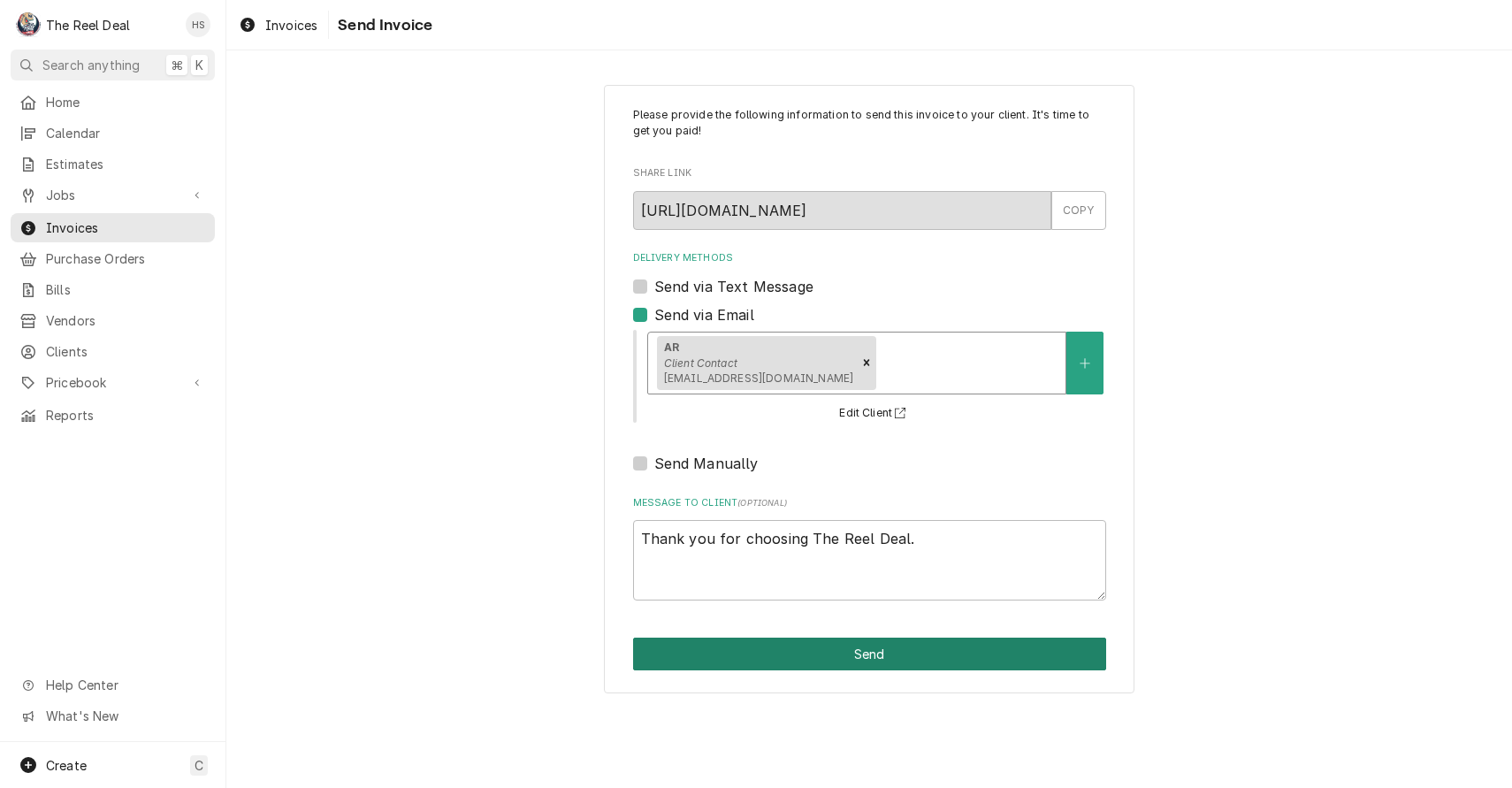
click at [750, 642] on button "Send" at bounding box center [869, 653] width 473 height 32
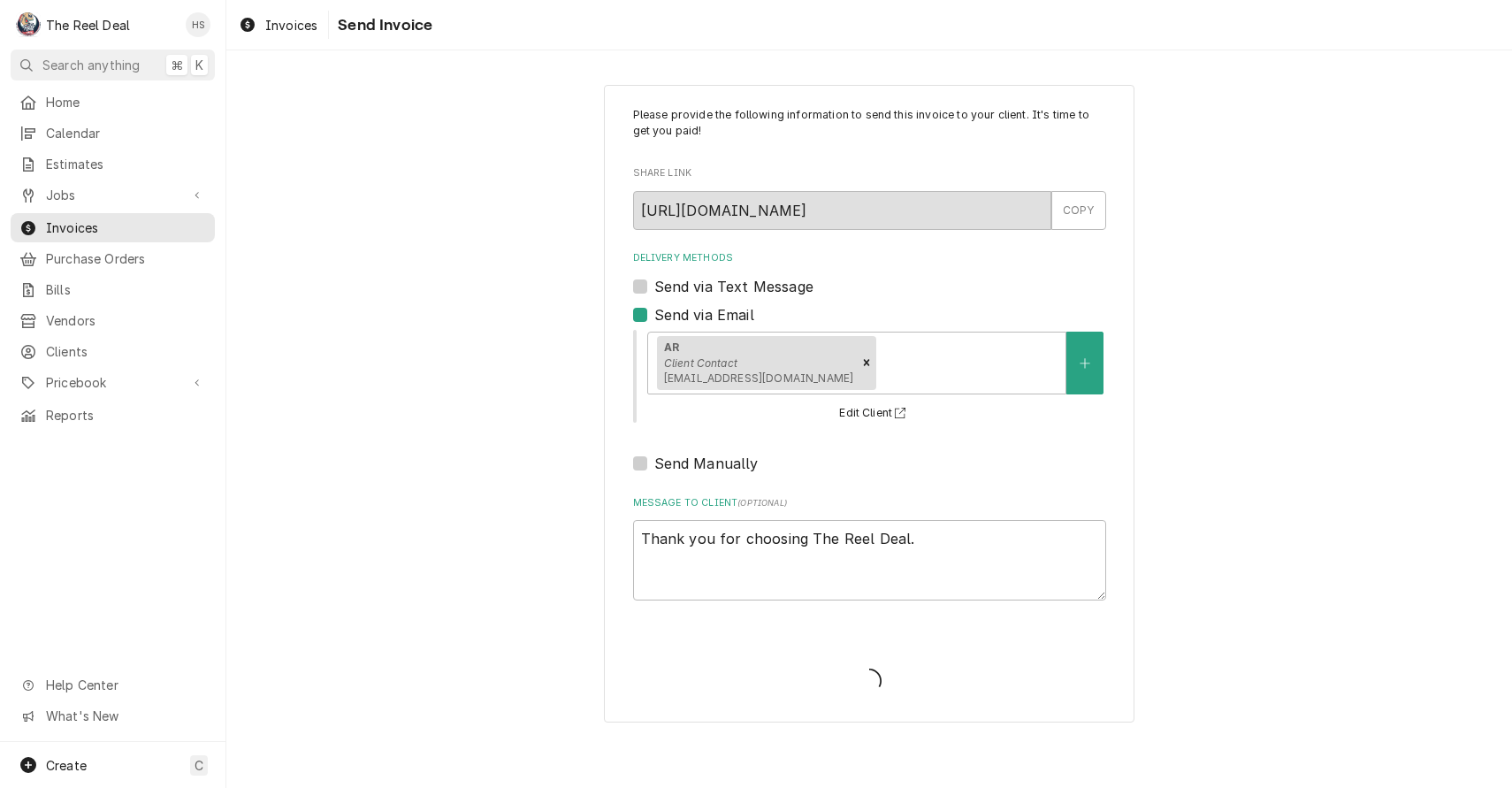
type textarea "x"
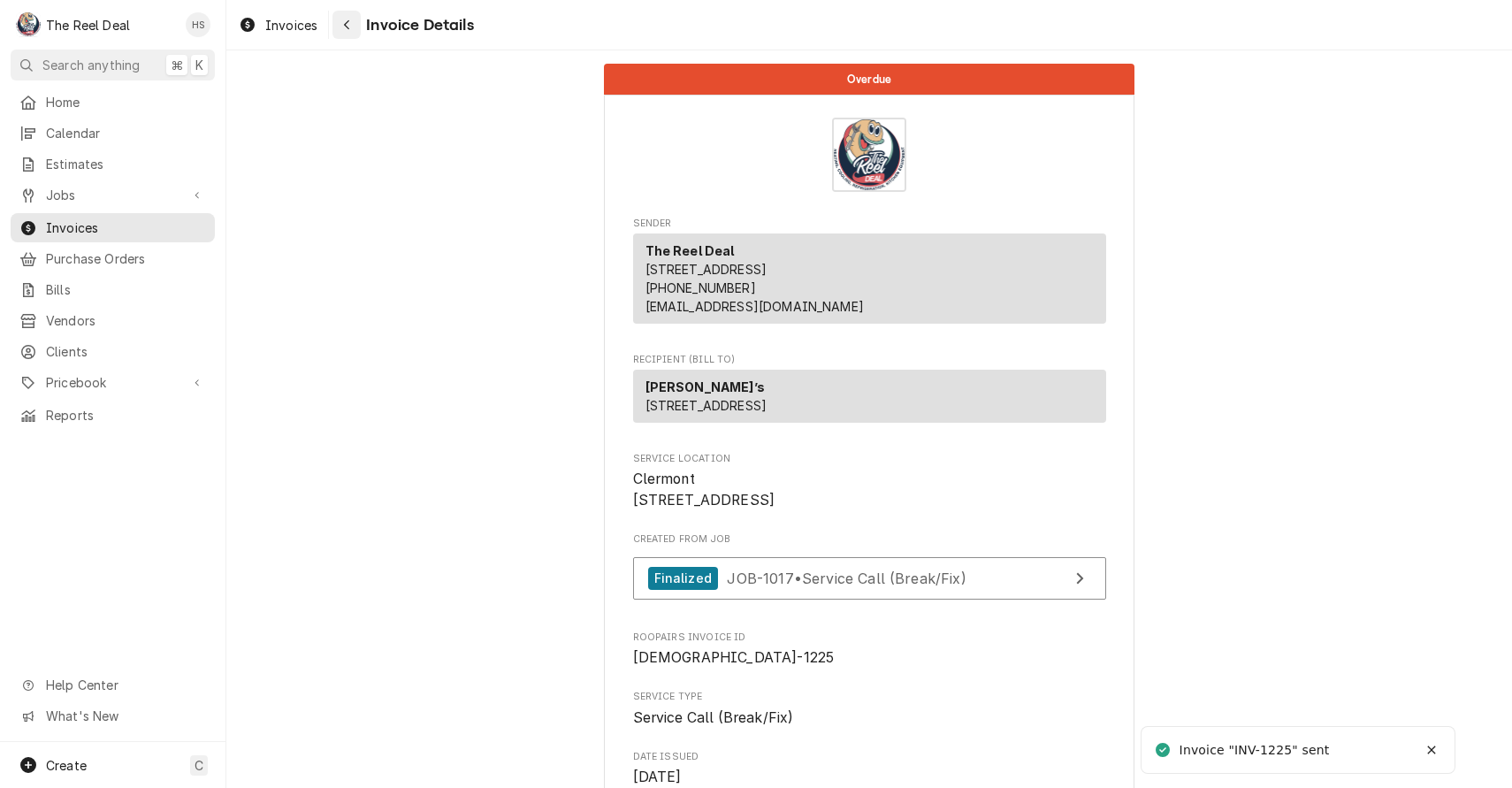
click at [347, 38] on button "Navigate back" at bounding box center [346, 24] width 28 height 28
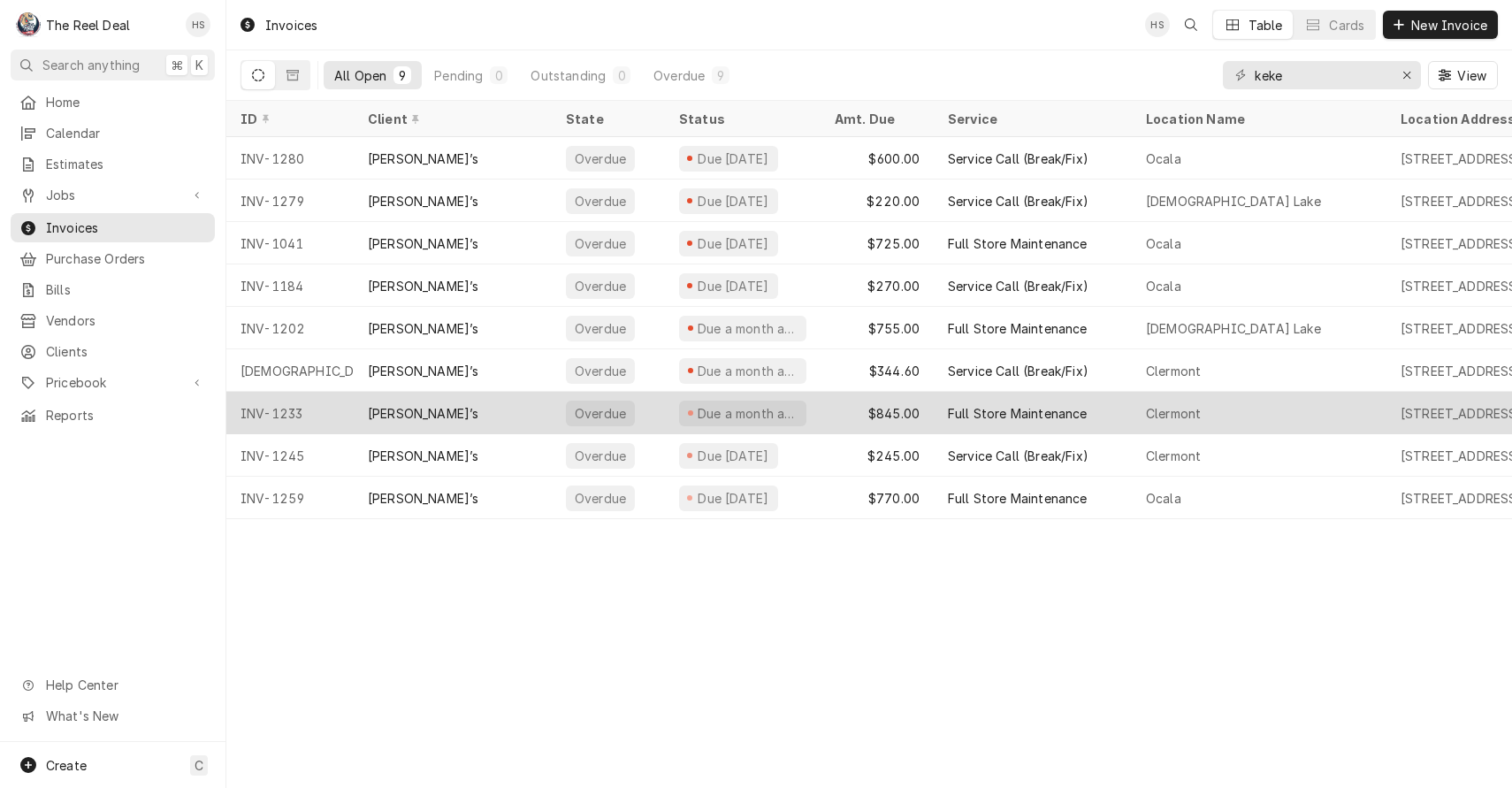
click at [421, 415] on div "[PERSON_NAME]’s" at bounding box center [453, 413] width 199 height 42
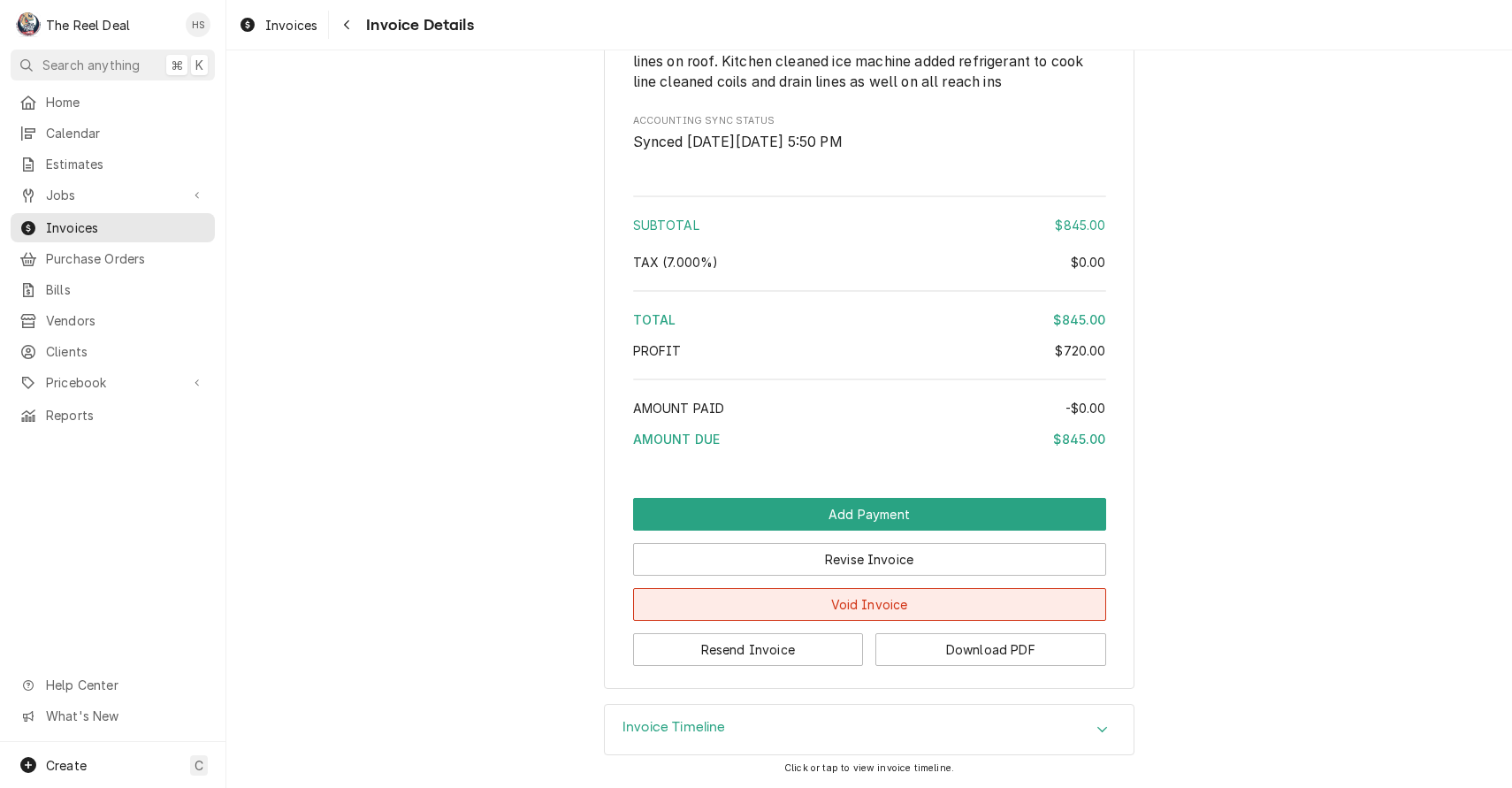
scroll to position [1667, 0]
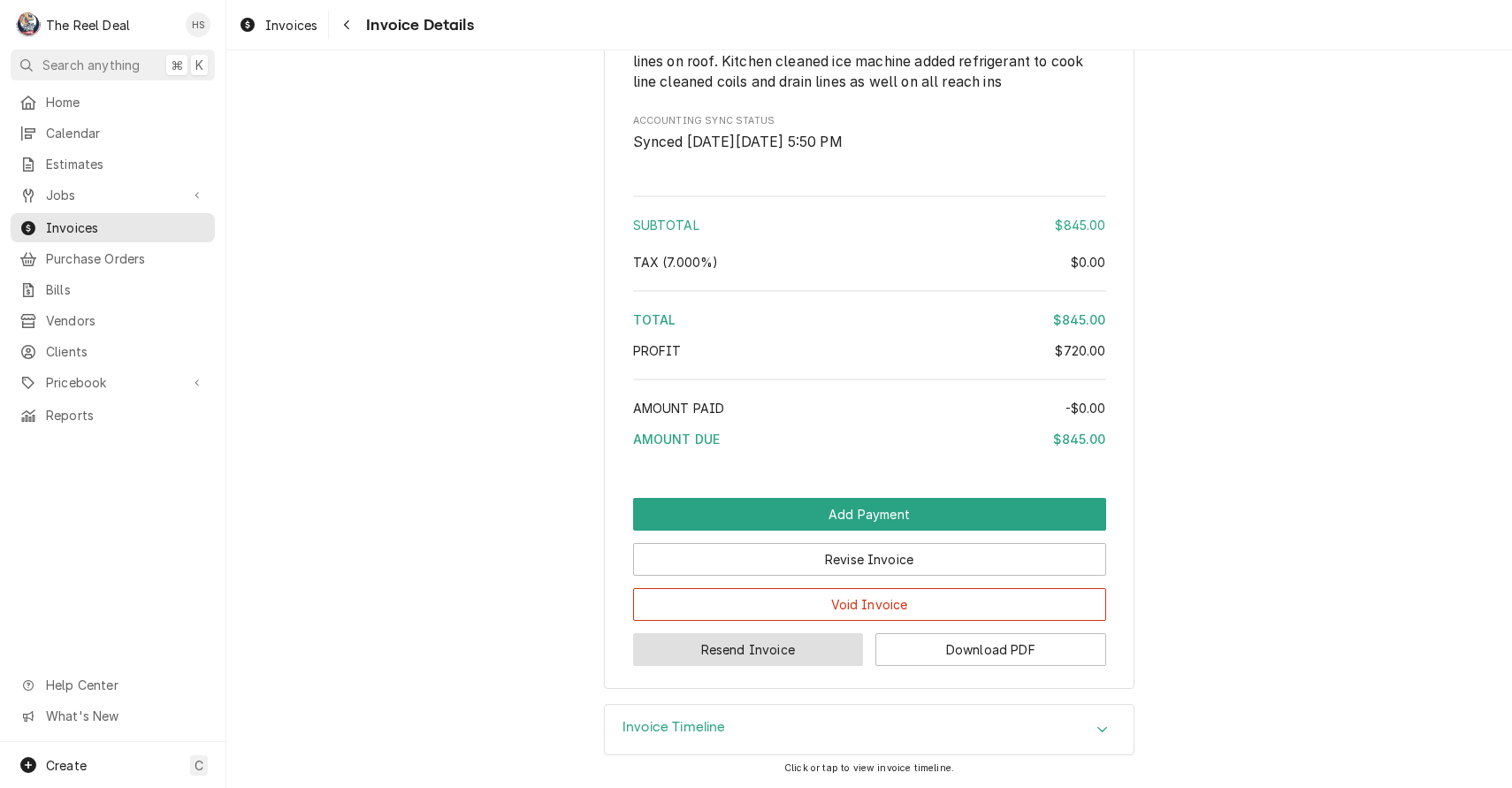
click at [706, 650] on button "Resend Invoice" at bounding box center [748, 648] width 231 height 32
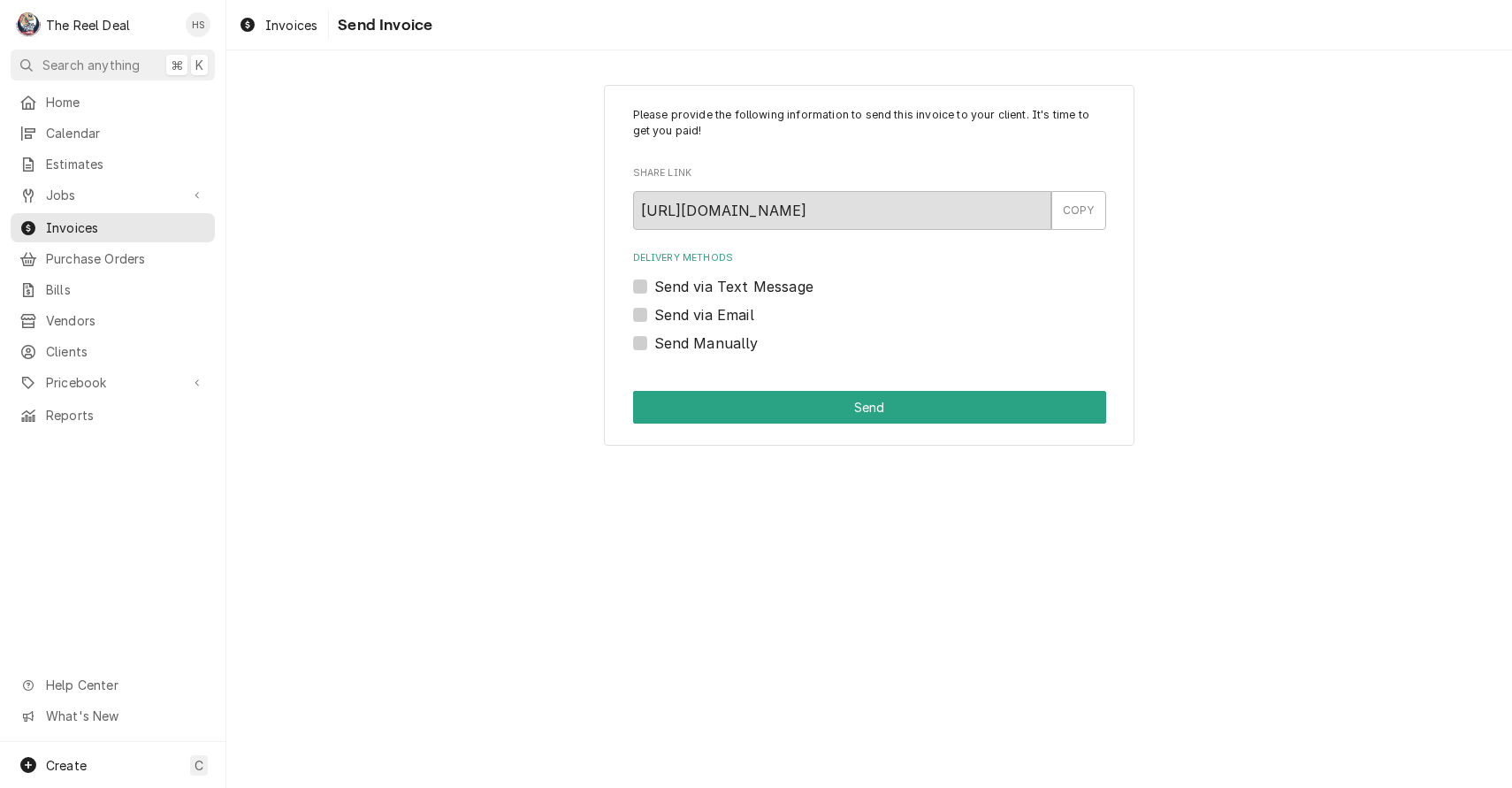
click at [722, 319] on label "Send via Email" at bounding box center [704, 315] width 100 height 22
click at [722, 319] on input "Send via Email" at bounding box center [891, 324] width 473 height 39
checkbox input "true"
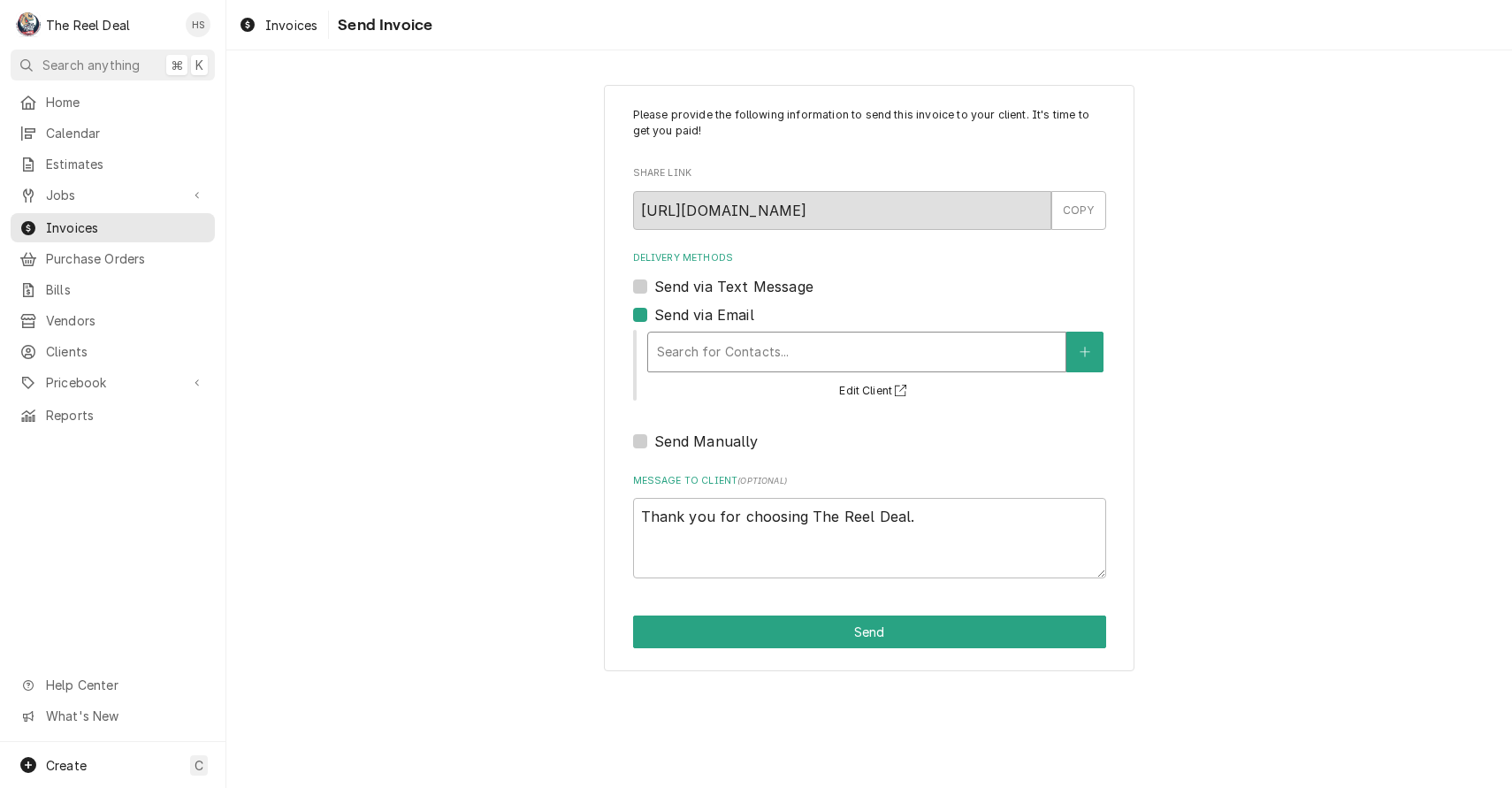
click at [738, 358] on div "Delivery Methods" at bounding box center [857, 352] width 400 height 32
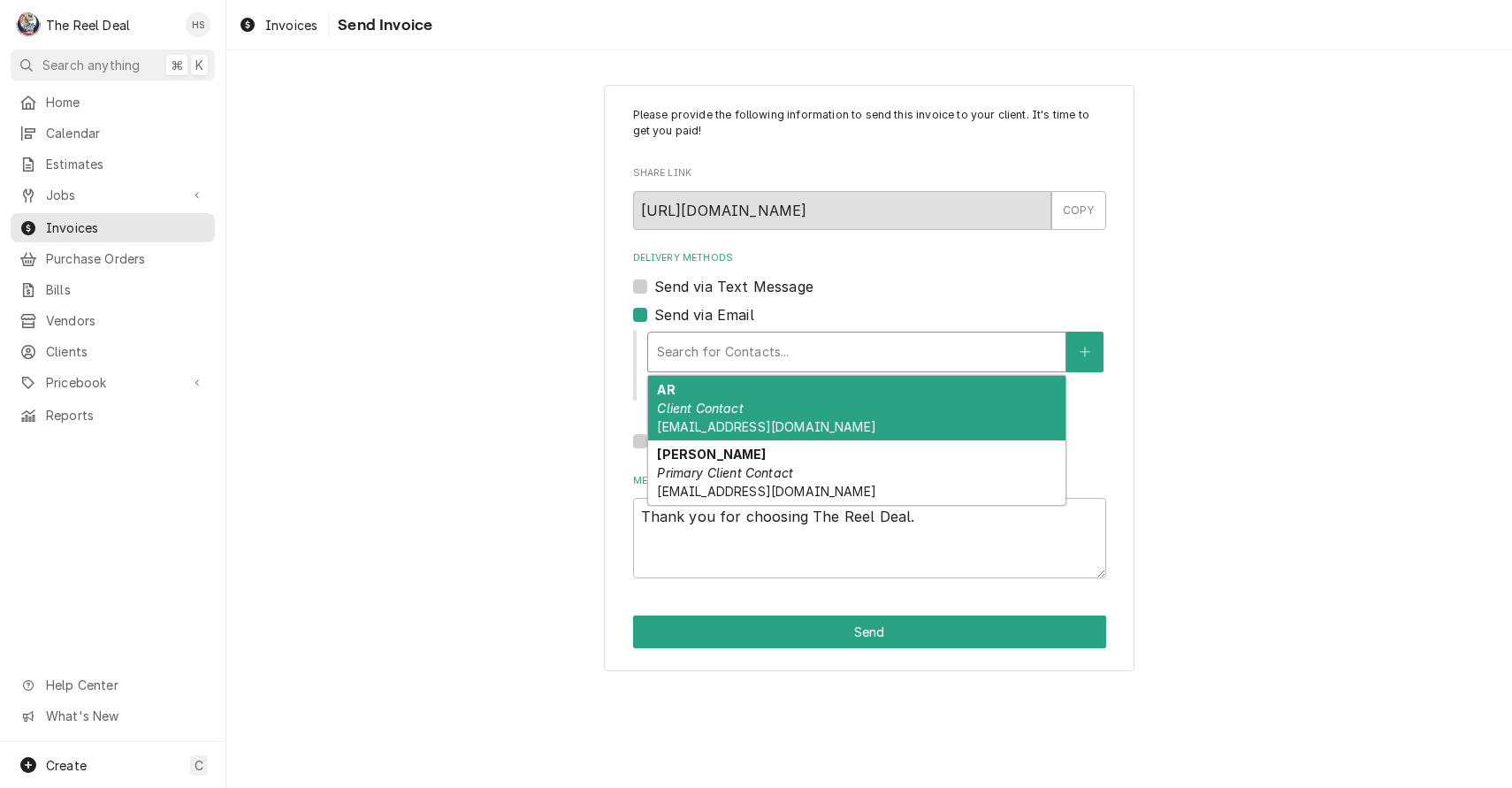
click at [742, 390] on div "AR Client Contact AR@palcafes.com" at bounding box center [857, 408] width 418 height 65
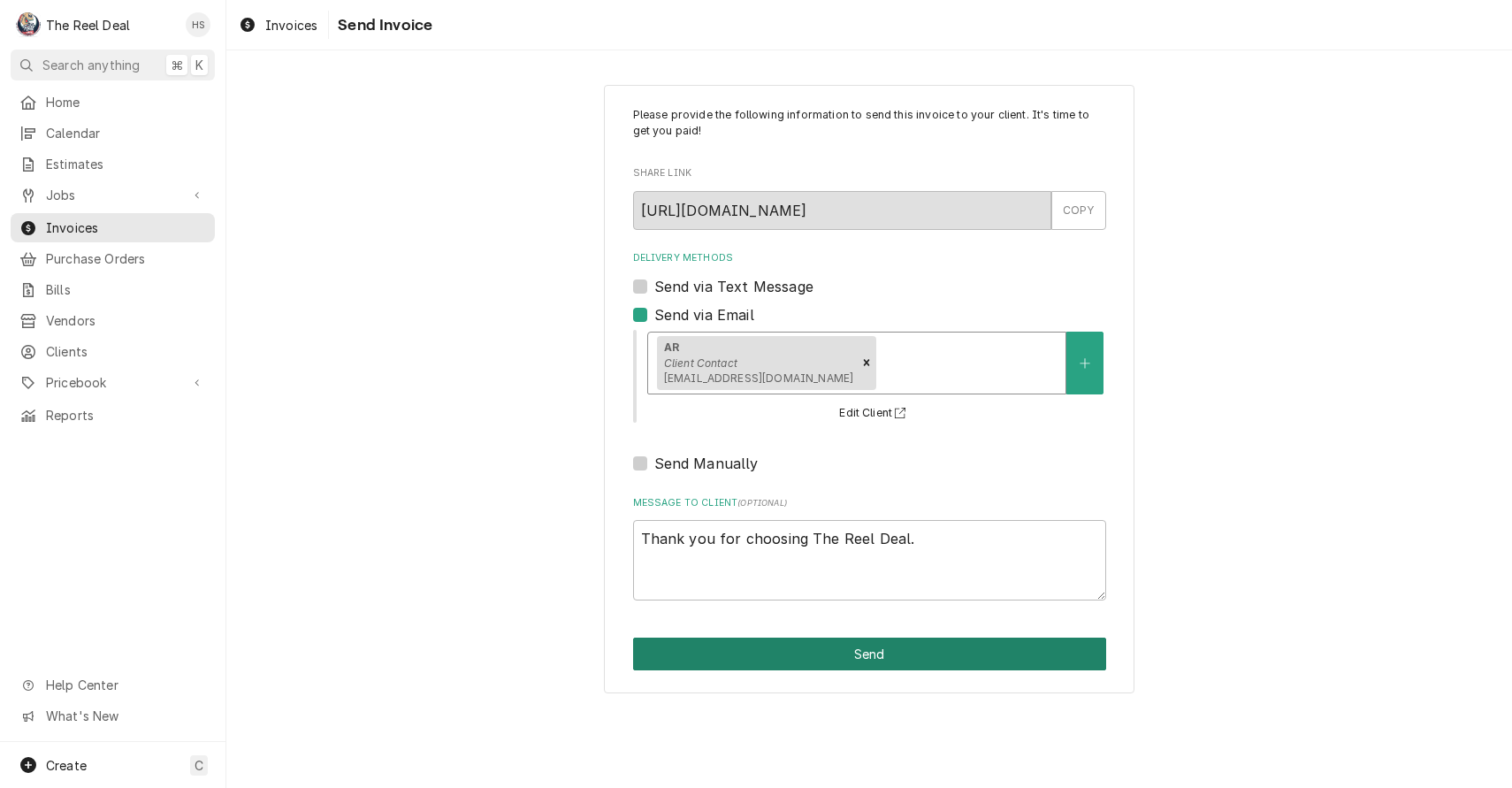
click at [766, 643] on button "Send" at bounding box center [869, 653] width 473 height 32
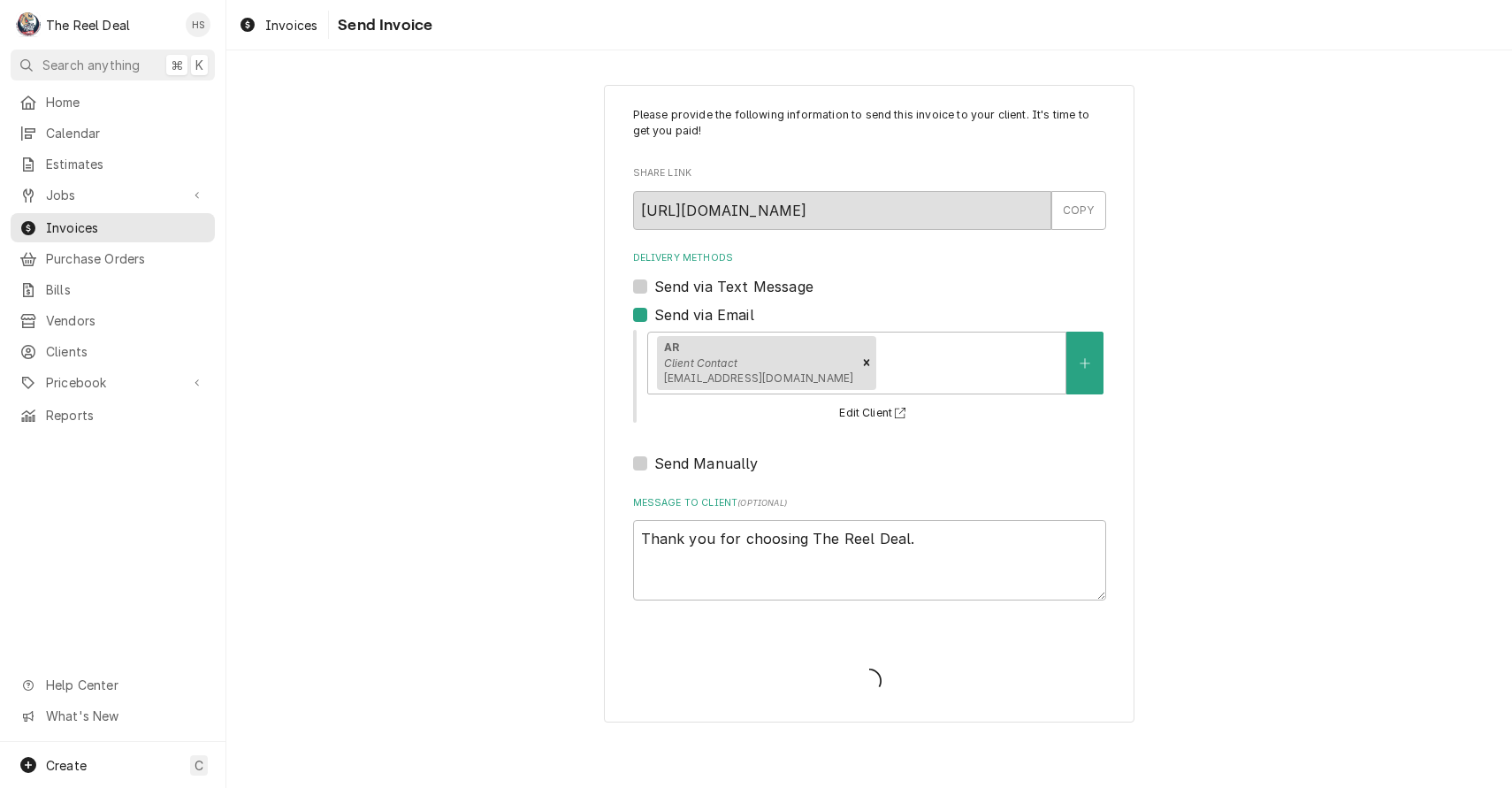
type textarea "x"
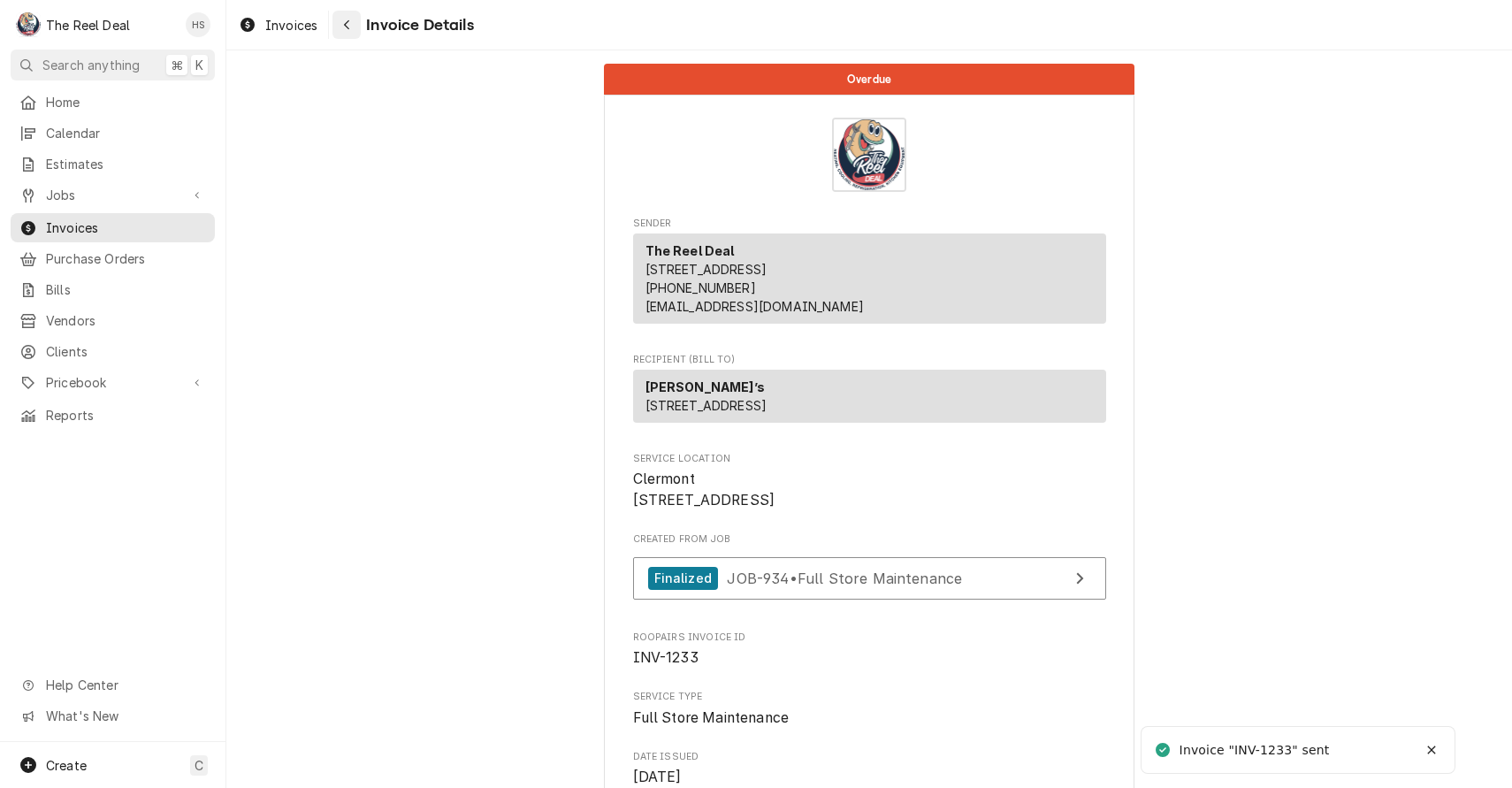
click at [354, 18] on div "Navigate back" at bounding box center [346, 24] width 18 height 18
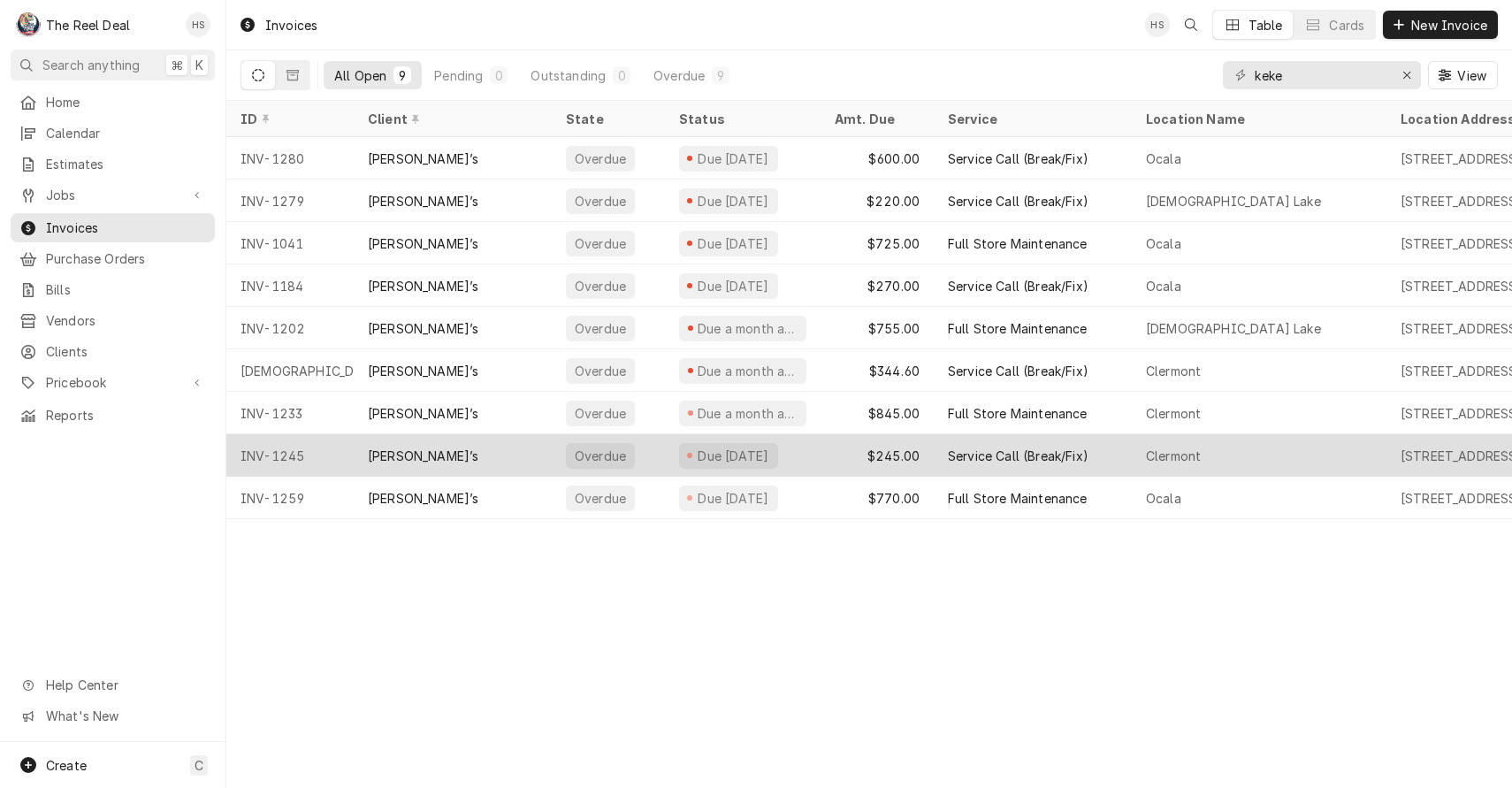
click at [510, 445] on div "[PERSON_NAME]’s" at bounding box center [453, 455] width 199 height 42
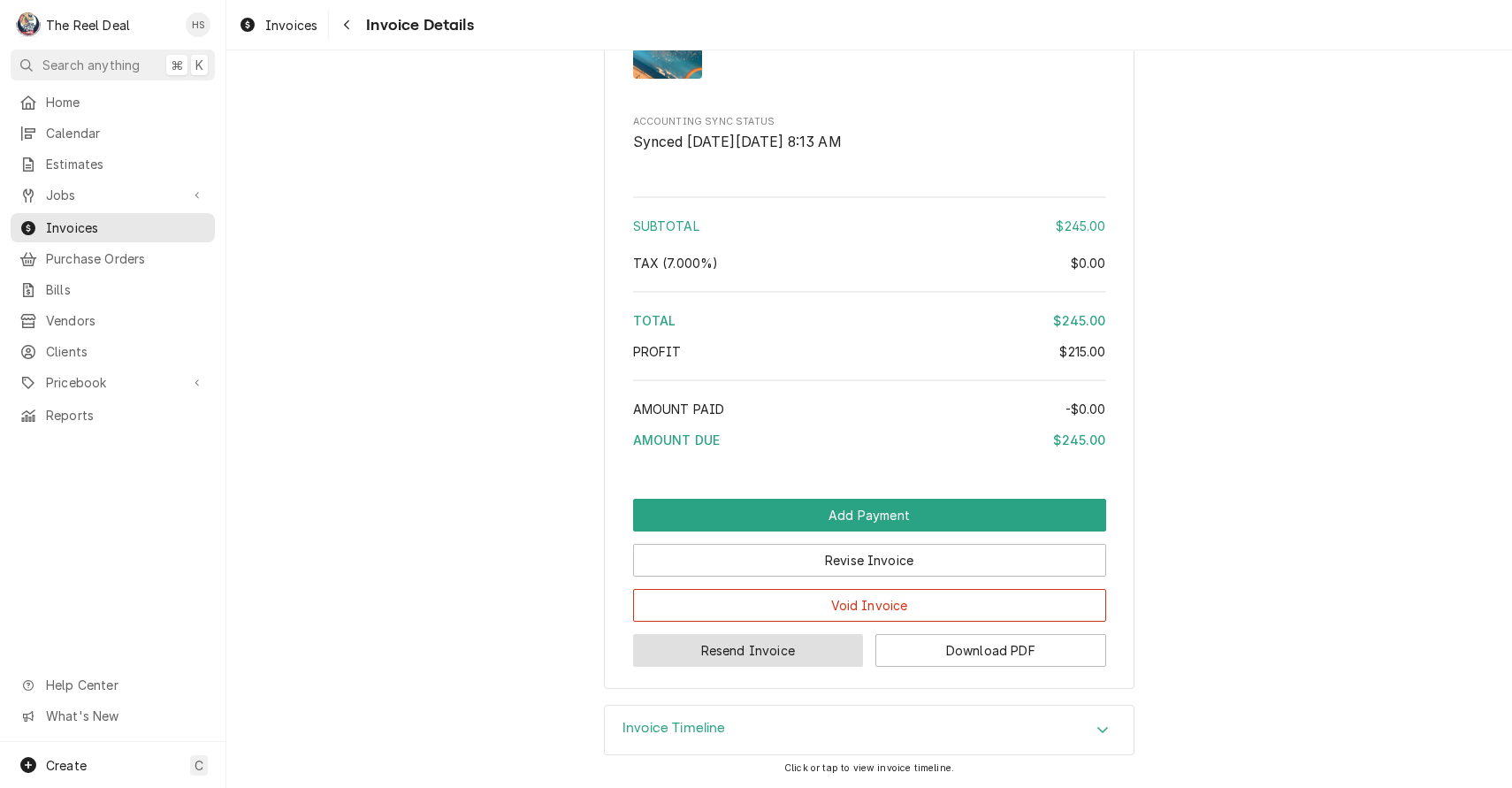
scroll to position [2010, 0]
click at [702, 660] on button "Resend Invoice" at bounding box center [748, 649] width 231 height 32
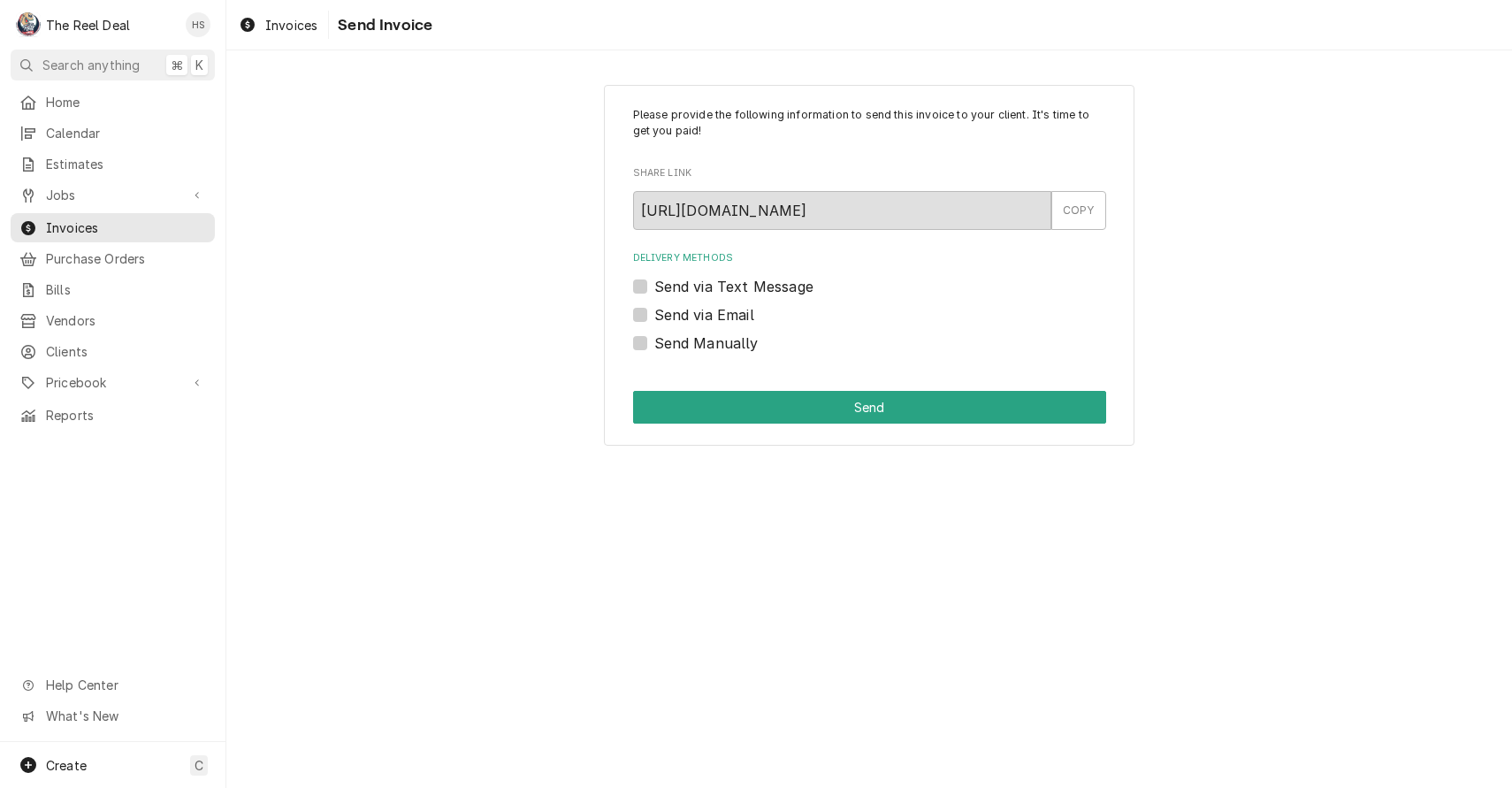
click at [729, 318] on label "Send via Email" at bounding box center [704, 315] width 100 height 22
click at [729, 318] on input "Send via Email" at bounding box center [891, 324] width 473 height 39
checkbox input "true"
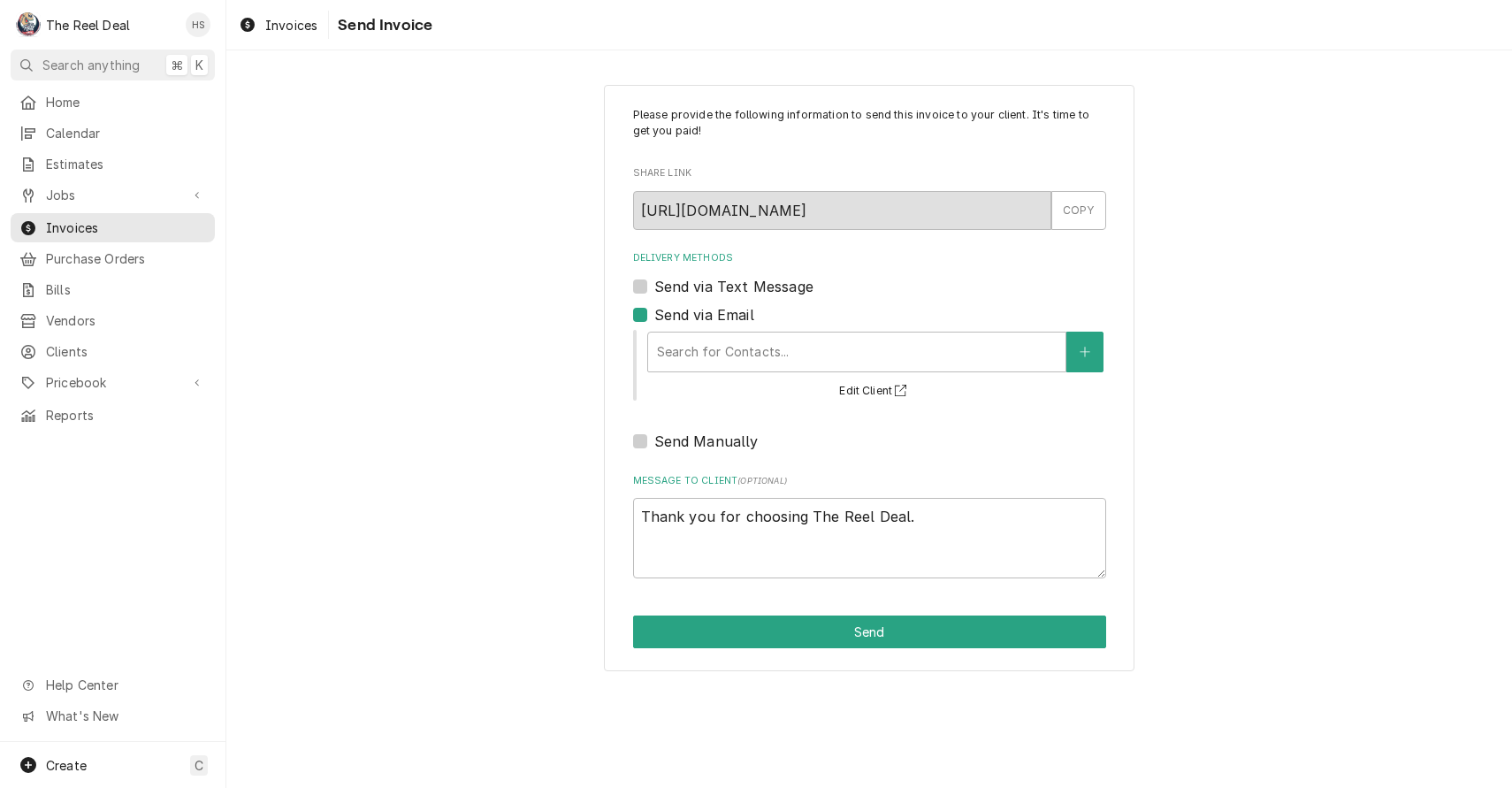
click at [753, 391] on div "Search for Contacts... Edit Client" at bounding box center [875, 364] width 461 height 73
click at [755, 356] on div "Search for Contacts..." at bounding box center [857, 351] width 400 height 19
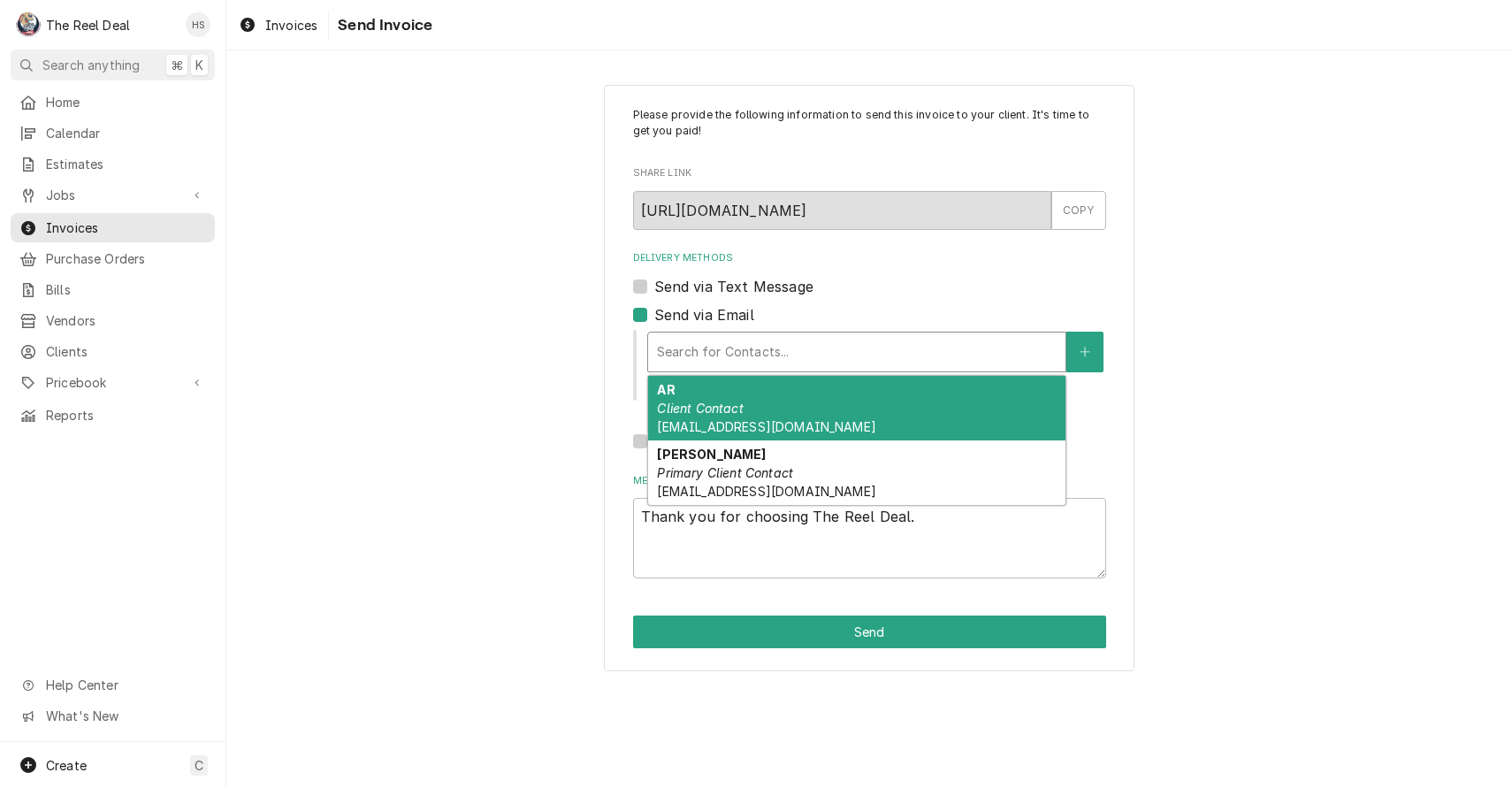
click at [758, 400] on div "AR Client Contact AR@palcafes.com" at bounding box center [857, 408] width 418 height 65
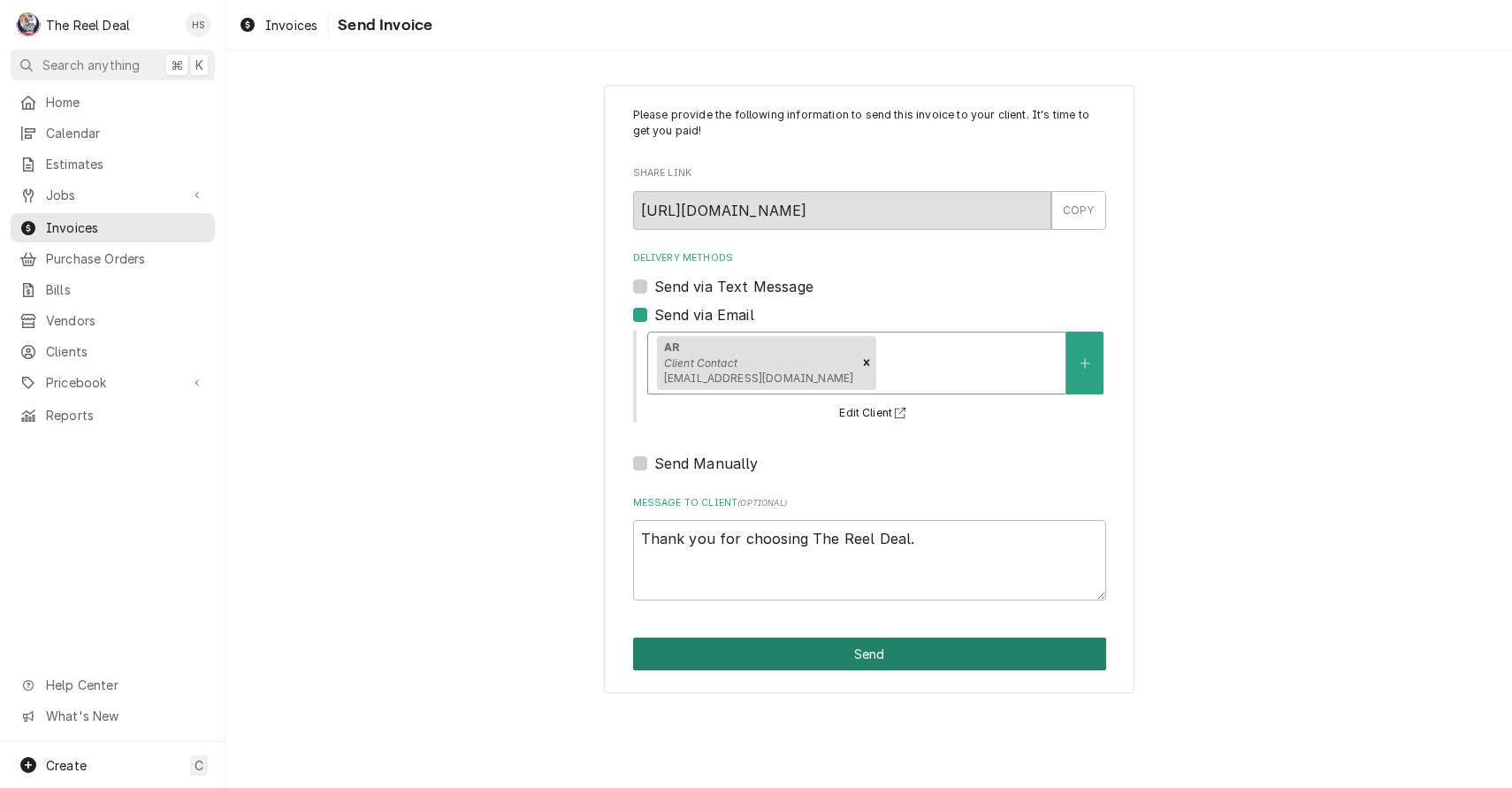
click at [762, 639] on button "Send" at bounding box center [869, 653] width 473 height 32
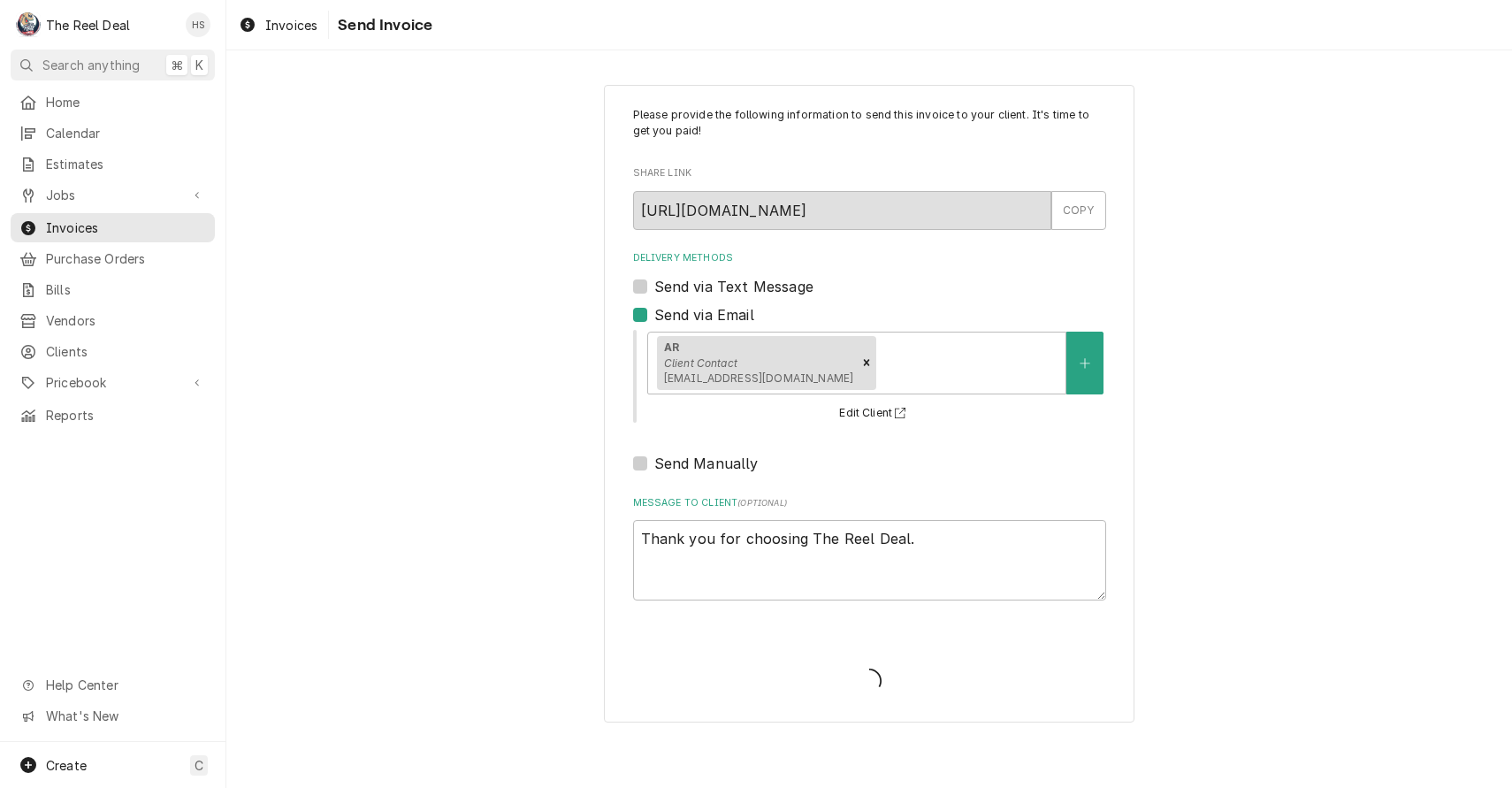
type textarea "x"
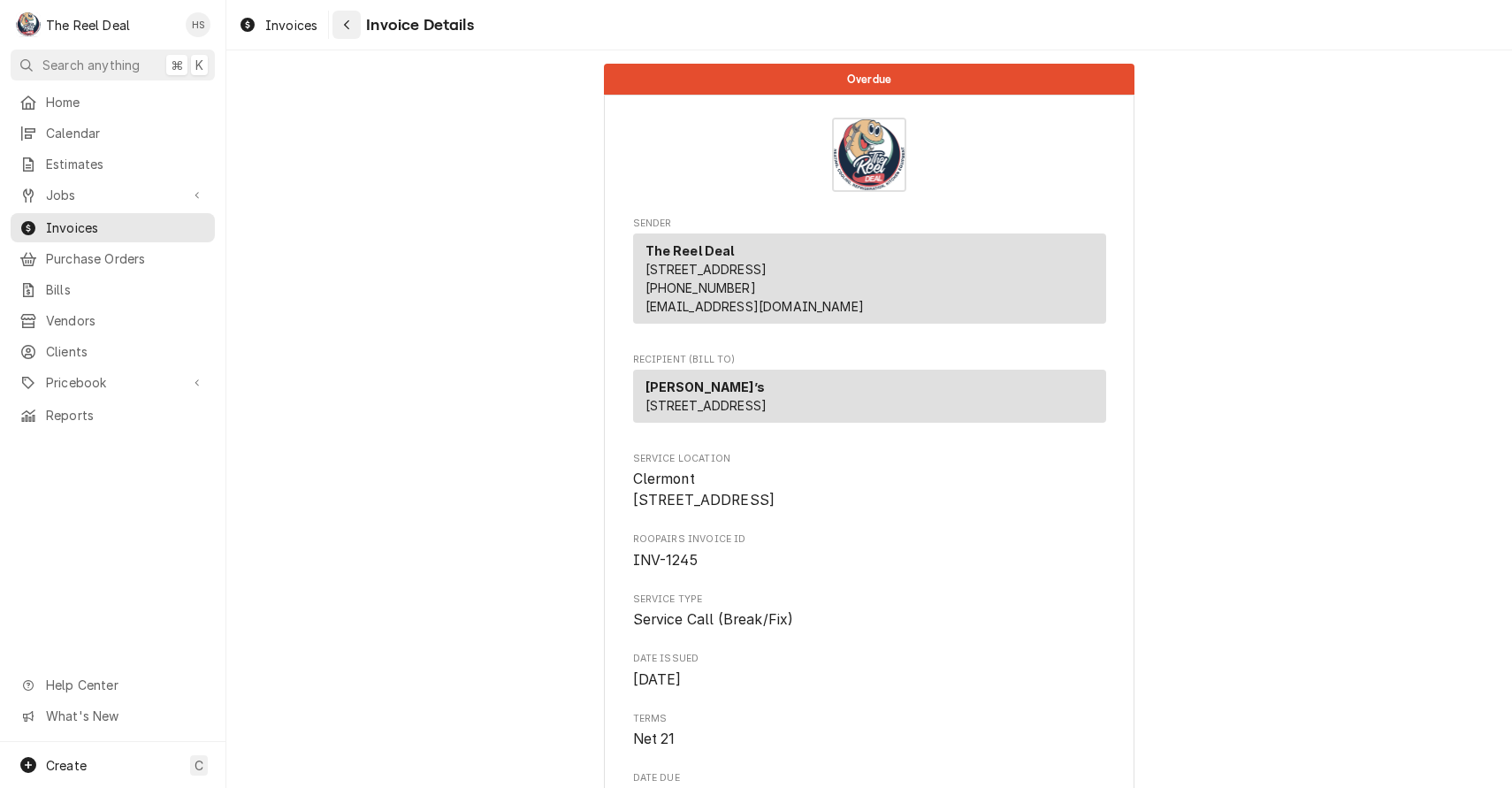
click at [346, 25] on icon "Navigate back" at bounding box center [347, 24] width 8 height 13
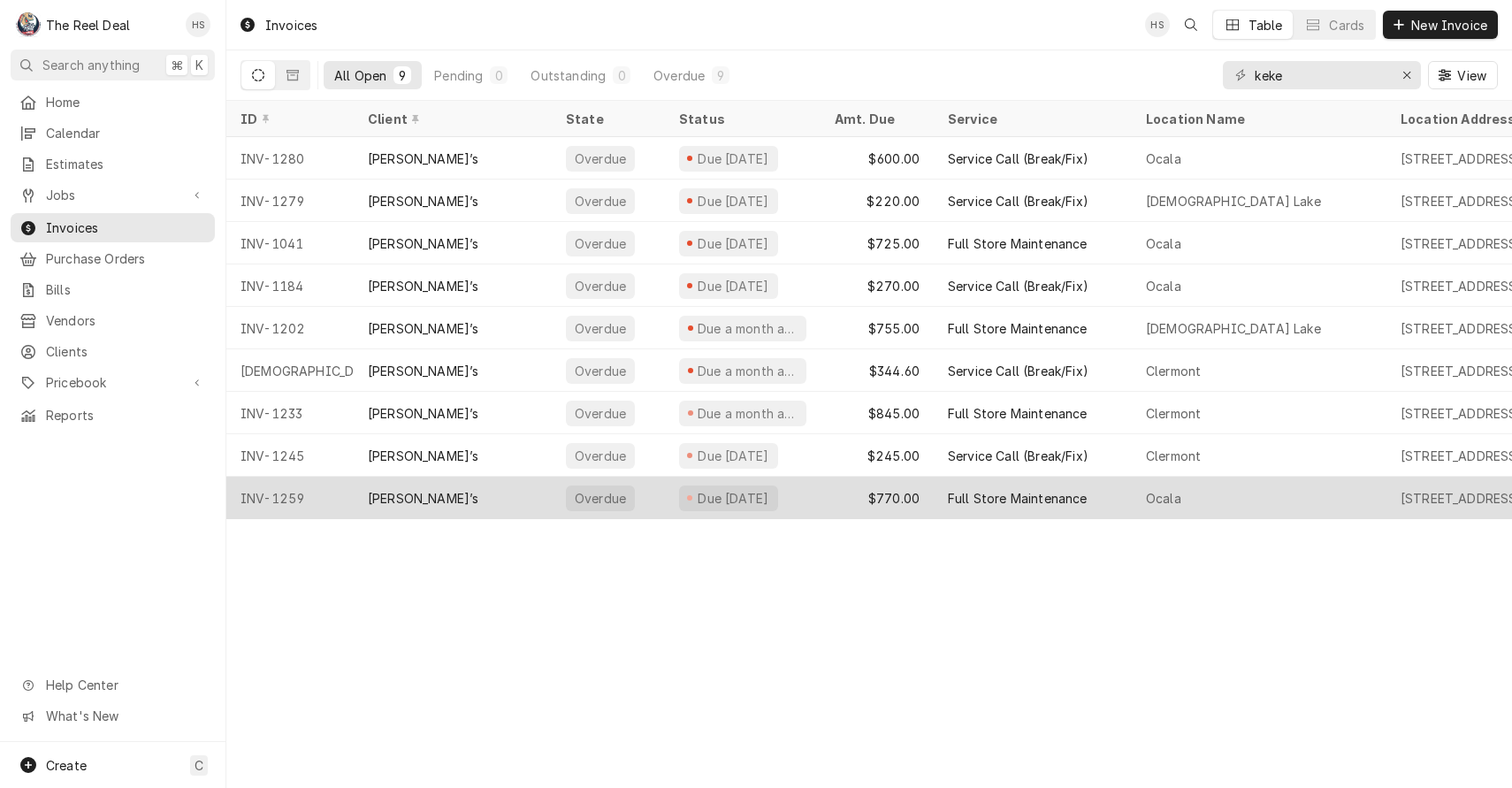
click at [465, 502] on div "[PERSON_NAME]’s" at bounding box center [453, 497] width 199 height 42
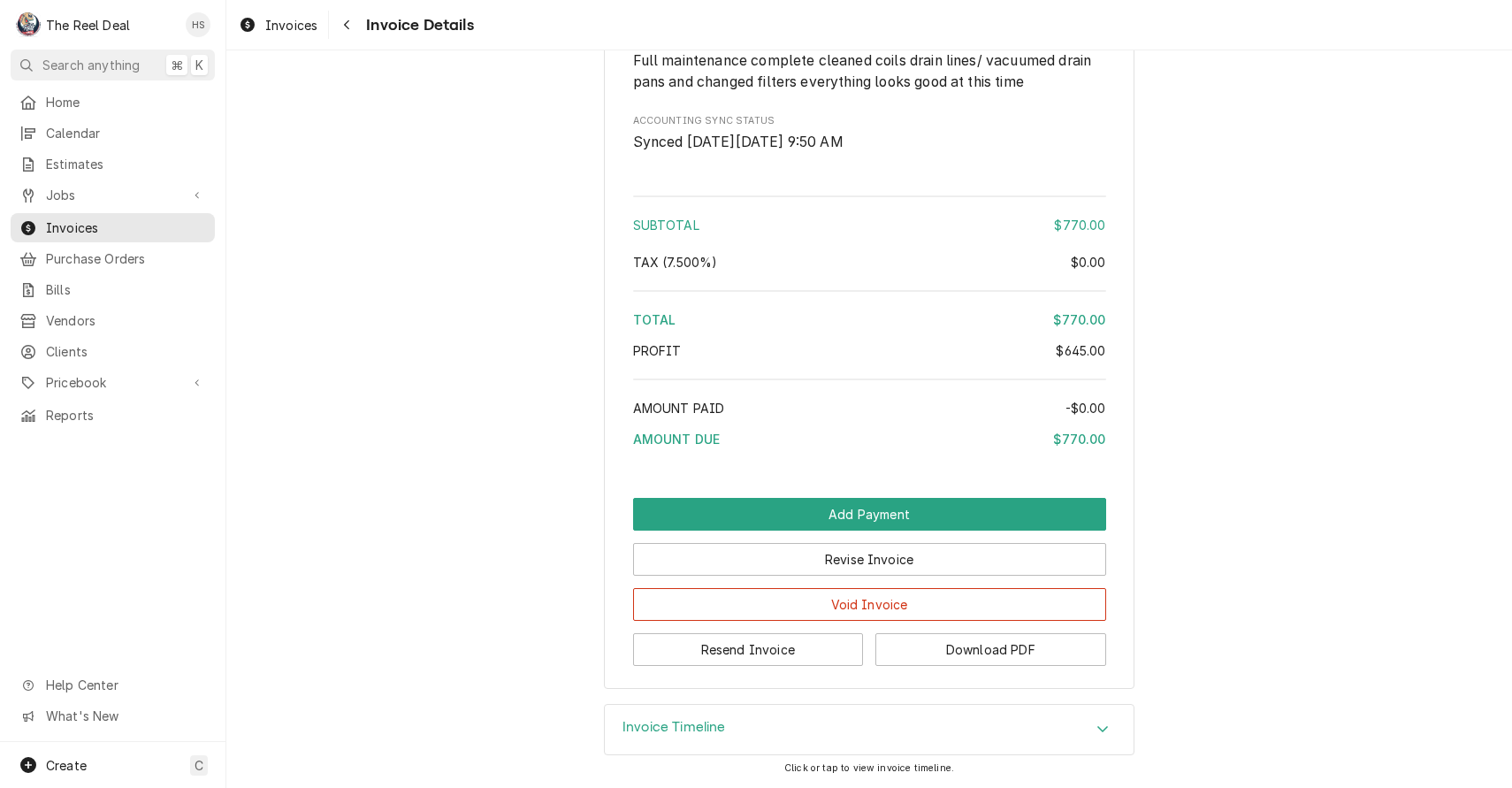
scroll to position [1704, 0]
click at [699, 658] on button "Resend Invoice" at bounding box center [748, 648] width 231 height 32
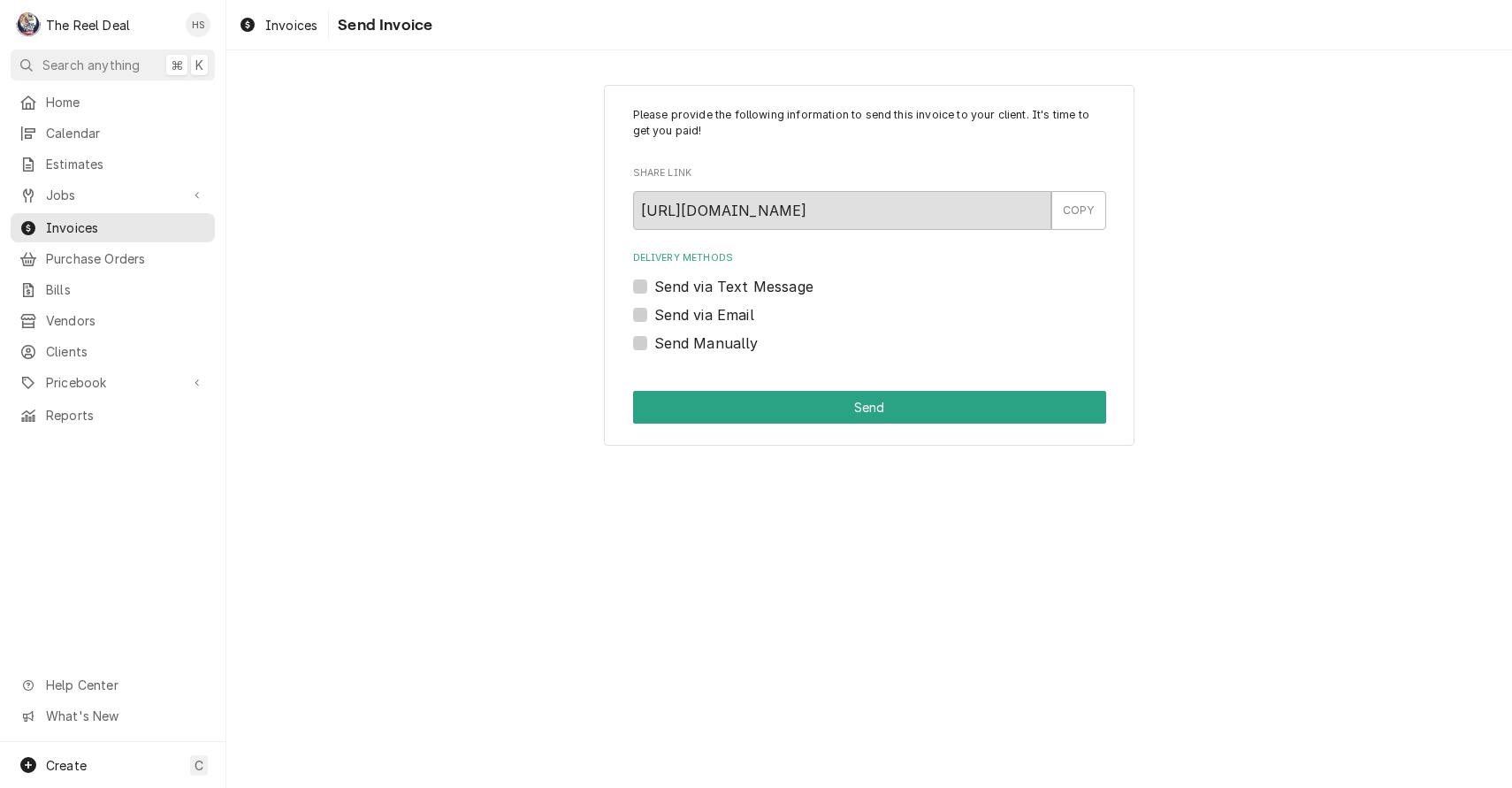
click at [697, 321] on label "Send via Email" at bounding box center [704, 315] width 100 height 22
click at [697, 321] on input "Send via Email" at bounding box center [891, 324] width 473 height 39
checkbox input "true"
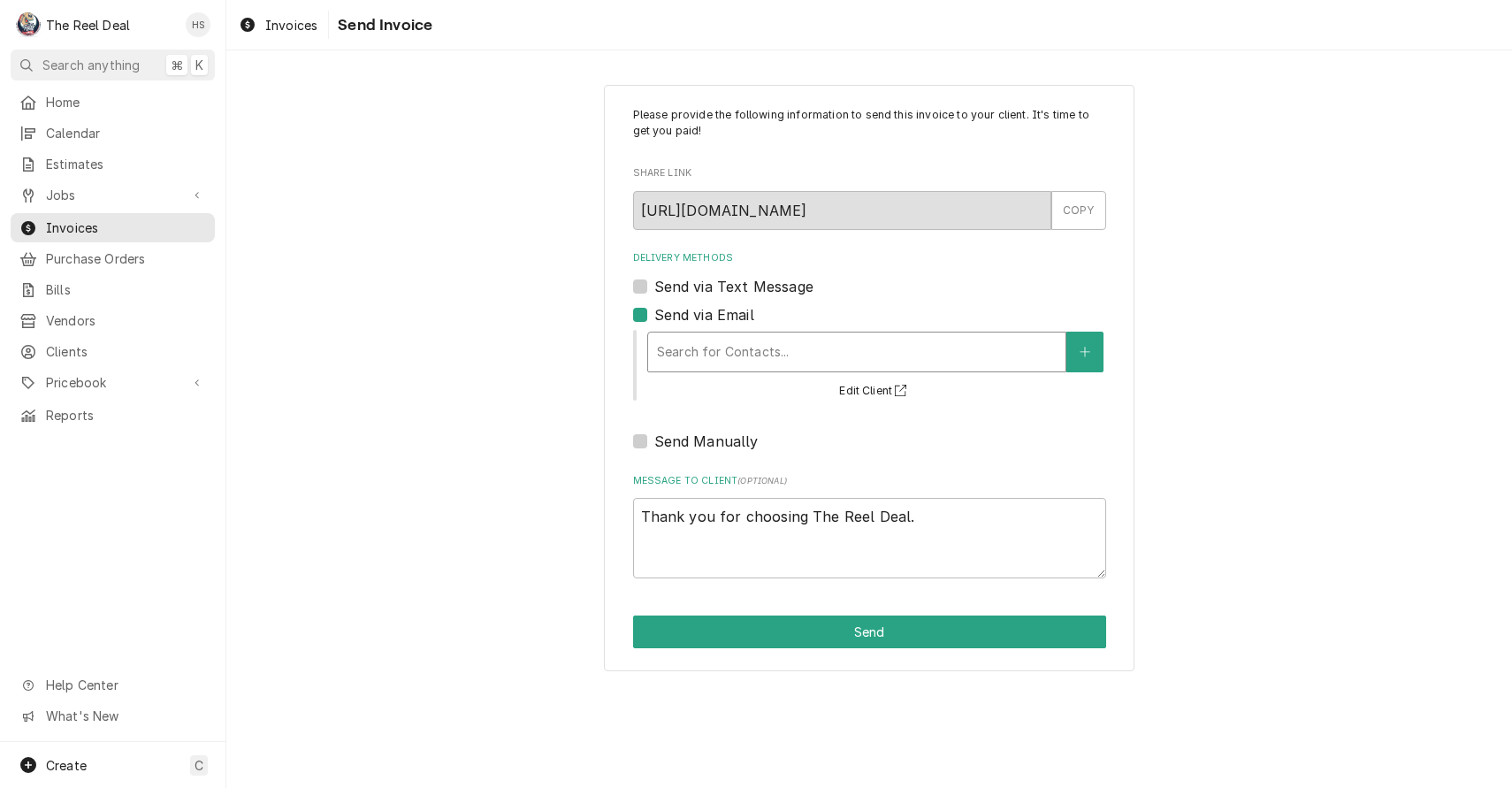
click at [707, 367] on div "Search for Contacts..." at bounding box center [857, 352] width 418 height 39
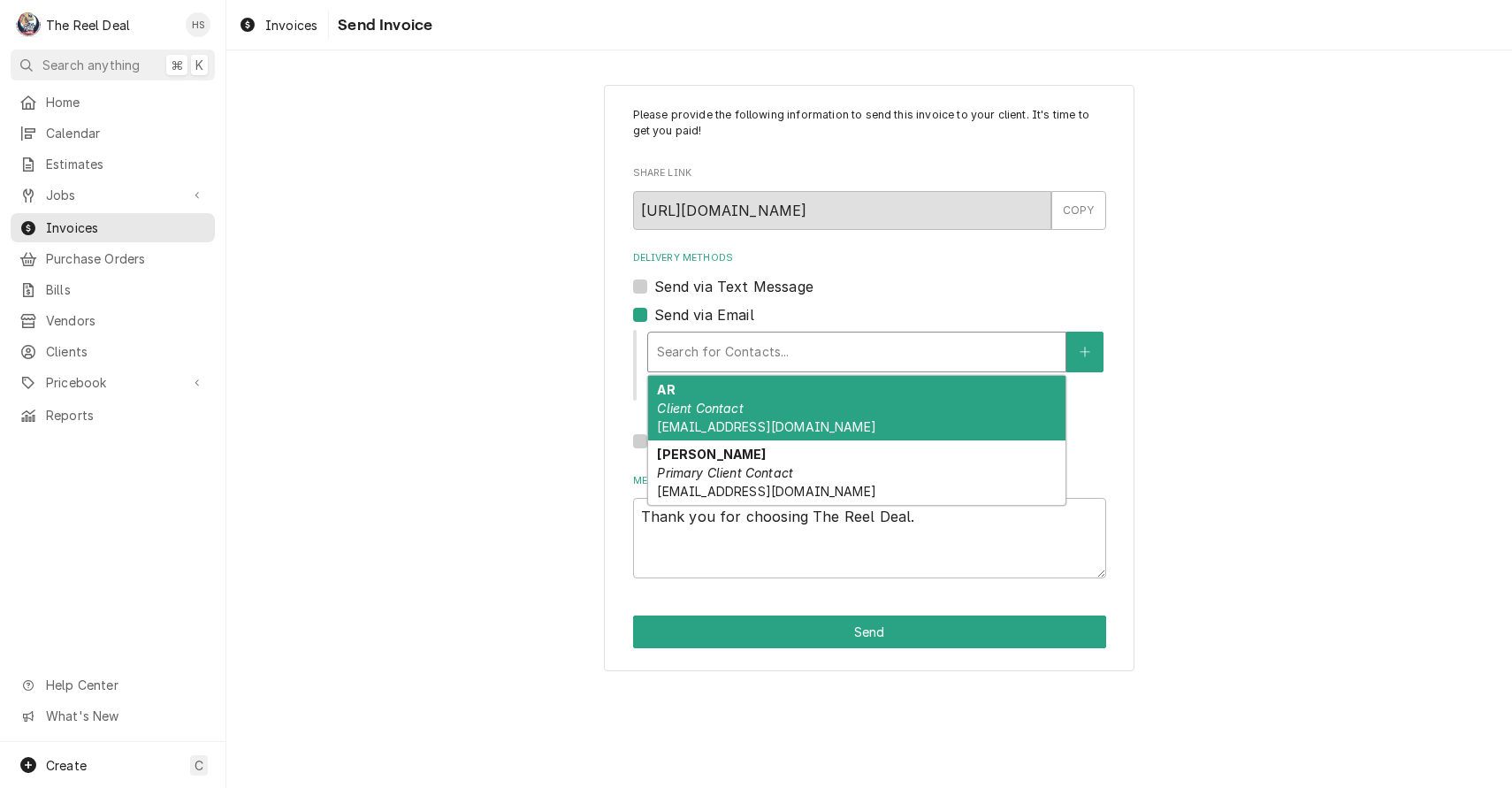
click at [715, 423] on span "AR@palcafes.com" at bounding box center [766, 426] width 218 height 15
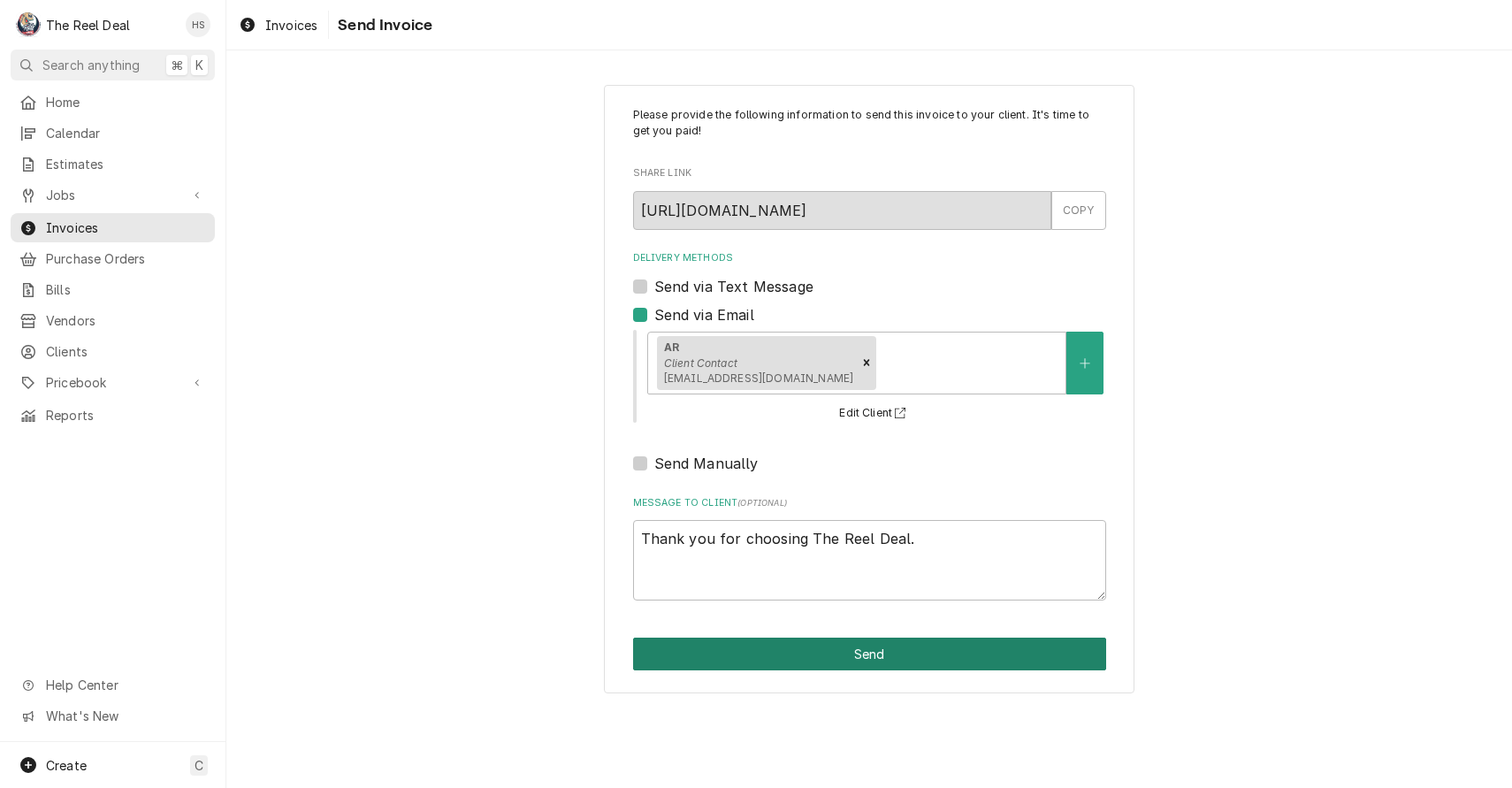
click at [742, 652] on button "Send" at bounding box center [869, 653] width 473 height 32
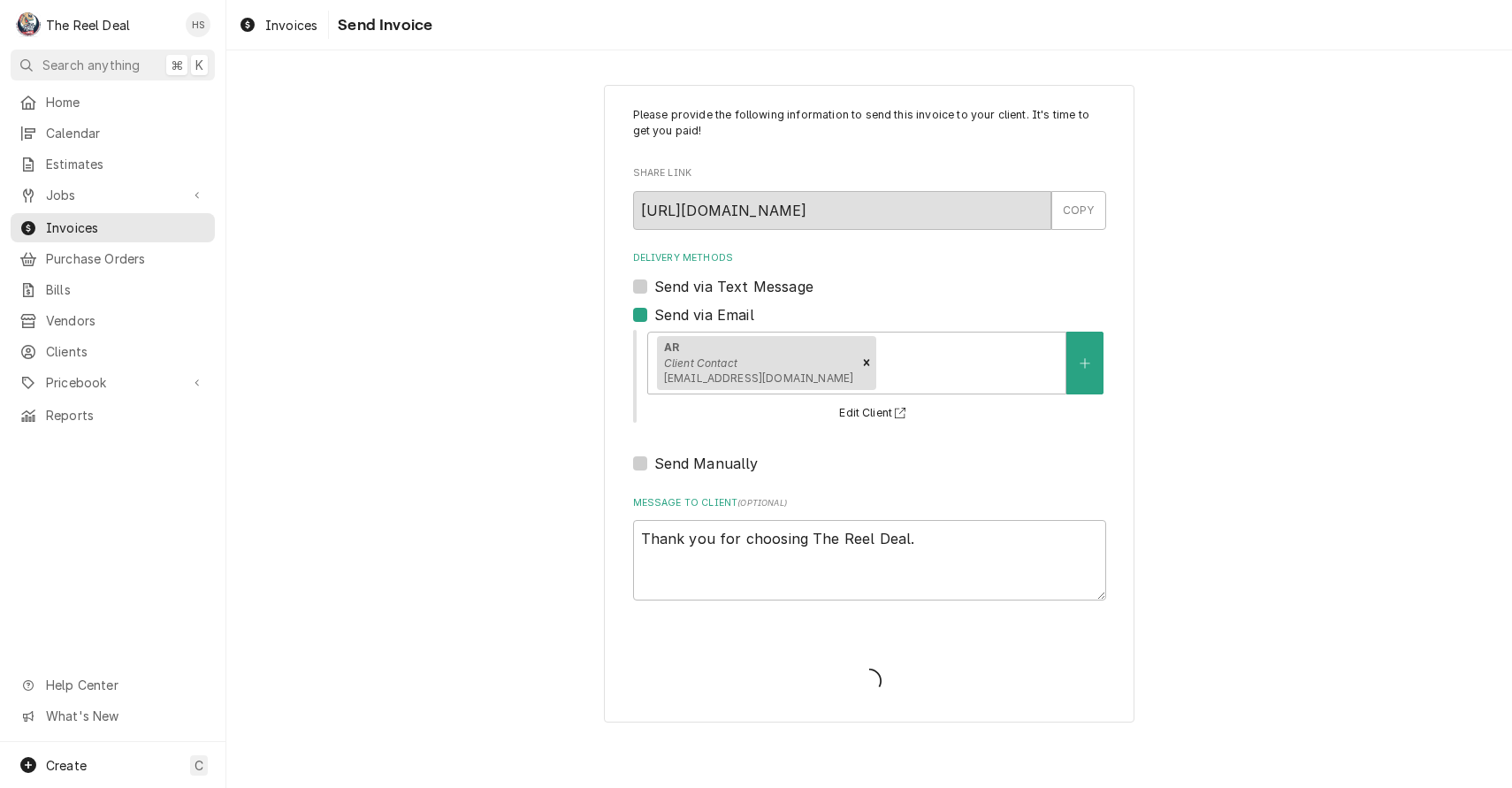
type textarea "x"
